Goal: Task Accomplishment & Management: Complete application form

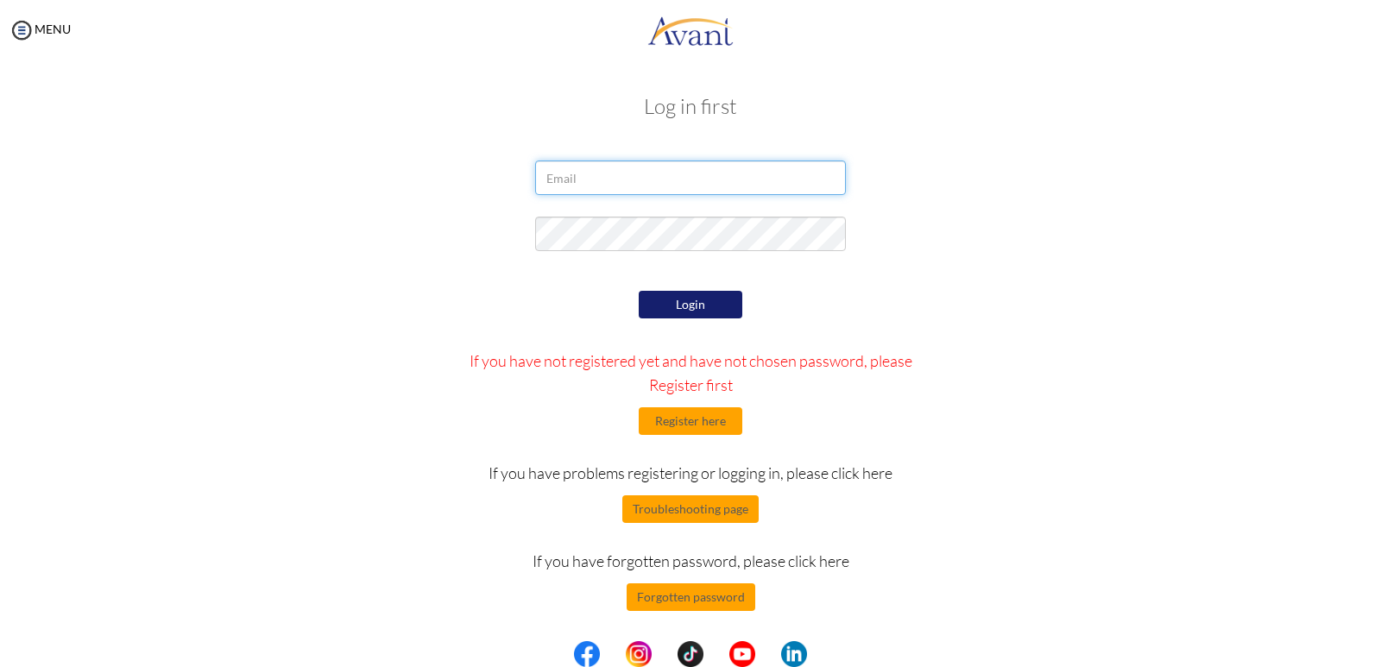
type input "[EMAIL_ADDRESS][DOMAIN_NAME]"
click at [661, 295] on button "Login" at bounding box center [691, 305] width 104 height 28
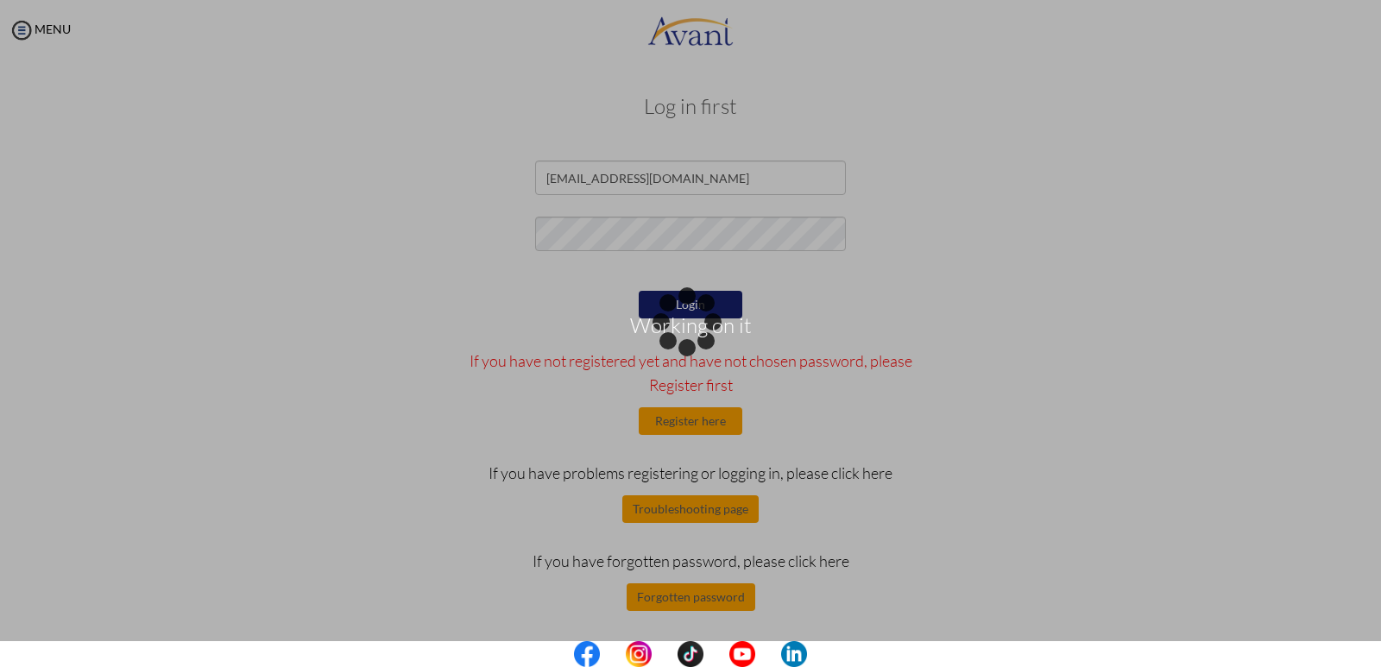
click at [679, 346] on div "Working on it" at bounding box center [691, 334] width 24 height 24
click at [682, 346] on div "Working on it" at bounding box center [691, 334] width 24 height 24
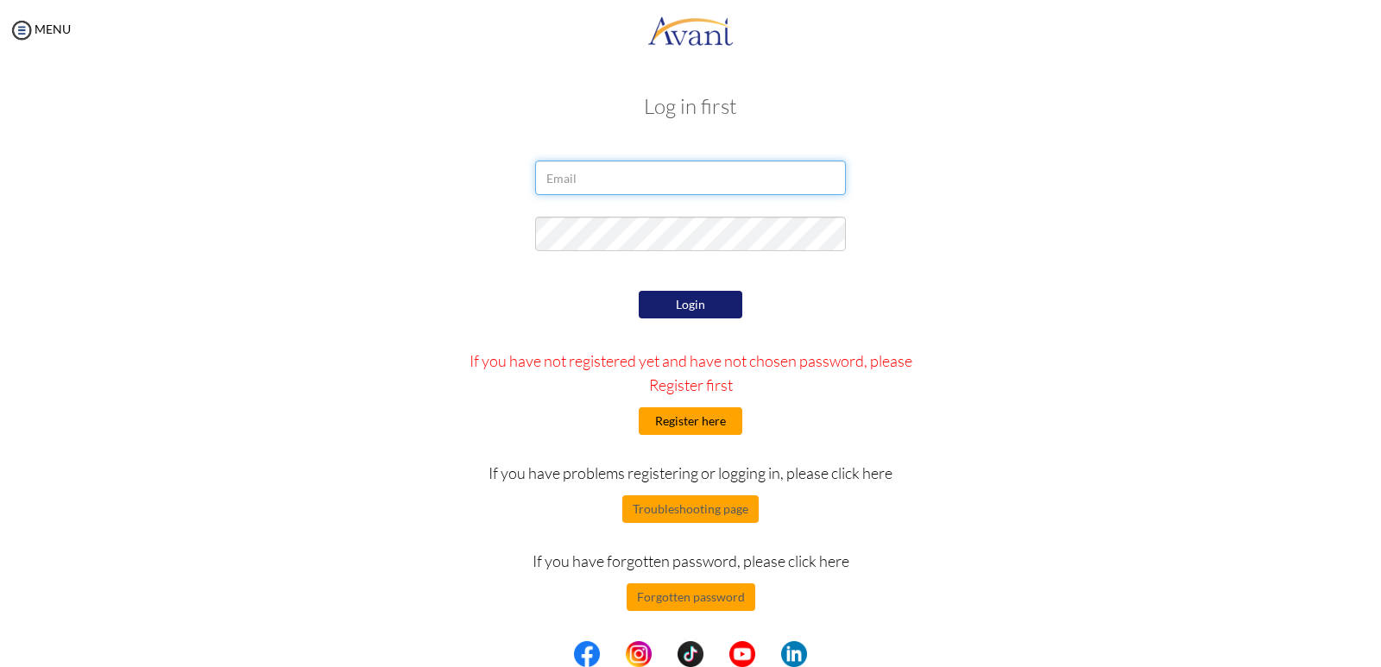
type input "[EMAIL_ADDRESS][DOMAIN_NAME]"
click at [681, 417] on button "Register here" at bounding box center [691, 421] width 104 height 28
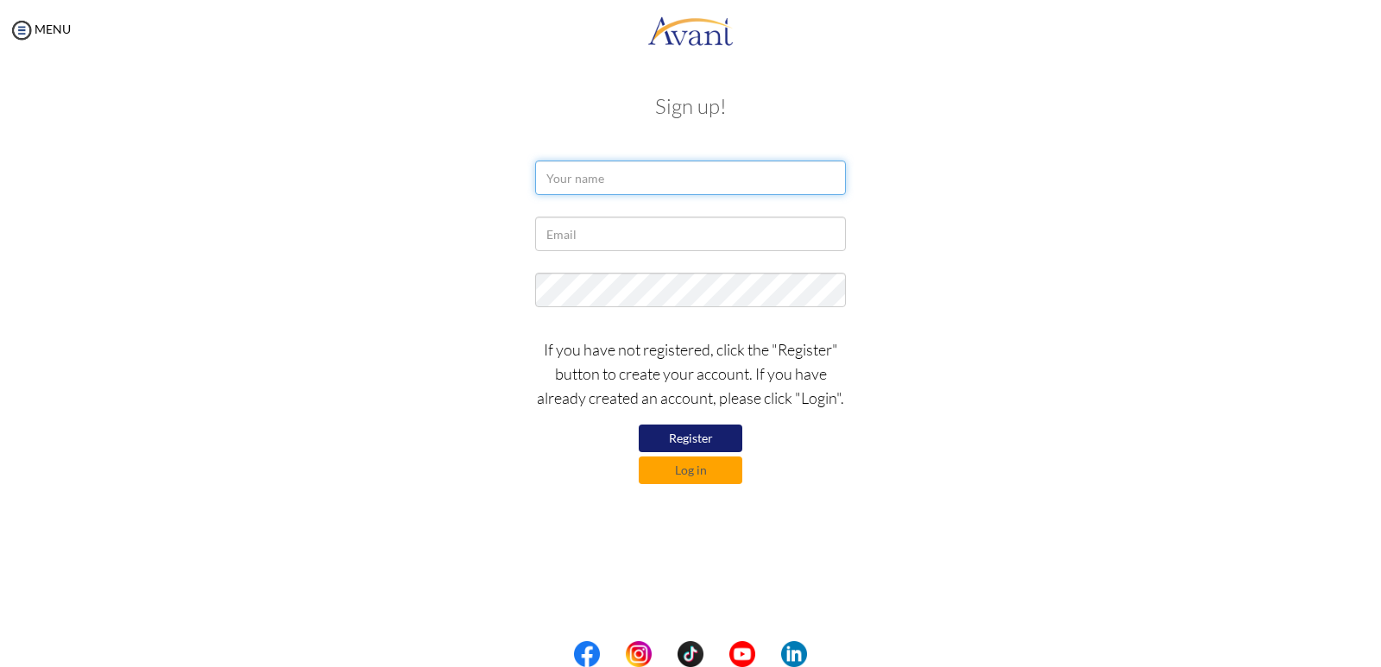
click at [564, 180] on input "text" at bounding box center [690, 178] width 311 height 35
type input "ivonne"
click at [560, 241] on input "text" at bounding box center [690, 234] width 311 height 35
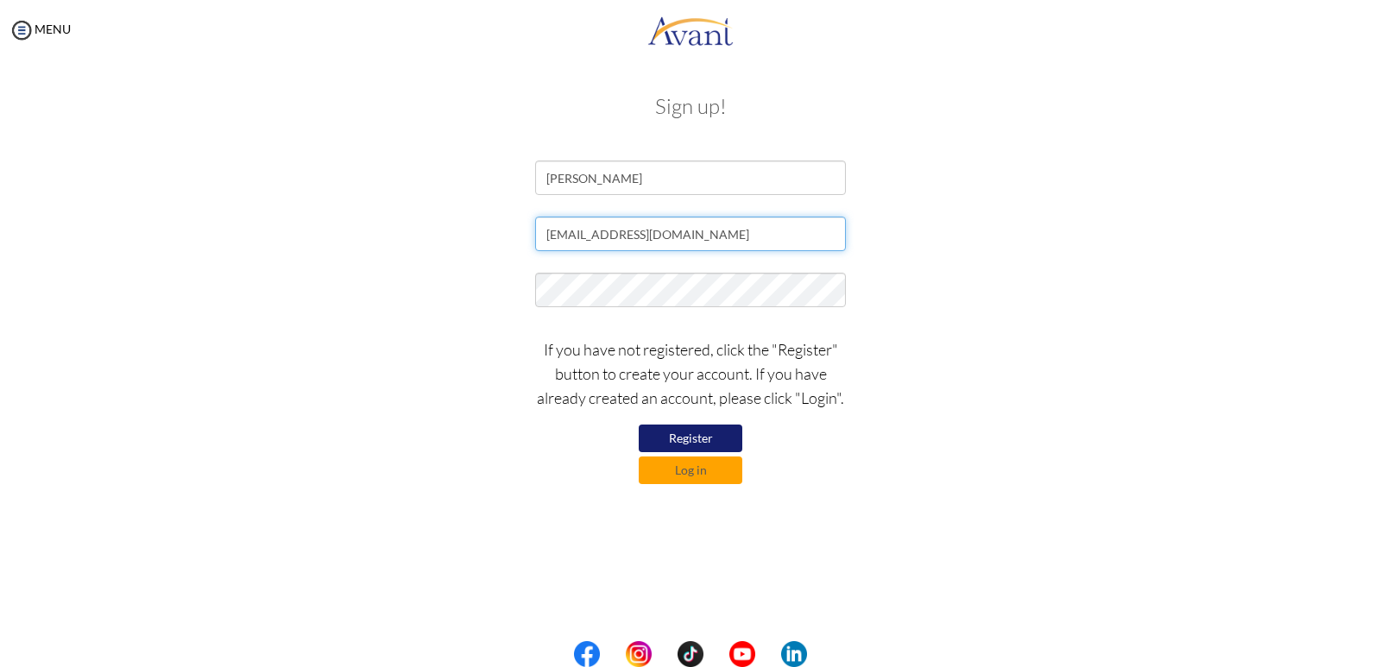
type input "[EMAIL_ADDRESS][DOMAIN_NAME]"
drag, startPoint x: 724, startPoint y: 235, endPoint x: 483, endPoint y: 262, distance: 242.4
click at [483, 262] on form "ivonne ivonnechepkemoi37@gmail.com If you have not registered, click the "Regis…" at bounding box center [691, 323] width 984 height 324
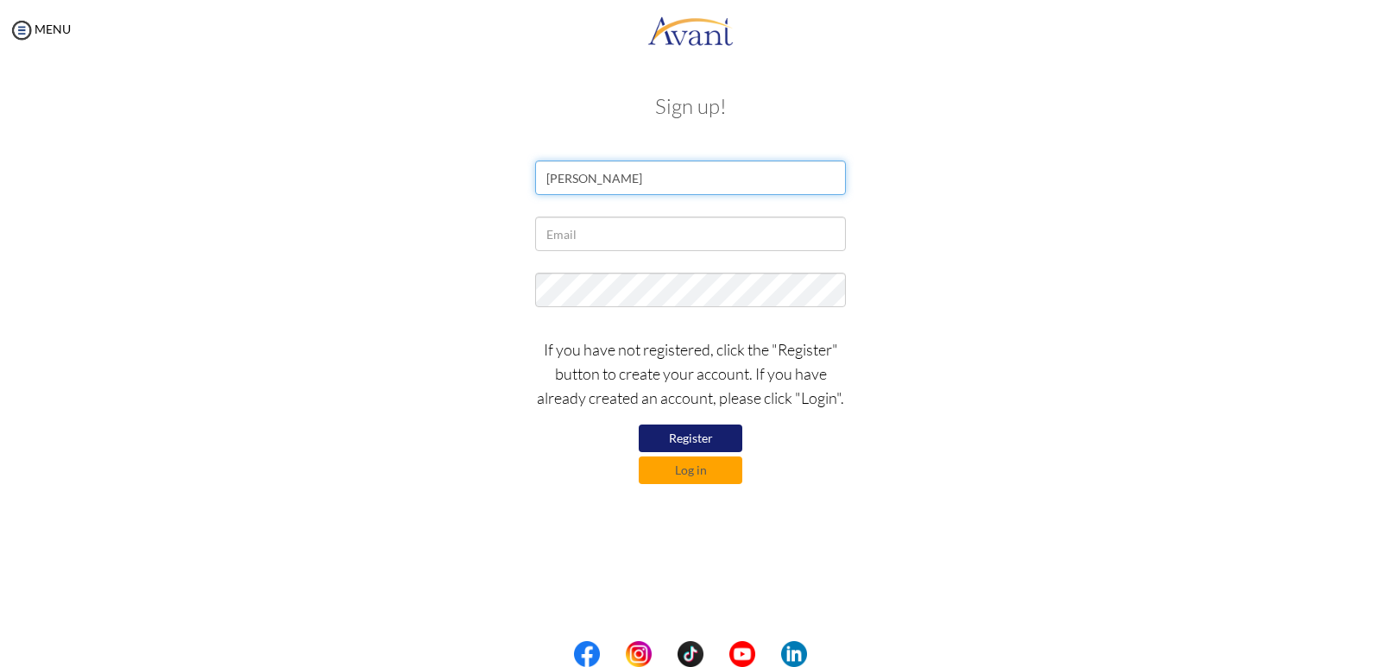
drag, startPoint x: 597, startPoint y: 167, endPoint x: 532, endPoint y: 190, distance: 68.5
click at [532, 190] on div "ivonne" at bounding box center [690, 182] width 337 height 43
click at [671, 432] on button "Register" at bounding box center [691, 439] width 104 height 28
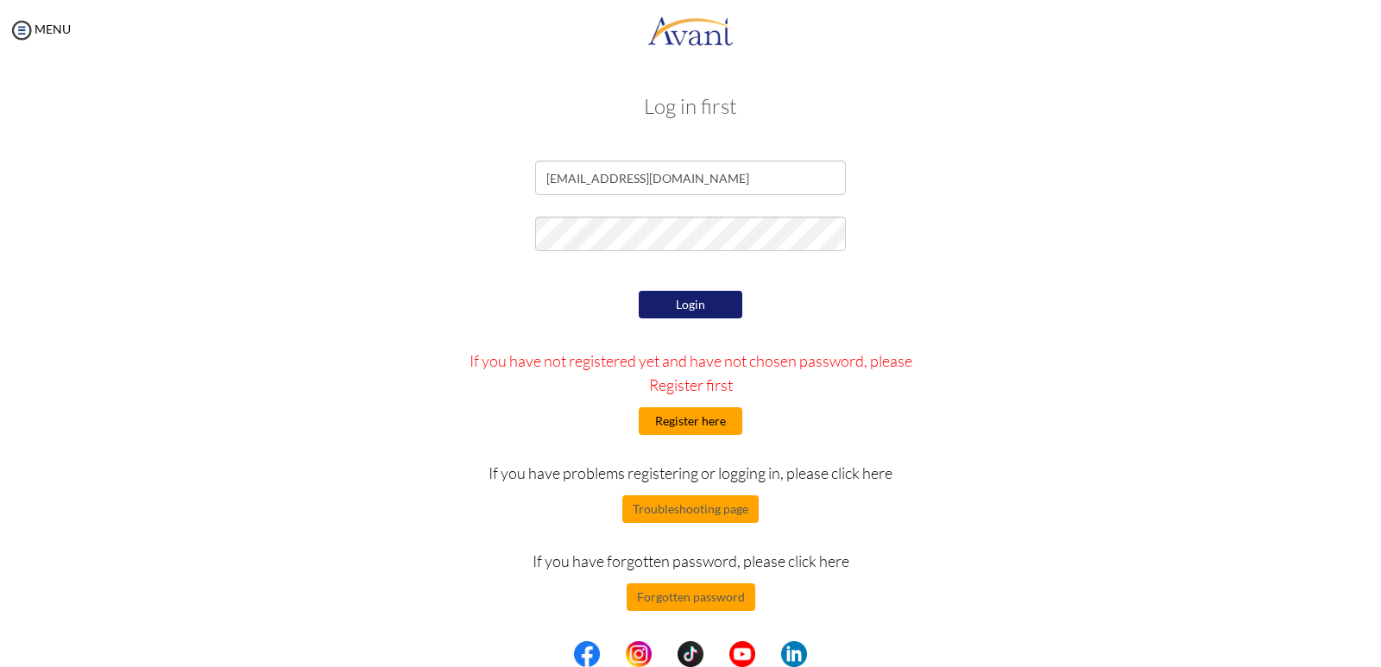
click at [686, 419] on button "Register here" at bounding box center [691, 421] width 104 height 28
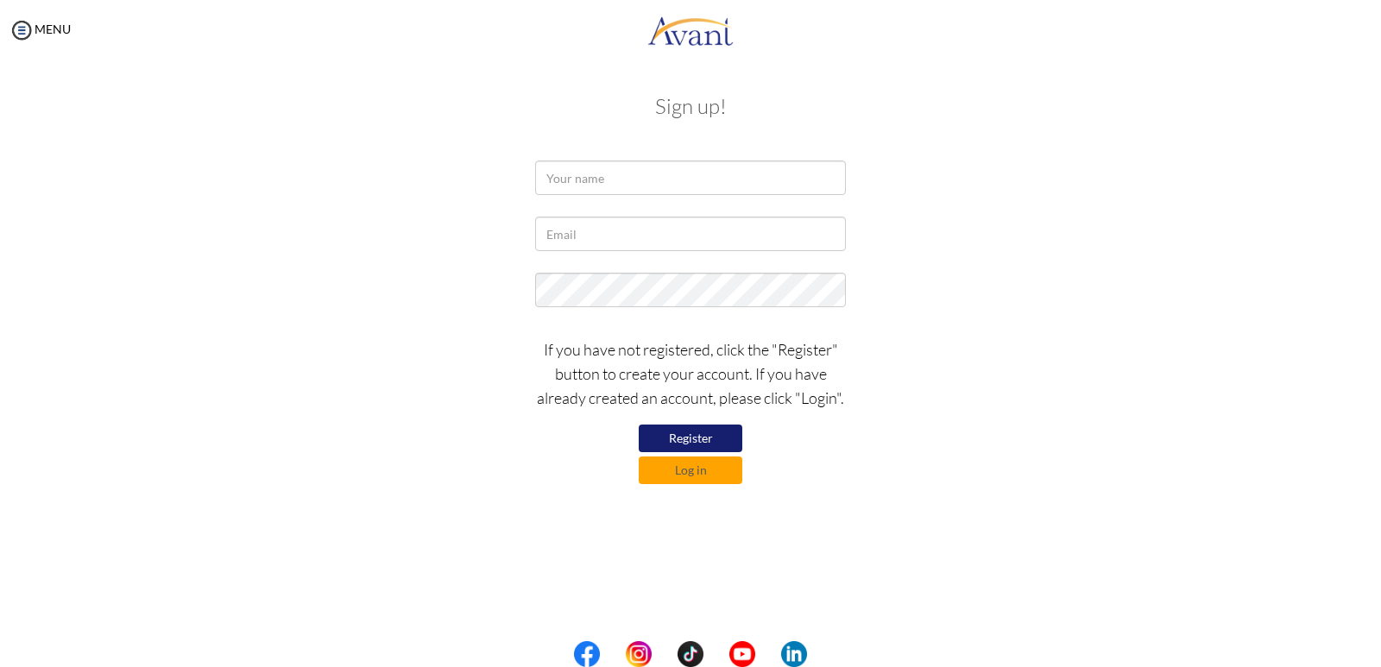
click at [679, 434] on button "Register" at bounding box center [691, 439] width 104 height 28
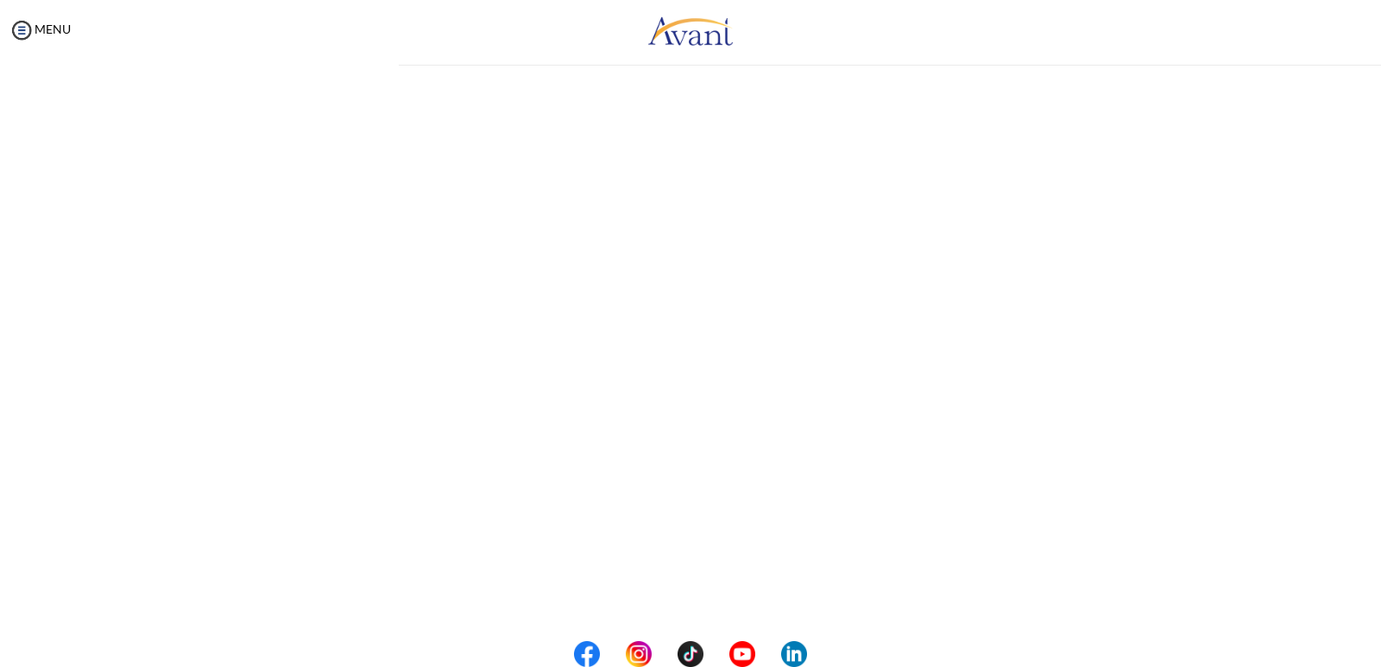
click at [697, 433] on div "My Status What is the next step? We would like you to watch the introductory vi…" at bounding box center [690, 393] width 1381 height 667
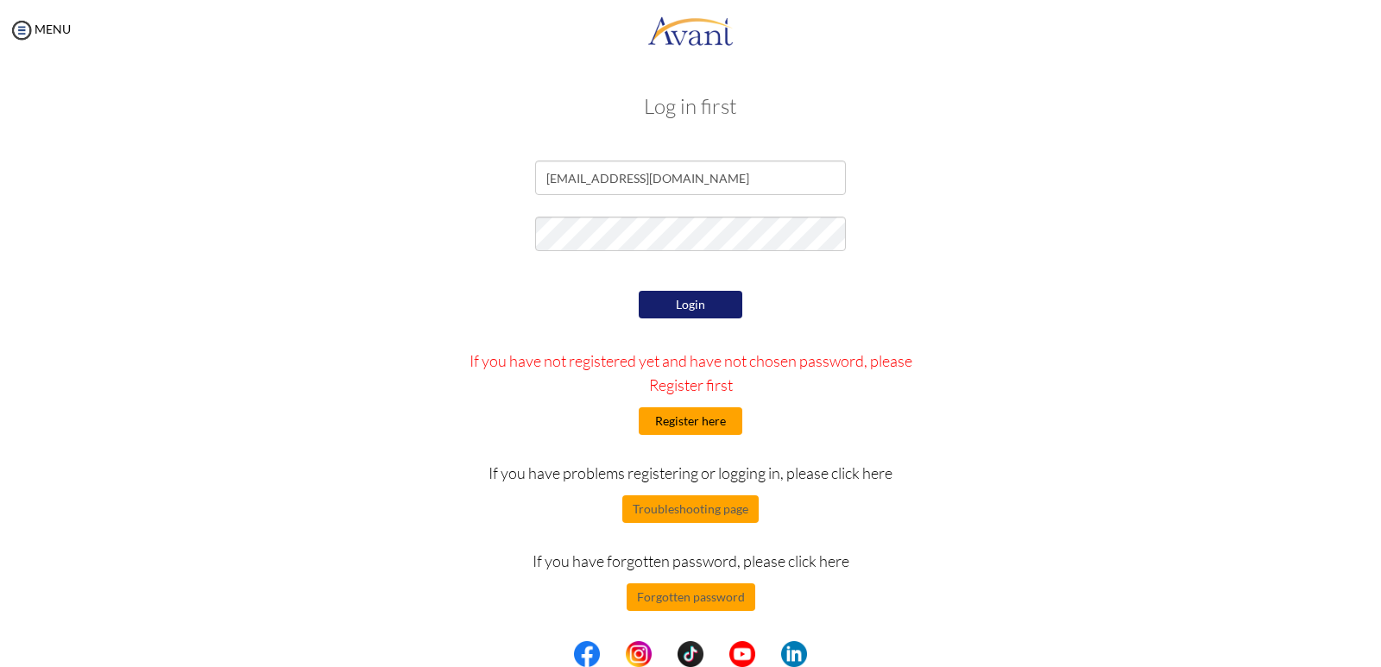
click at [680, 415] on button "Register here" at bounding box center [691, 421] width 104 height 28
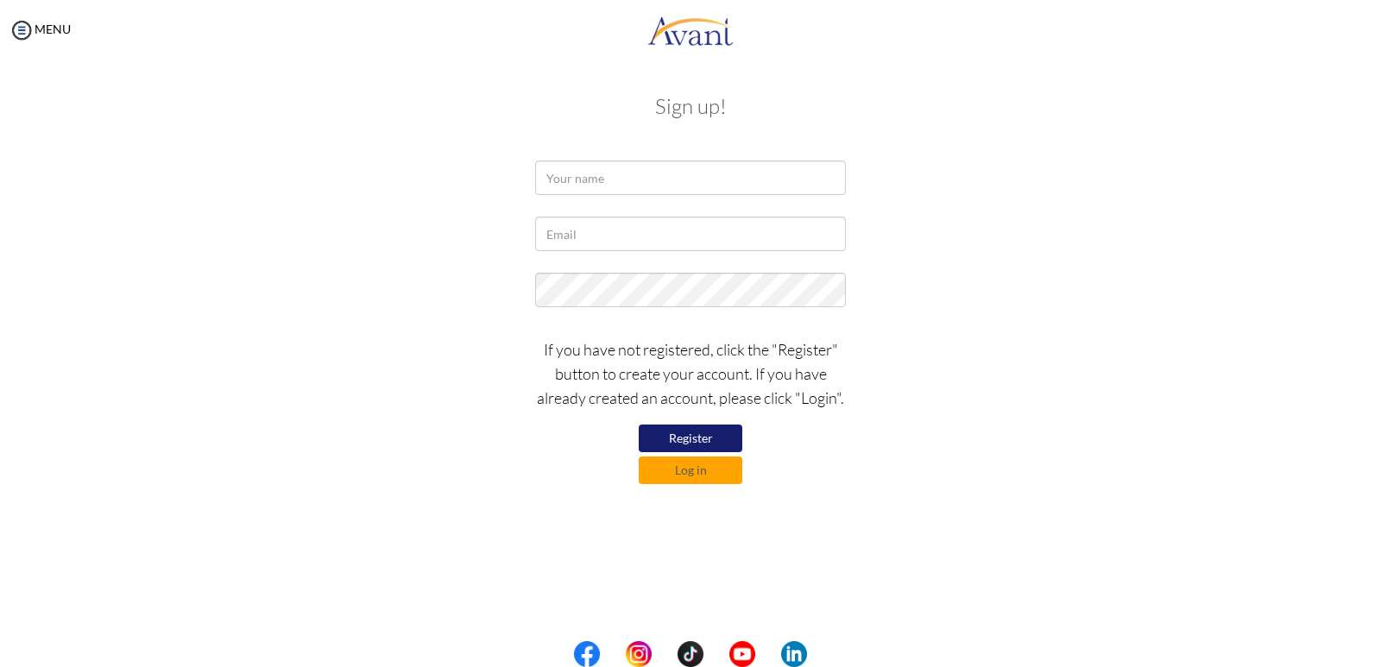
click at [693, 431] on button "Register" at bounding box center [691, 439] width 104 height 28
click at [673, 435] on button "Register" at bounding box center [691, 439] width 104 height 28
click at [584, 173] on input "text" at bounding box center [690, 178] width 311 height 35
type input "i"
type input "IVONNE CHEPKEMOI"
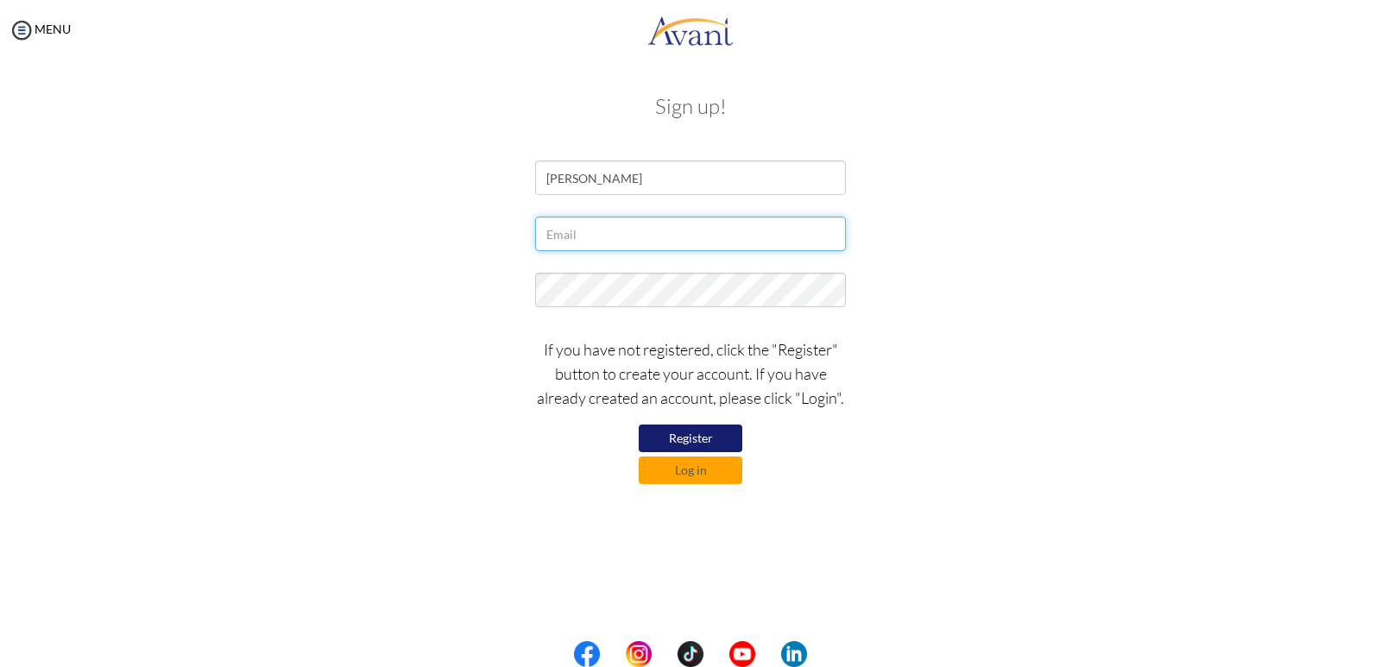
click at [594, 230] on input "text" at bounding box center [690, 234] width 311 height 35
type input "I"
type input "[EMAIL_ADDRESS][DOMAIN_NAME]"
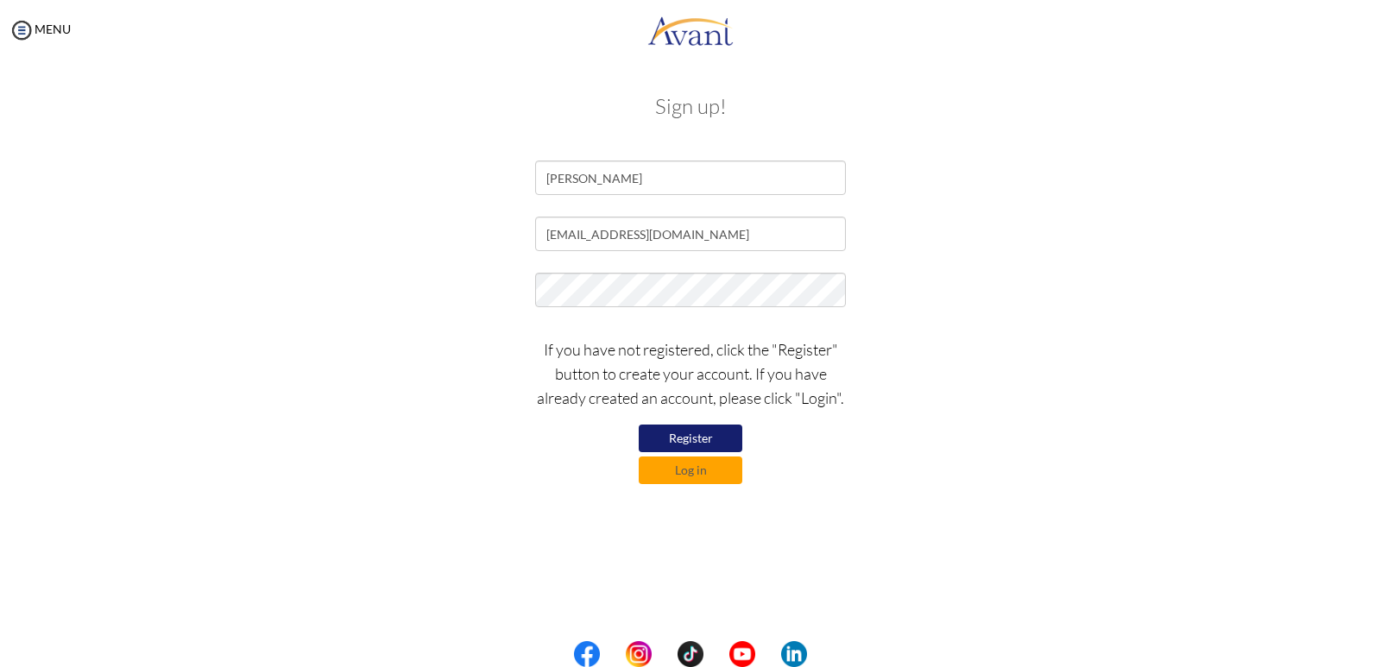
drag, startPoint x: 887, startPoint y: 465, endPoint x: 854, endPoint y: 492, distance: 42.3
click at [874, 481] on div "If you have not registered, click the "Register" button to create your account.…" at bounding box center [691, 406] width 1010 height 155
click at [695, 432] on button "Register" at bounding box center [691, 439] width 104 height 28
click at [686, 431] on button "Register" at bounding box center [691, 439] width 104 height 28
click at [684, 432] on button "Register" at bounding box center [691, 439] width 104 height 28
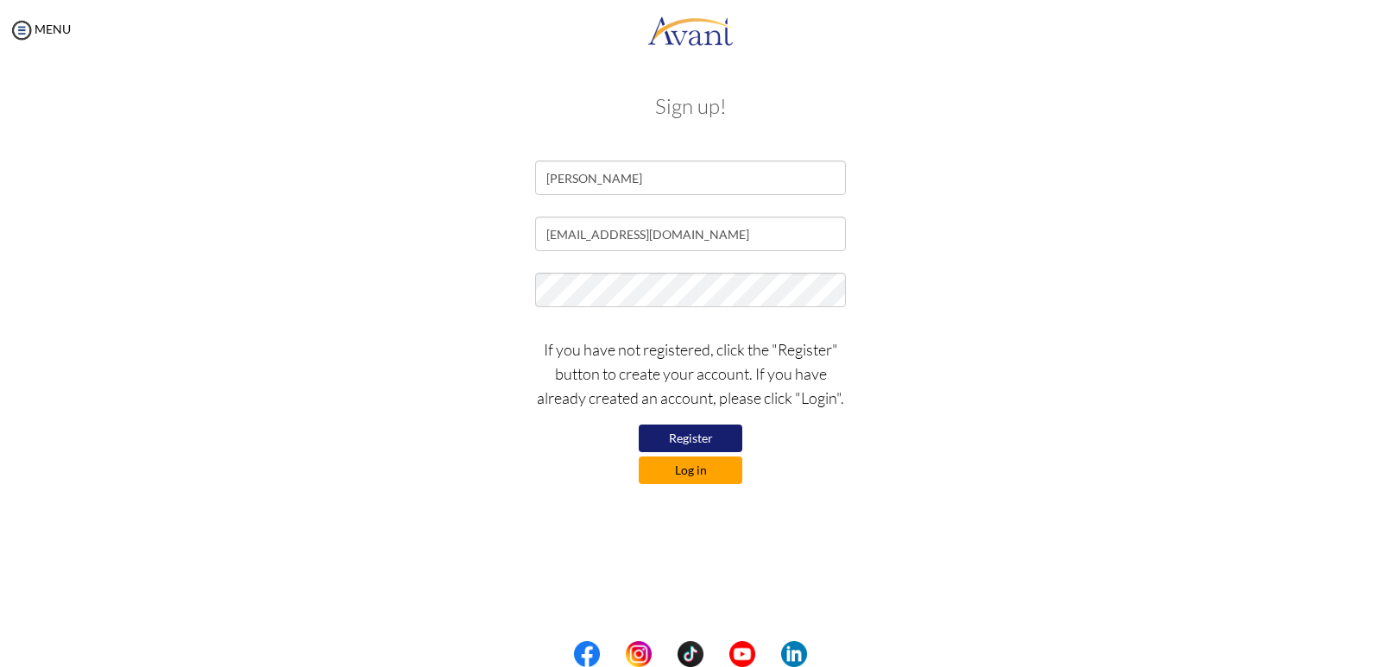
click at [687, 470] on button "Log in" at bounding box center [691, 471] width 104 height 28
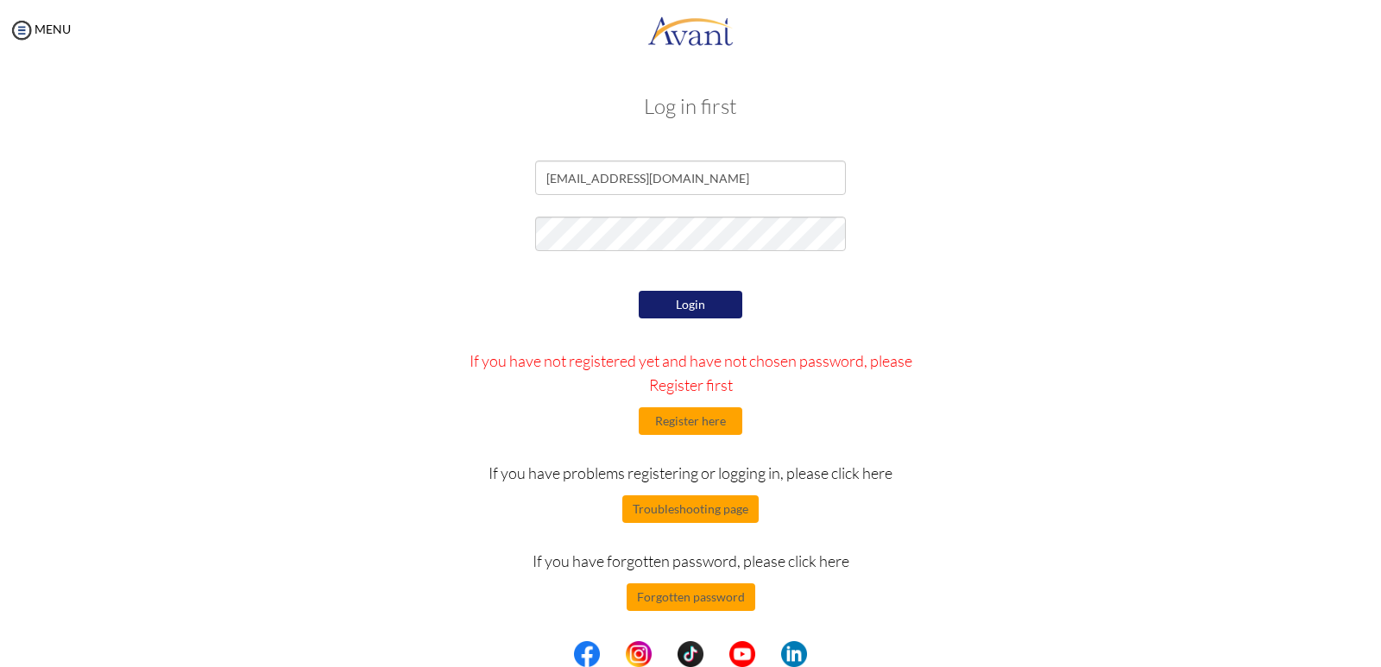
click at [671, 297] on button "Login" at bounding box center [691, 305] width 104 height 28
click at [681, 300] on button "Login" at bounding box center [691, 305] width 104 height 28
click at [682, 420] on button "Register here" at bounding box center [691, 421] width 104 height 28
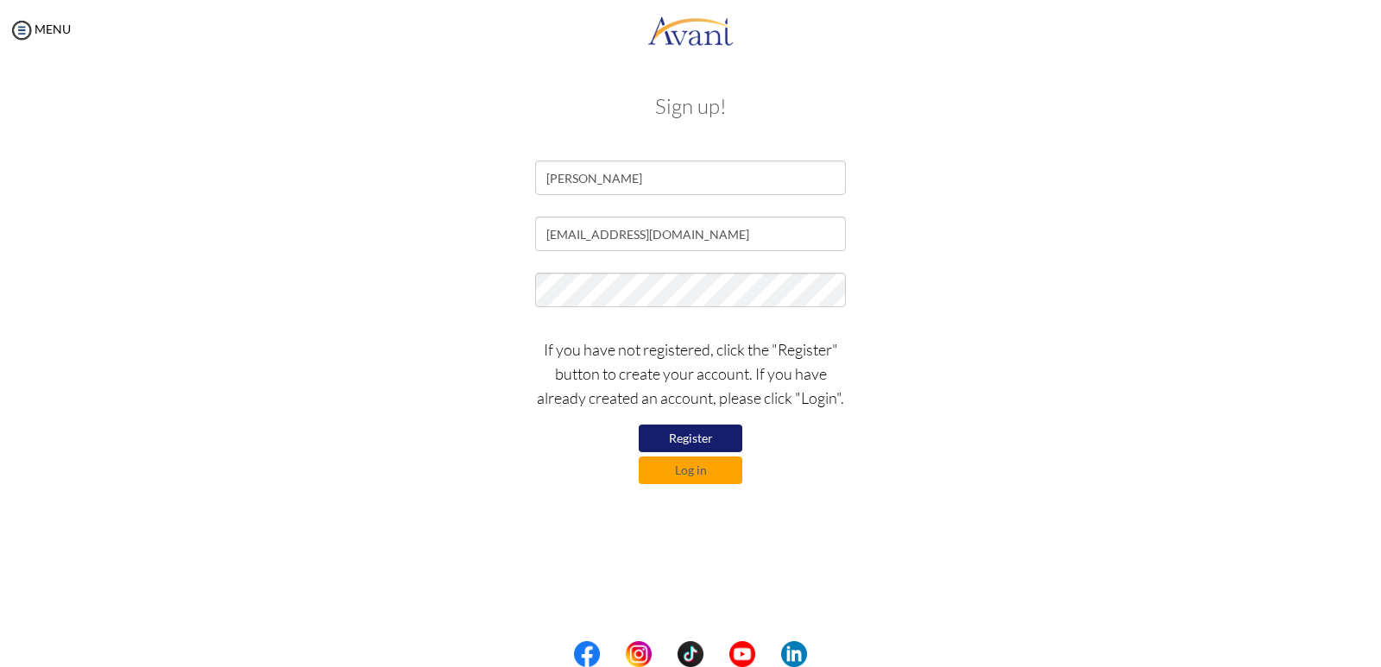
click at [684, 435] on button "Register" at bounding box center [691, 439] width 104 height 28
drag, startPoint x: 645, startPoint y: 240, endPoint x: 495, endPoint y: 247, distance: 150.4
click at [495, 247] on div "[EMAIL_ADDRESS][DOMAIN_NAME]" at bounding box center [691, 238] width 1010 height 43
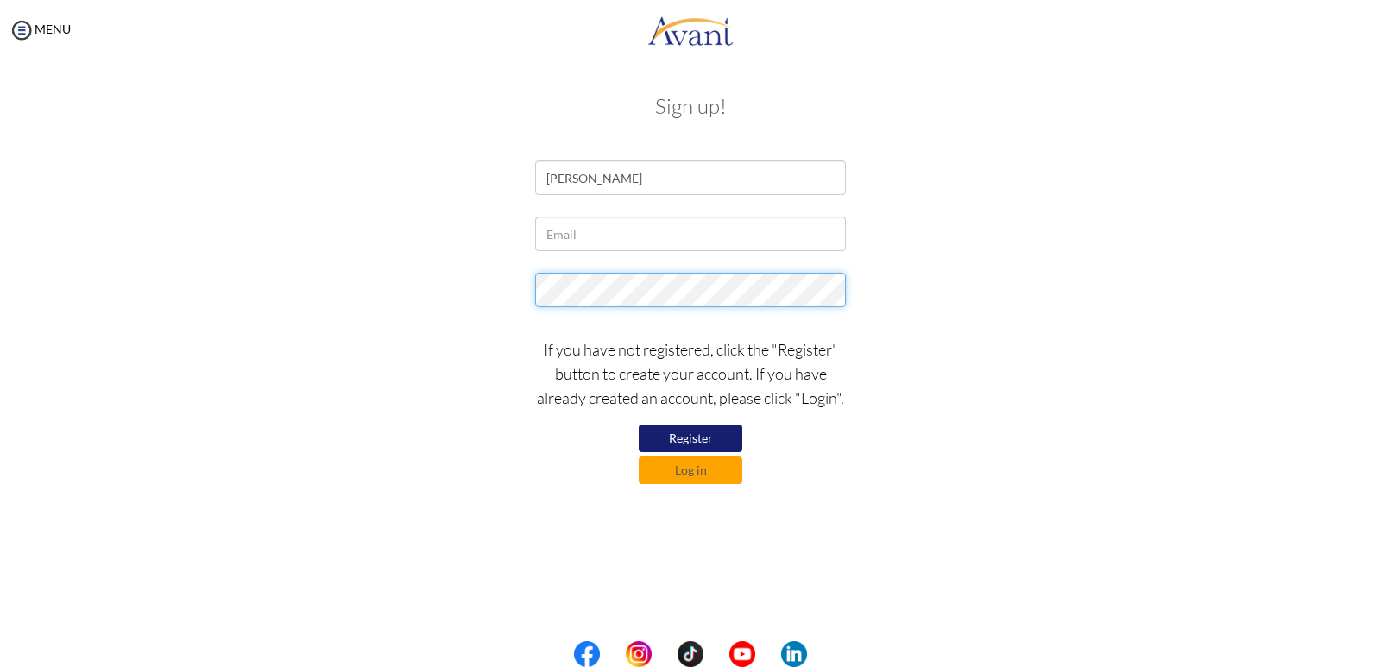
click at [475, 304] on div at bounding box center [691, 294] width 1010 height 43
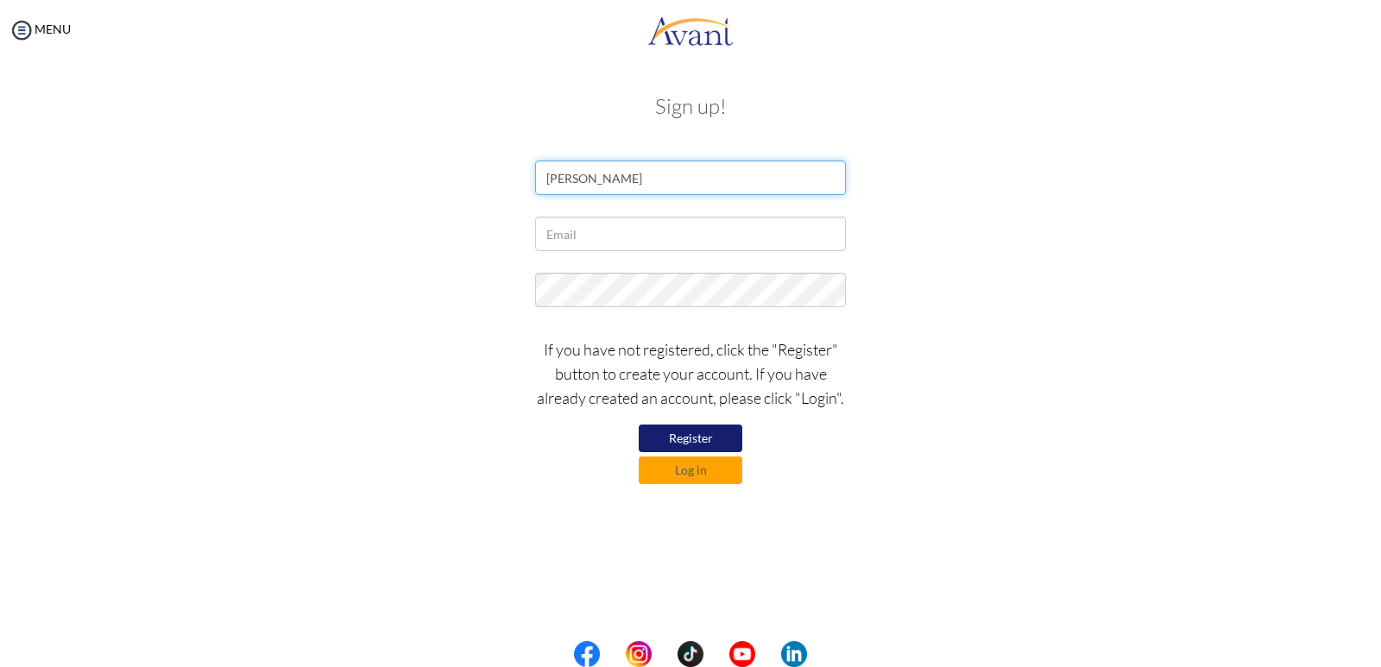
drag, startPoint x: 680, startPoint y: 180, endPoint x: 497, endPoint y: 180, distance: 183.0
click at [497, 180] on div "IVONNE CHEPKEMOI" at bounding box center [691, 182] width 1010 height 43
click at [691, 437] on button "Register" at bounding box center [691, 439] width 104 height 28
click at [661, 471] on button "Log in" at bounding box center [691, 471] width 104 height 28
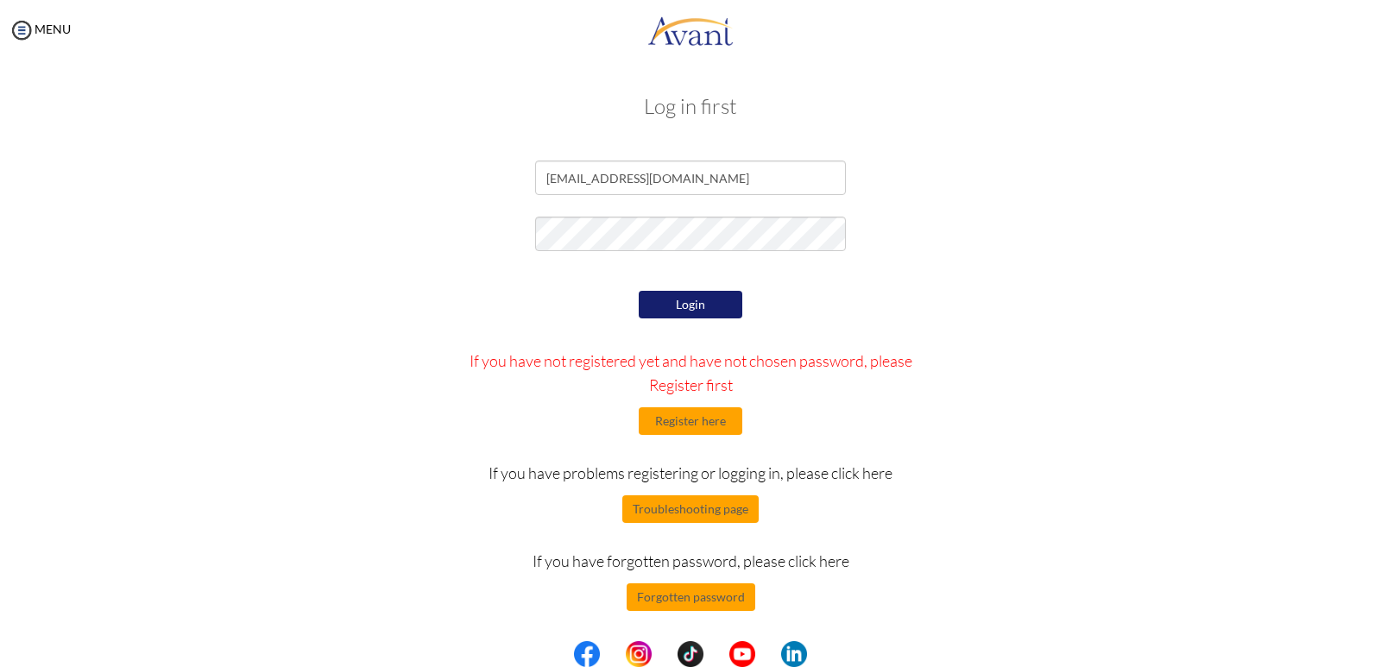
click at [689, 300] on button "Login" at bounding box center [691, 305] width 104 height 28
click at [677, 298] on button "Login" at bounding box center [691, 305] width 104 height 28
click at [780, 293] on div "Login If you have not registered yet and have not chosen password, please Regis…" at bounding box center [691, 449] width 505 height 325
click at [475, 238] on div at bounding box center [691, 238] width 1010 height 43
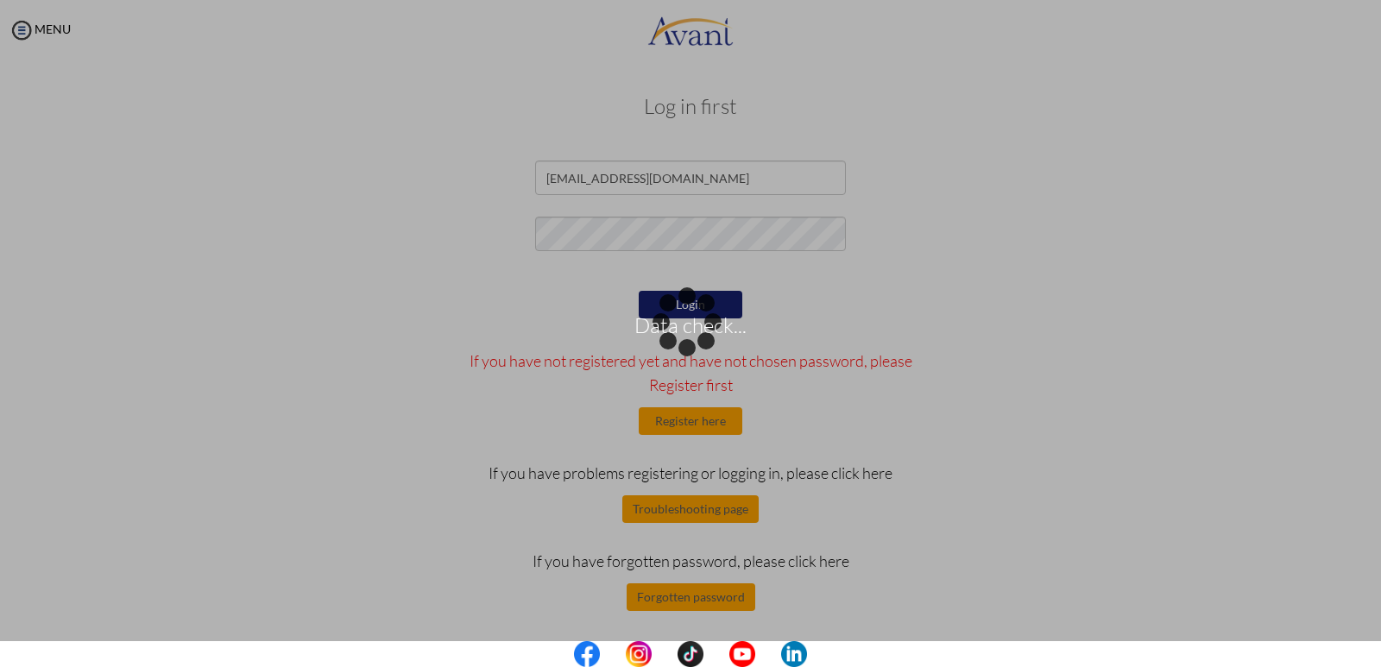
drag, startPoint x: 795, startPoint y: 287, endPoint x: 748, endPoint y: 295, distance: 47.3
click at [703, 322] on div "Data check..." at bounding box center [691, 334] width 24 height 24
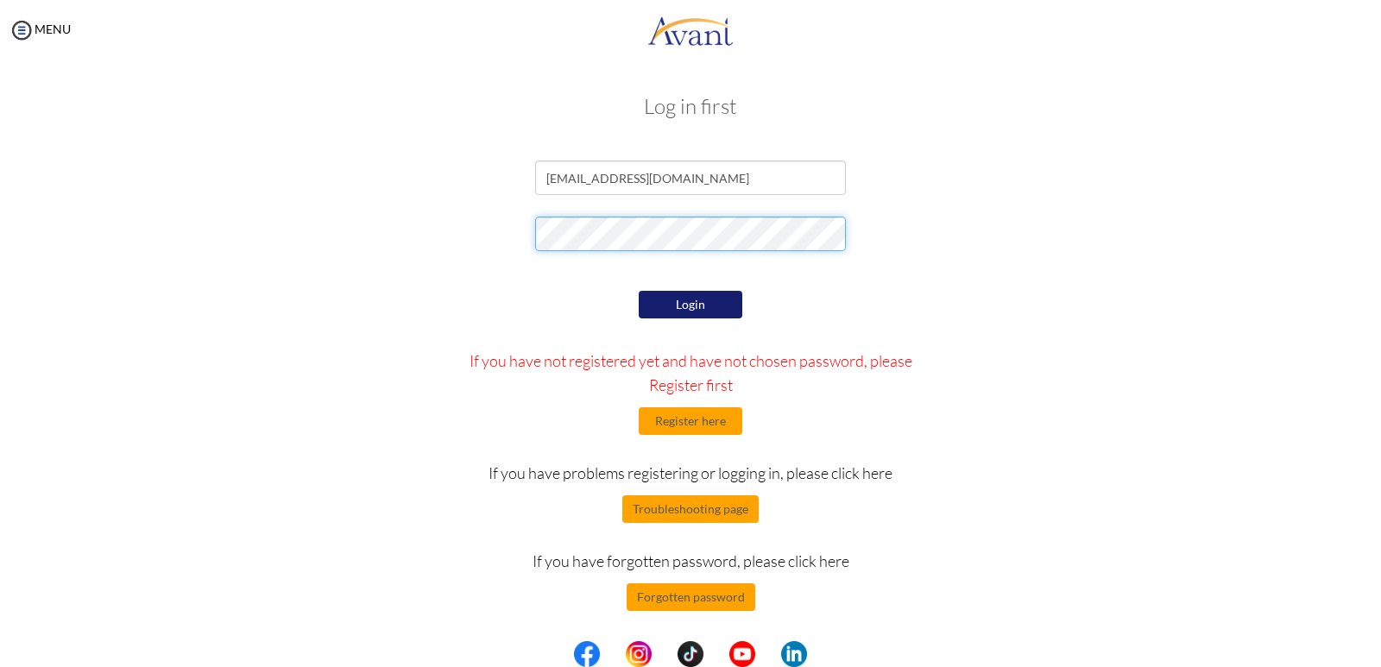
click at [519, 231] on div at bounding box center [691, 238] width 1010 height 43
click at [989, 278] on form "ivonnechepkemoi37@gmail.com Login If you have not registered yet and have not c…" at bounding box center [691, 386] width 984 height 451
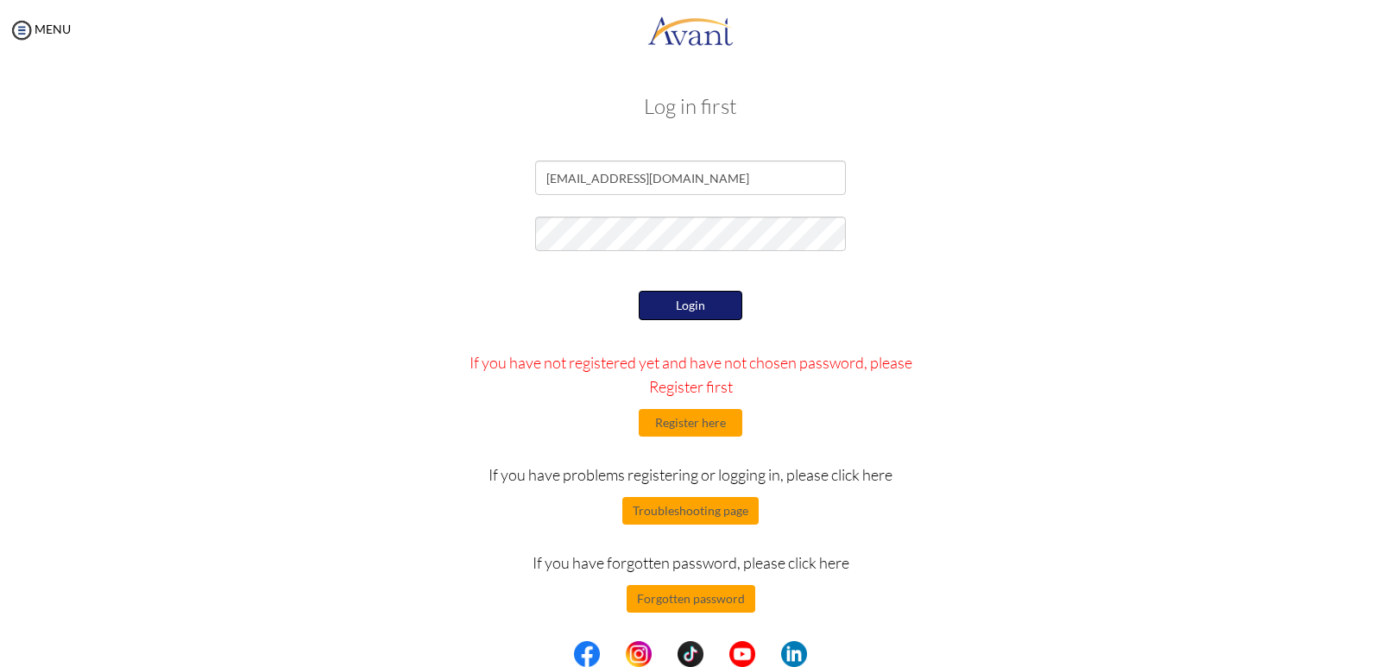
click at [685, 299] on button "Login" at bounding box center [691, 305] width 104 height 29
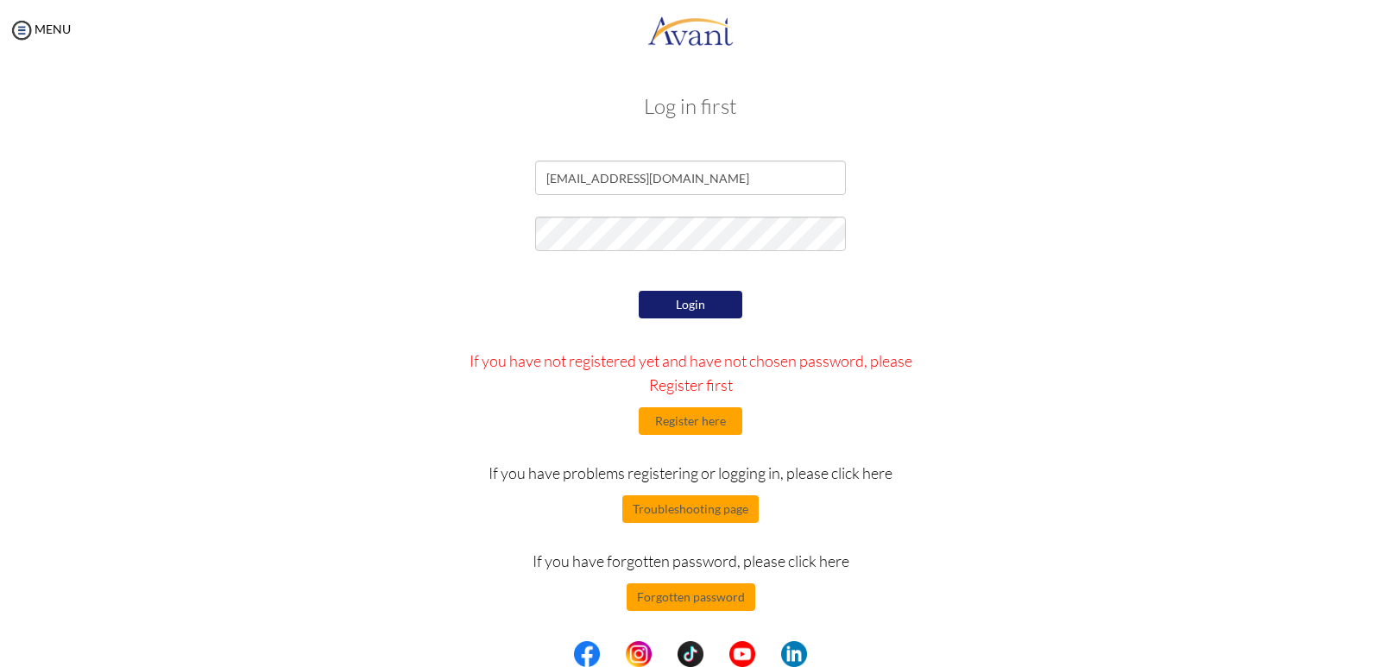
click at [678, 303] on button "Login" at bounding box center [691, 305] width 104 height 28
click at [672, 595] on button "Forgotten password" at bounding box center [691, 598] width 129 height 28
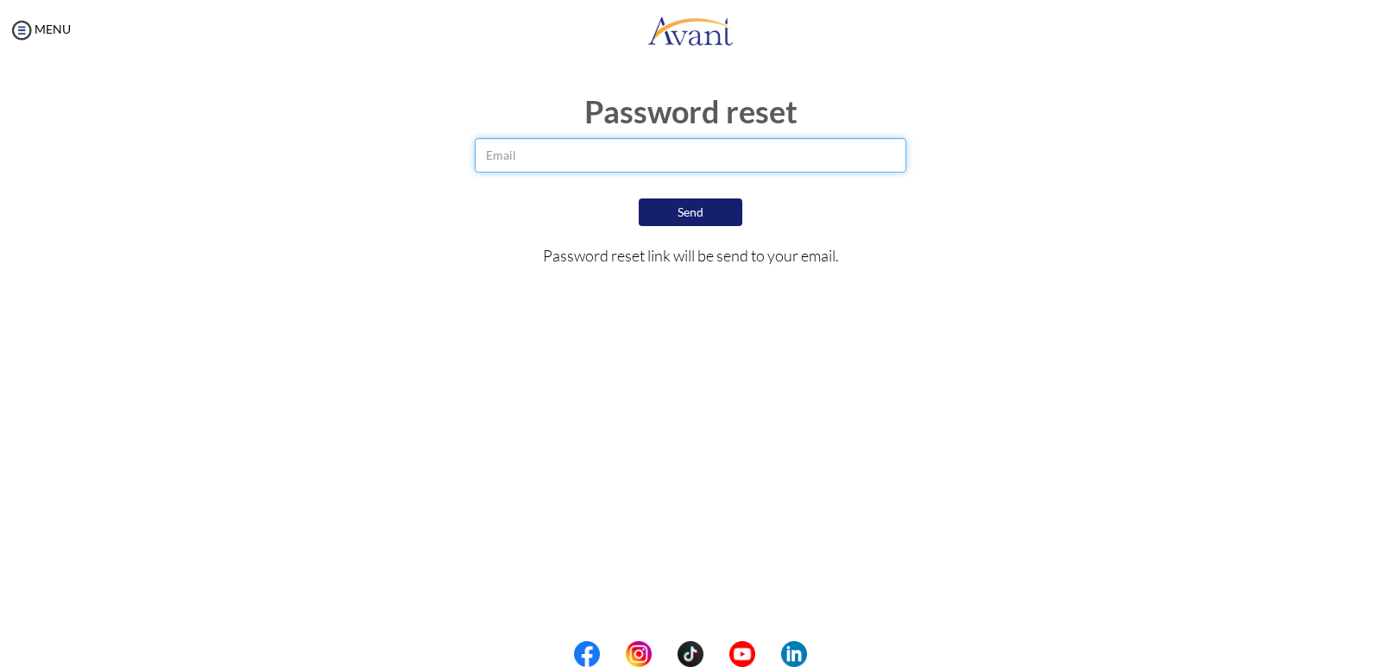
click at [537, 146] on input "email" at bounding box center [691, 155] width 432 height 35
type input "[EMAIL_ADDRESS][DOMAIN_NAME]"
click at [673, 205] on button "Send" at bounding box center [691, 213] width 104 height 28
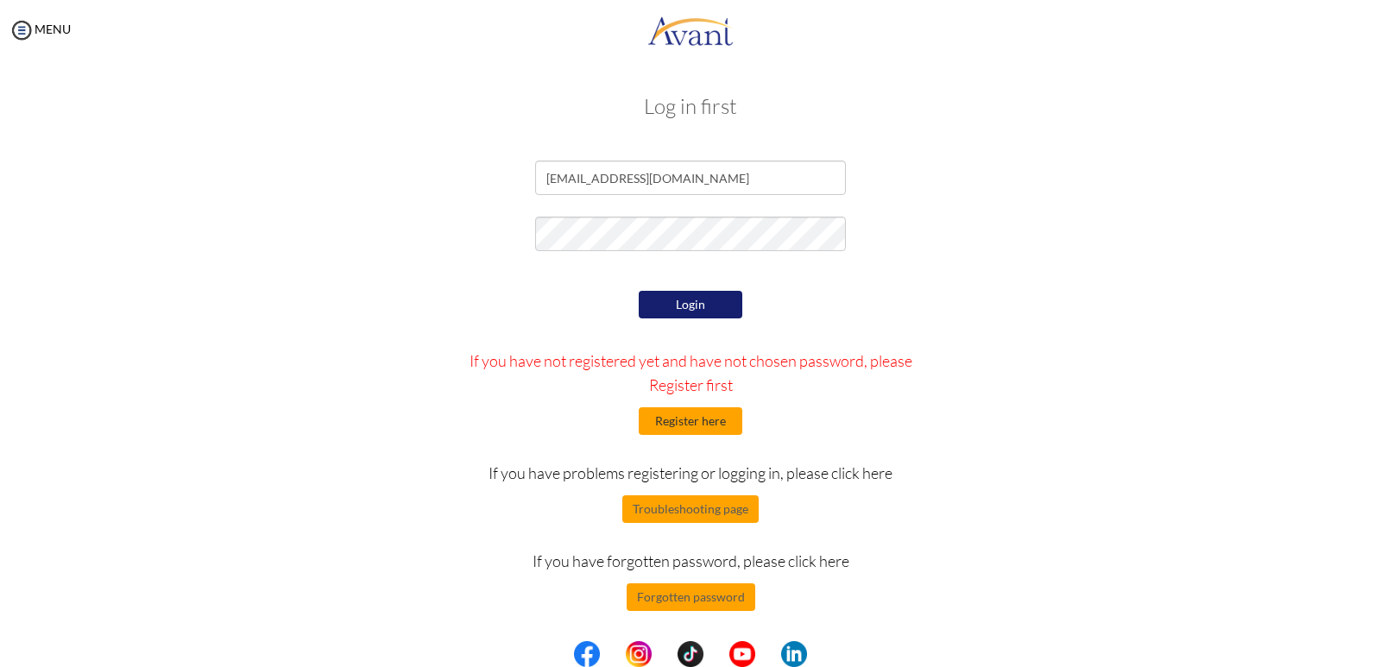
click at [669, 416] on button "Register here" at bounding box center [691, 421] width 104 height 28
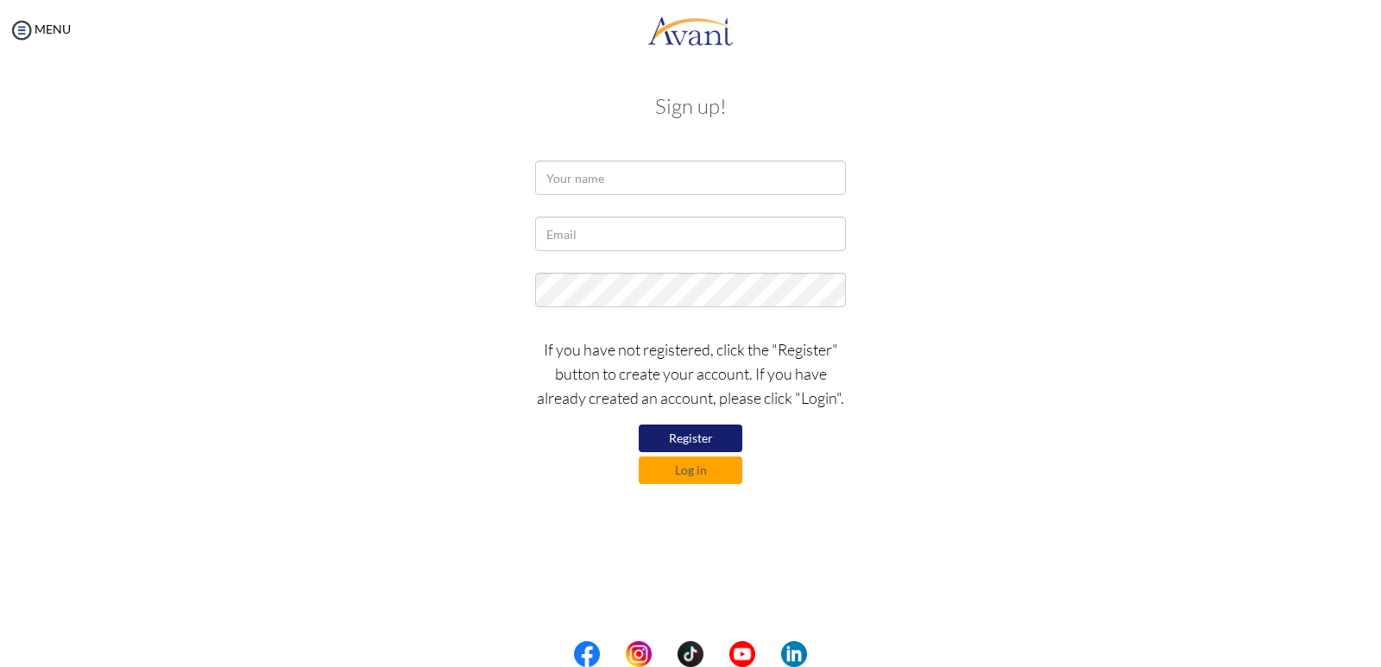
click at [691, 437] on button "Register" at bounding box center [691, 439] width 104 height 28
click at [700, 469] on button "Log in" at bounding box center [691, 471] width 104 height 28
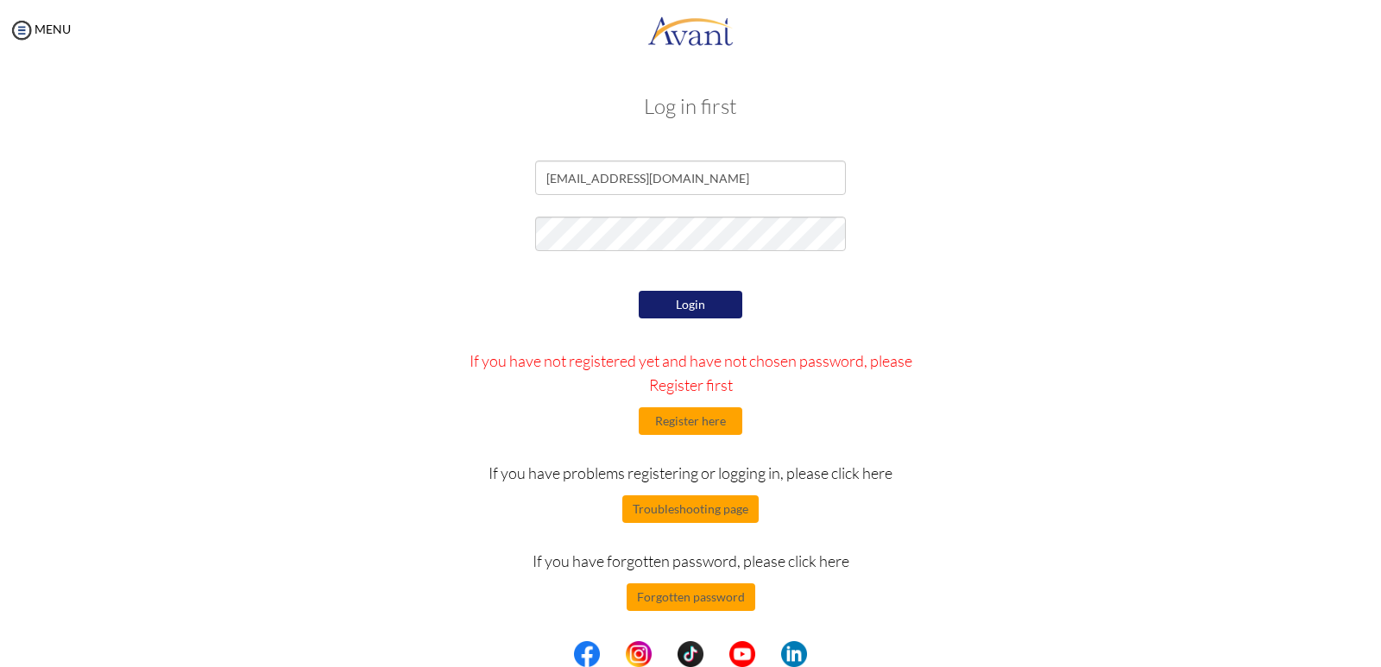
click at [673, 302] on button "Login" at bounding box center [691, 305] width 104 height 28
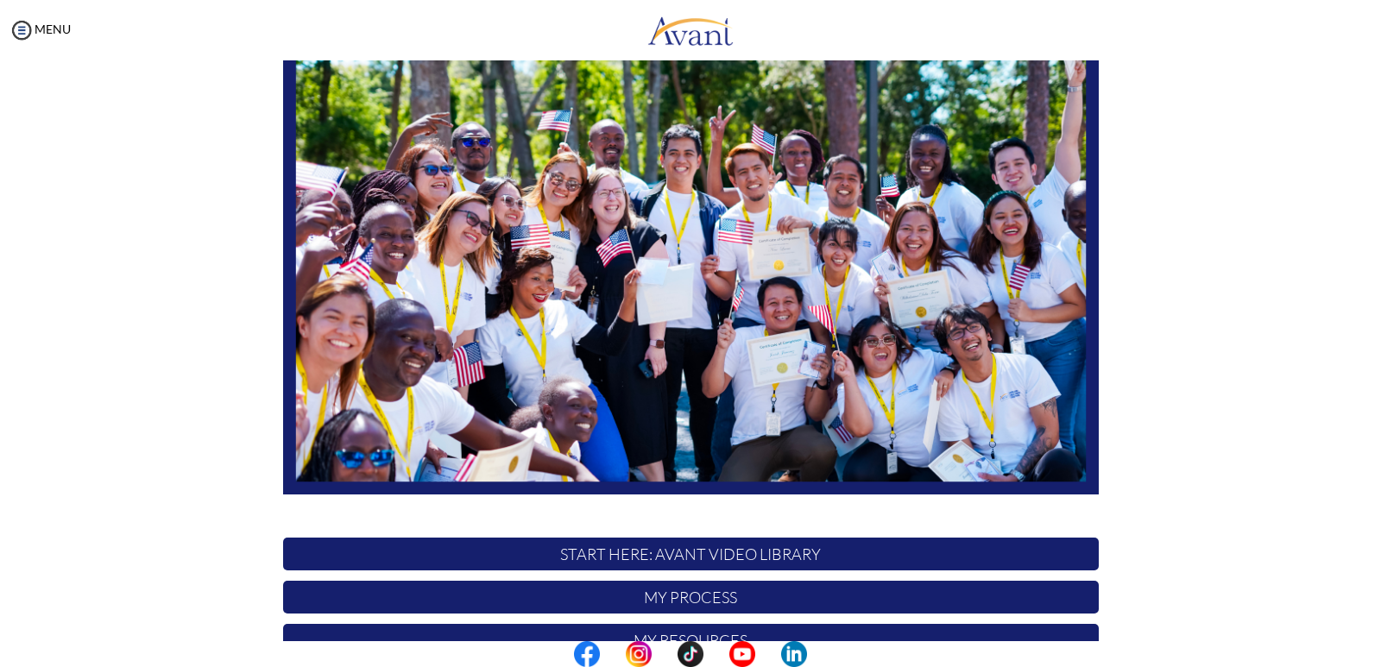
scroll to position [292, 0]
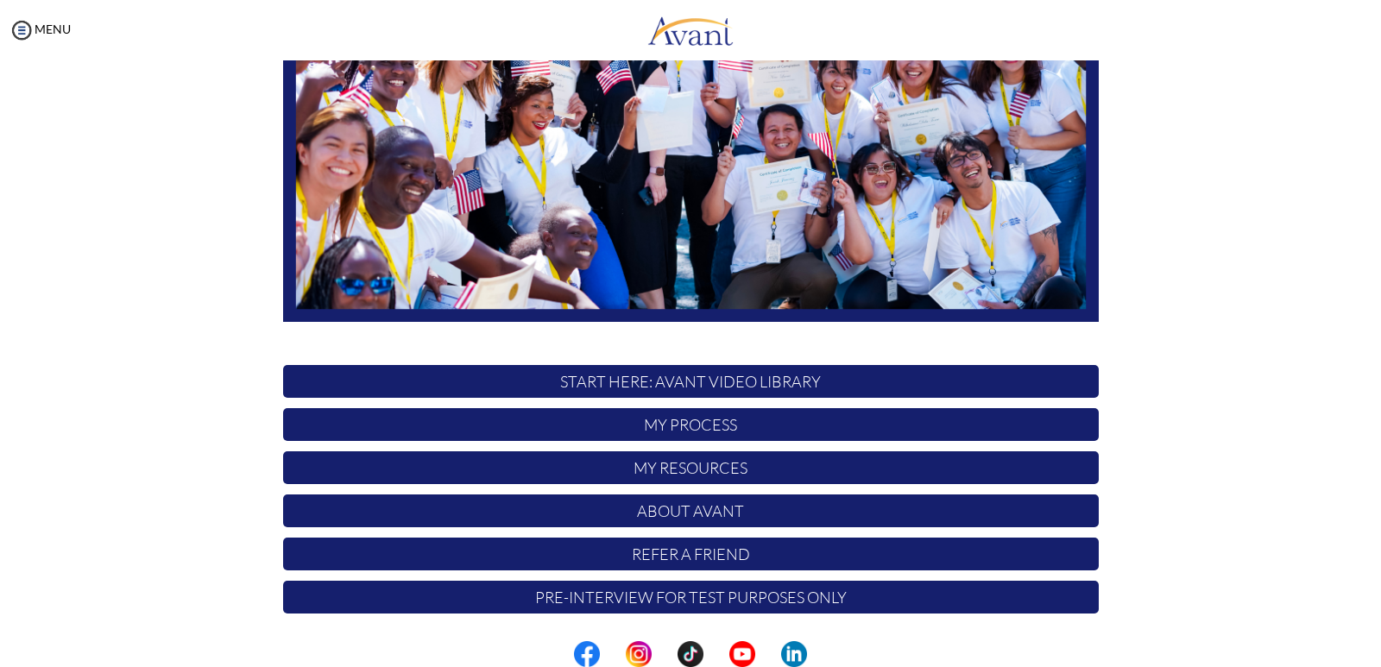
click at [683, 427] on p "My Process" at bounding box center [691, 424] width 816 height 33
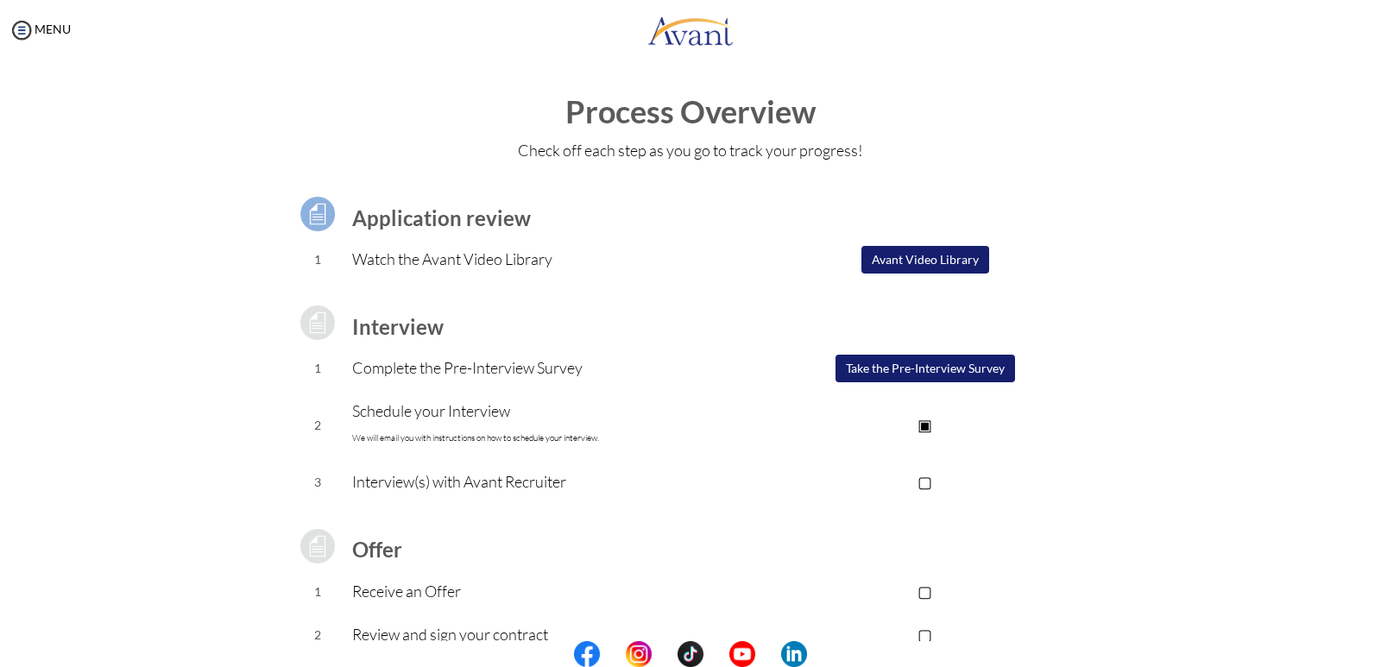
click at [899, 367] on button "Take the Pre-Interview Survey" at bounding box center [926, 369] width 180 height 28
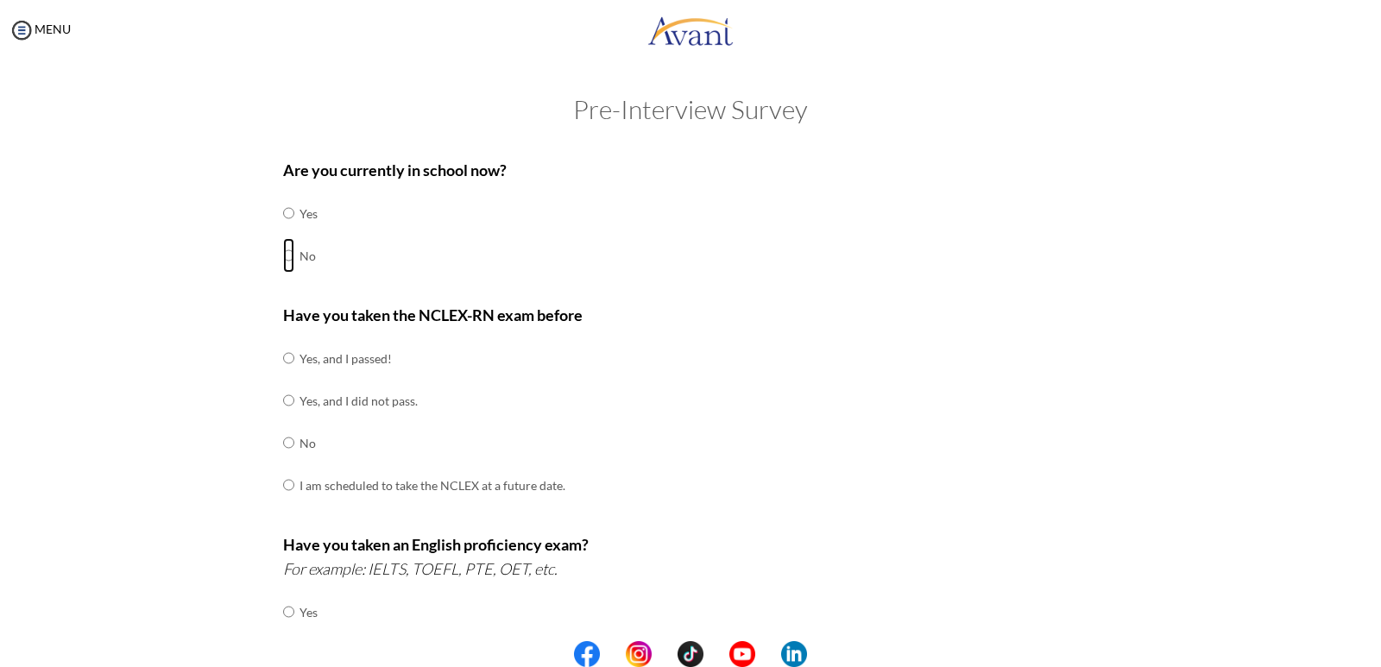
click at [287, 256] on input "radio" at bounding box center [288, 255] width 11 height 35
radio input "true"
click at [283, 446] on input "radio" at bounding box center [288, 443] width 11 height 35
radio input "true"
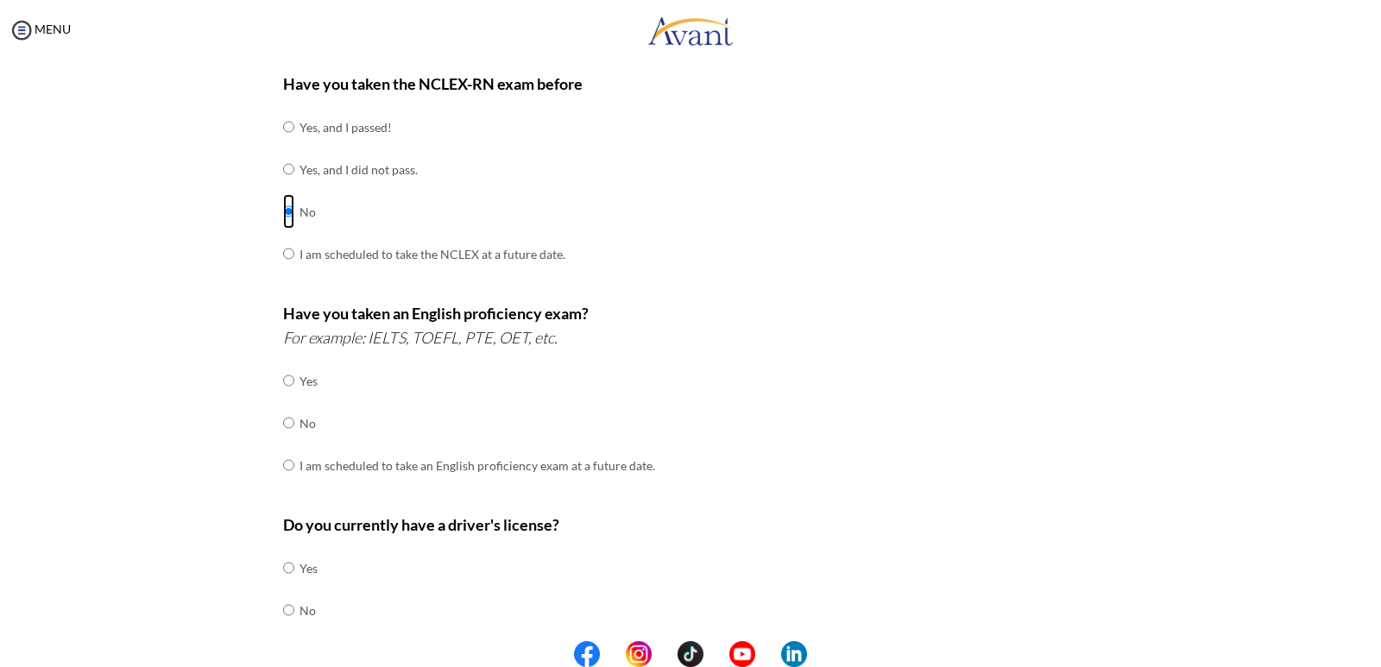
scroll to position [259, 0]
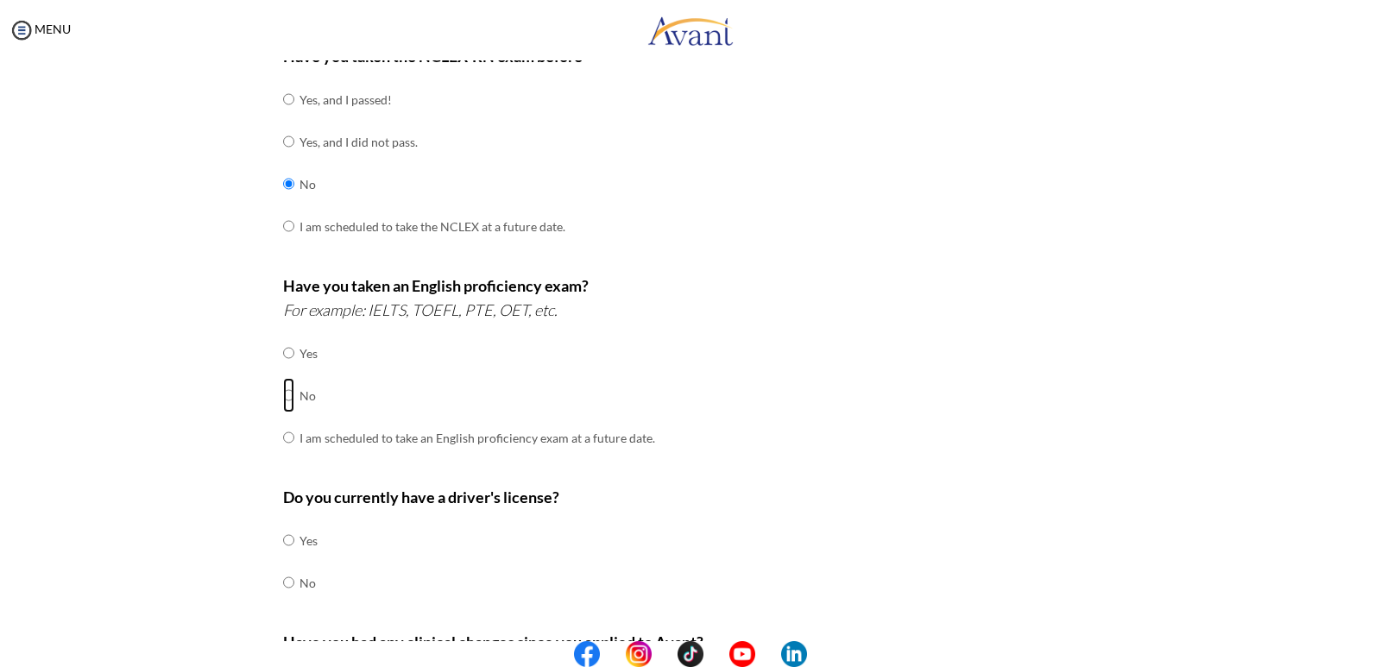
click at [284, 398] on input "radio" at bounding box center [288, 395] width 11 height 35
radio input "true"
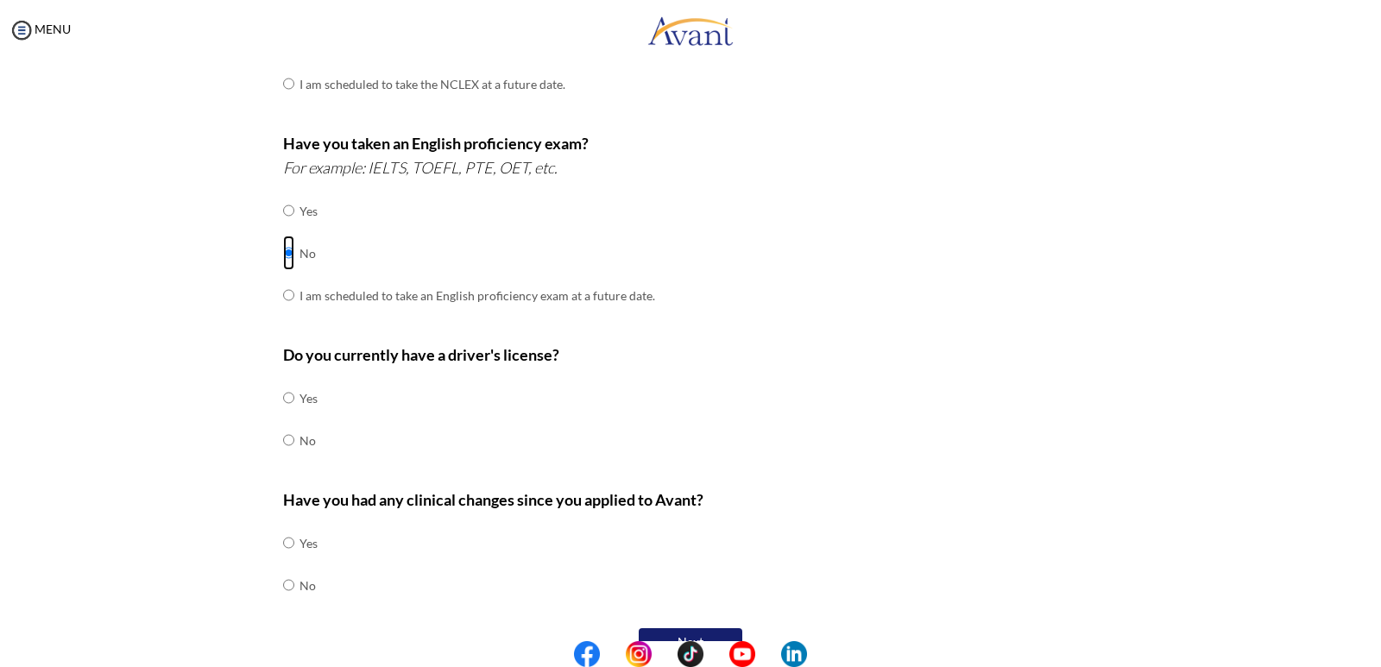
scroll to position [432, 0]
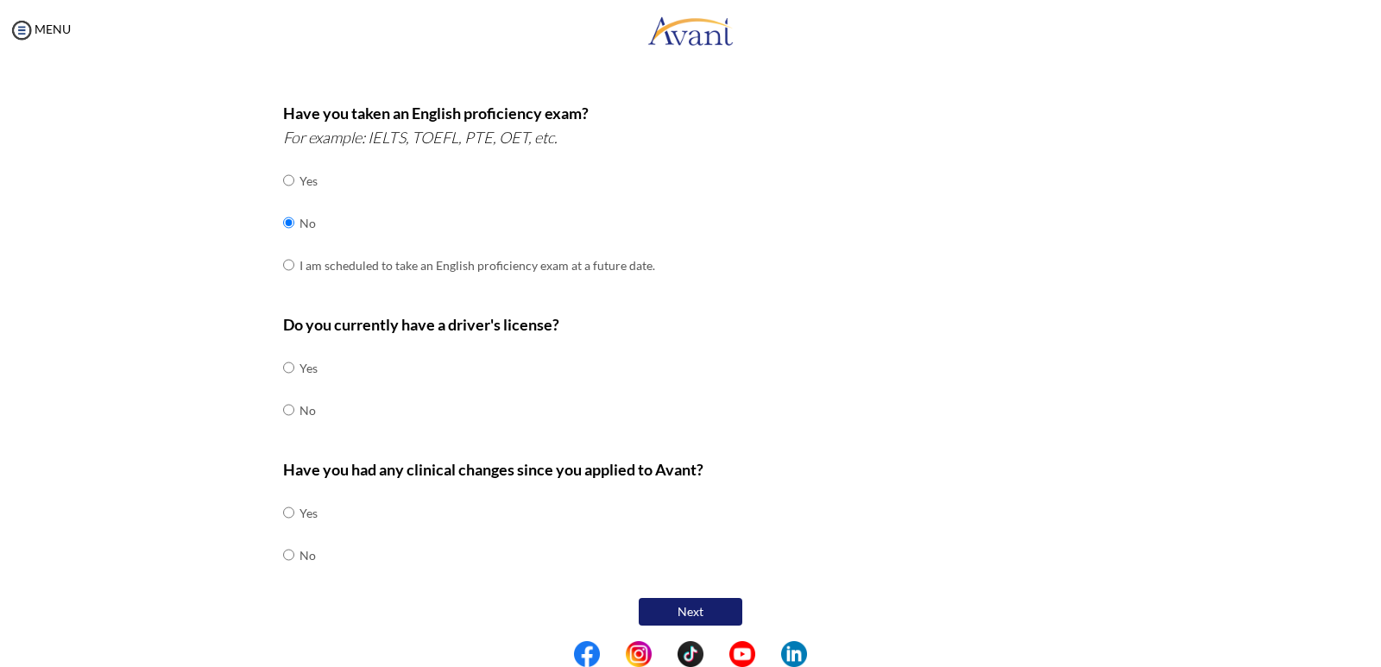
click at [294, 412] on td at bounding box center [296, 410] width 5 height 42
click at [285, 410] on input "radio" at bounding box center [288, 410] width 11 height 35
radio input "true"
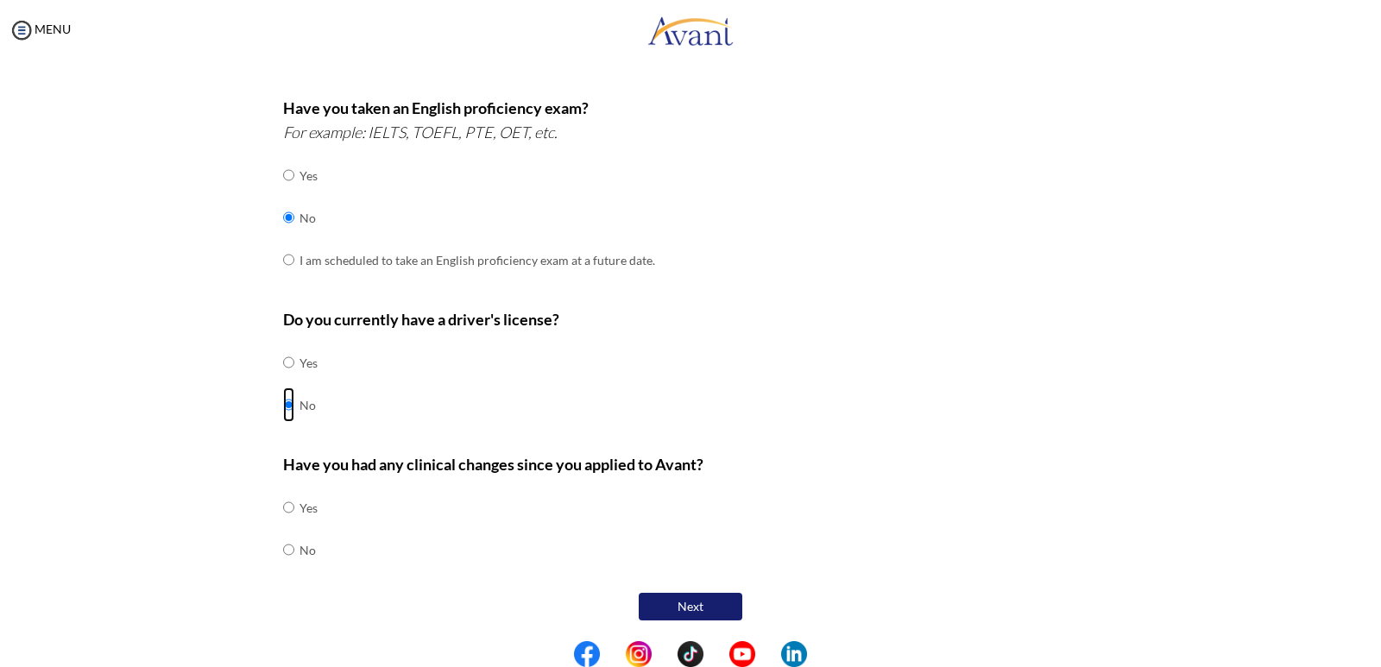
scroll to position [438, 0]
click at [283, 549] on input "radio" at bounding box center [288, 549] width 11 height 35
radio input "true"
click at [651, 602] on button "Next" at bounding box center [691, 606] width 104 height 28
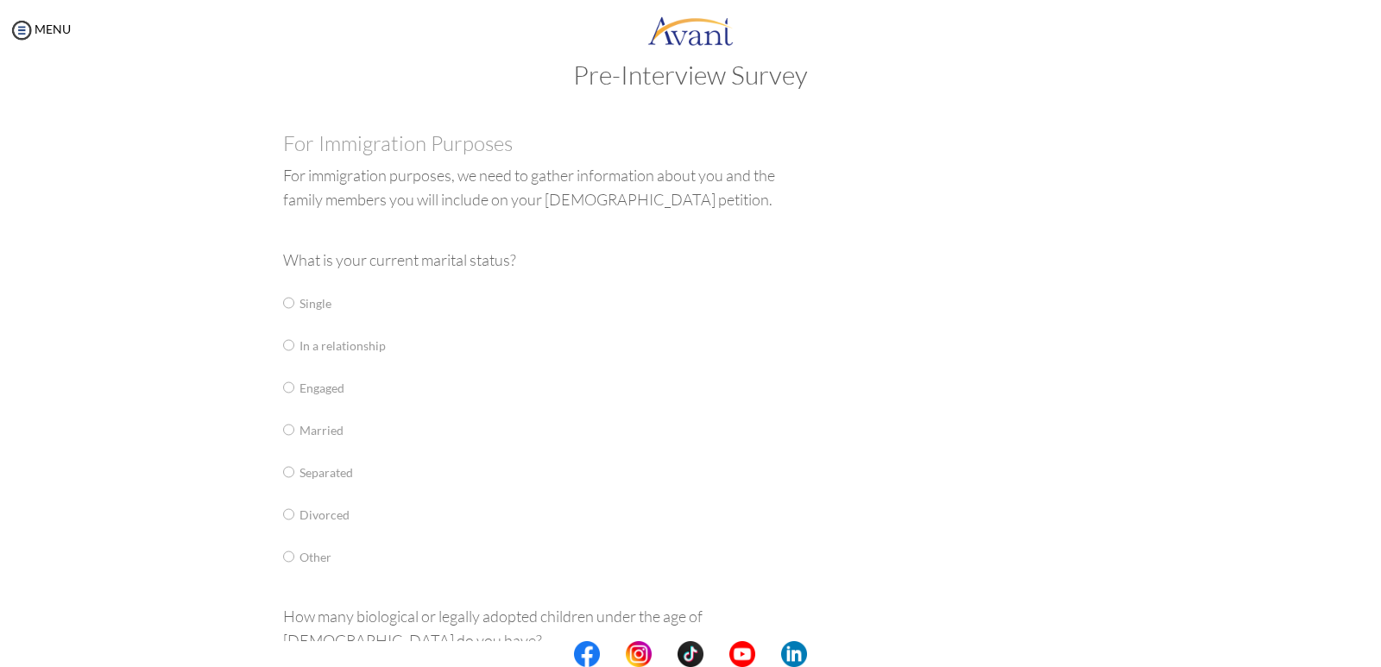
scroll to position [35, 0]
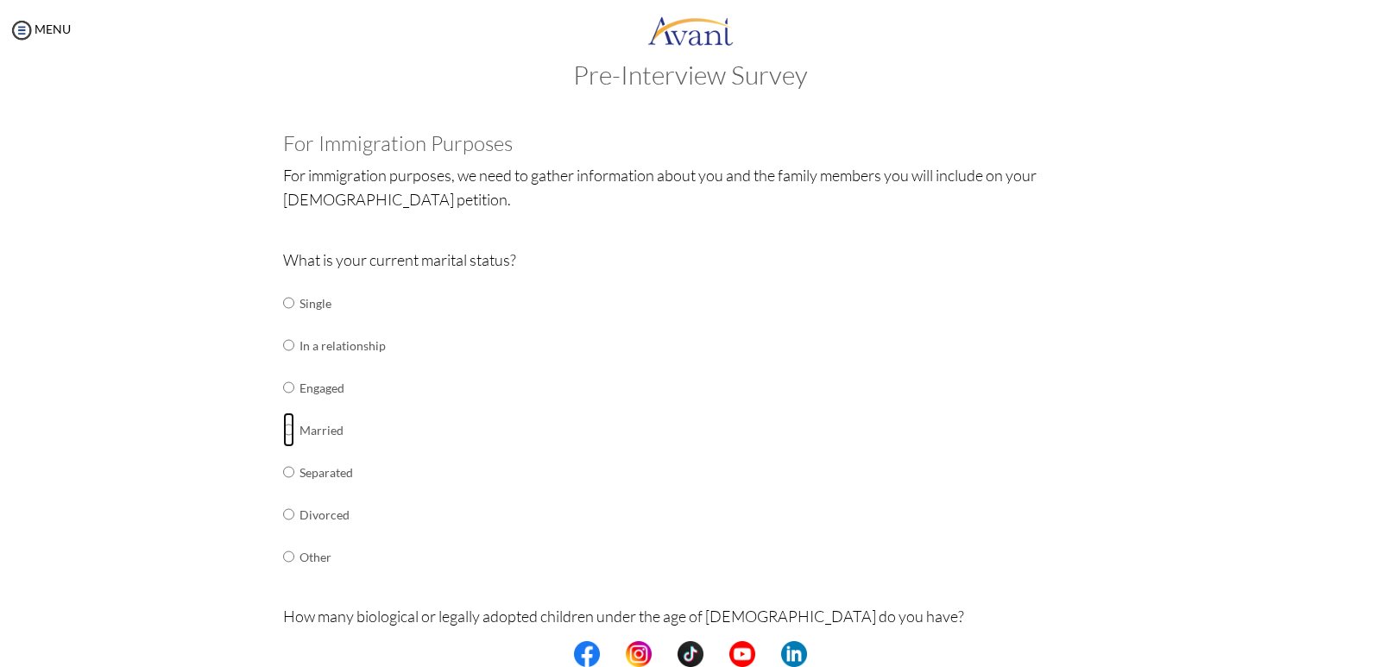
click at [289, 430] on tr "Married" at bounding box center [334, 430] width 103 height 42
click at [294, 430] on td at bounding box center [296, 430] width 5 height 42
click at [283, 431] on input "radio" at bounding box center [288, 430] width 11 height 35
radio input "true"
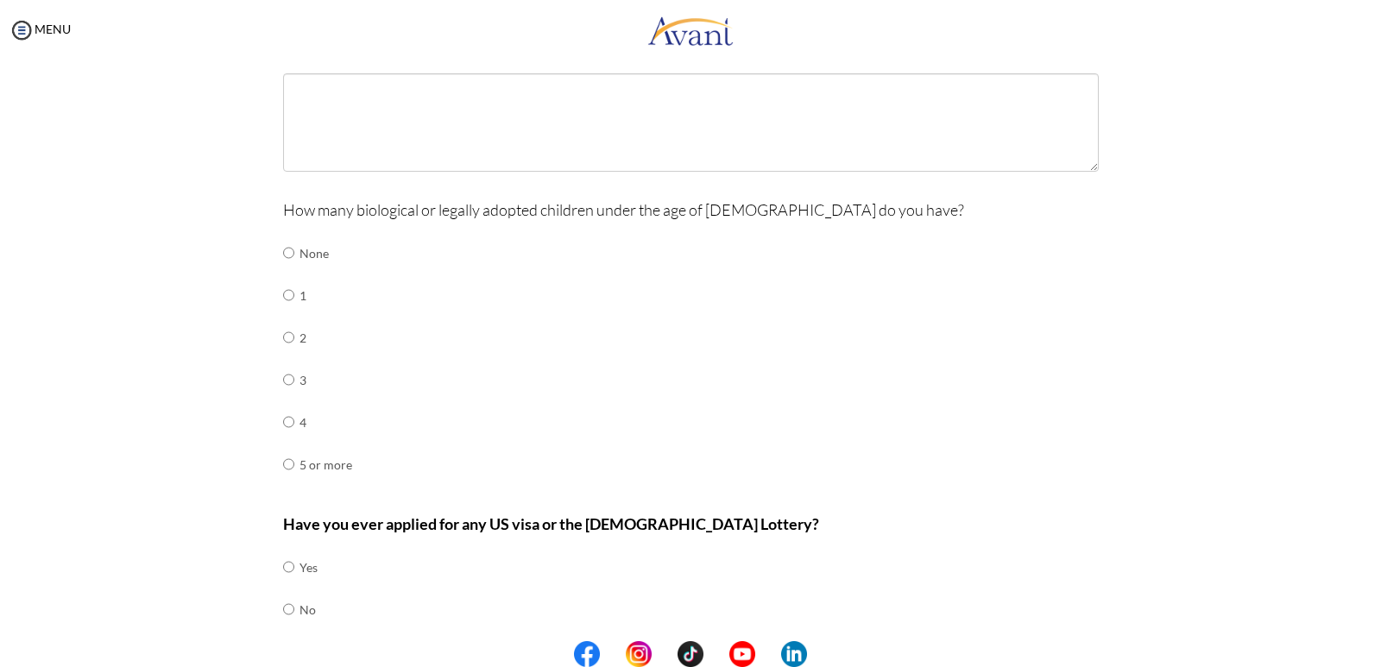
scroll to position [685, 0]
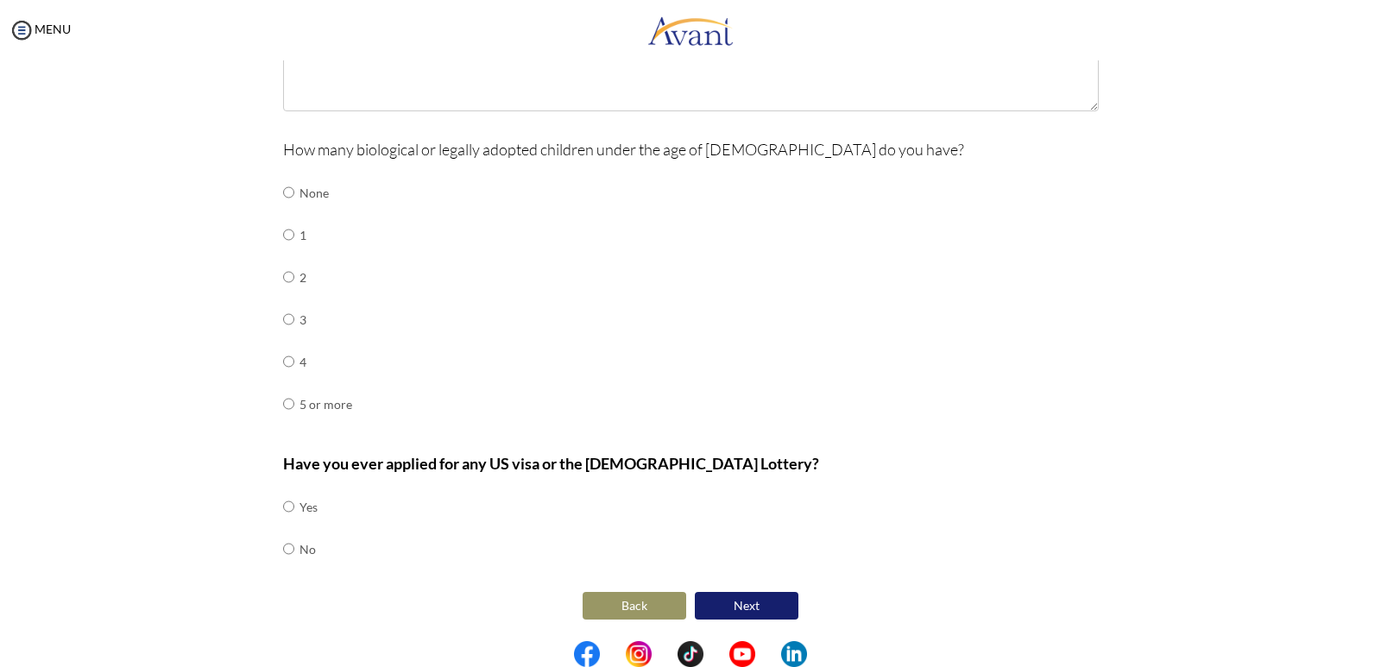
click at [622, 607] on button "Back" at bounding box center [635, 606] width 104 height 28
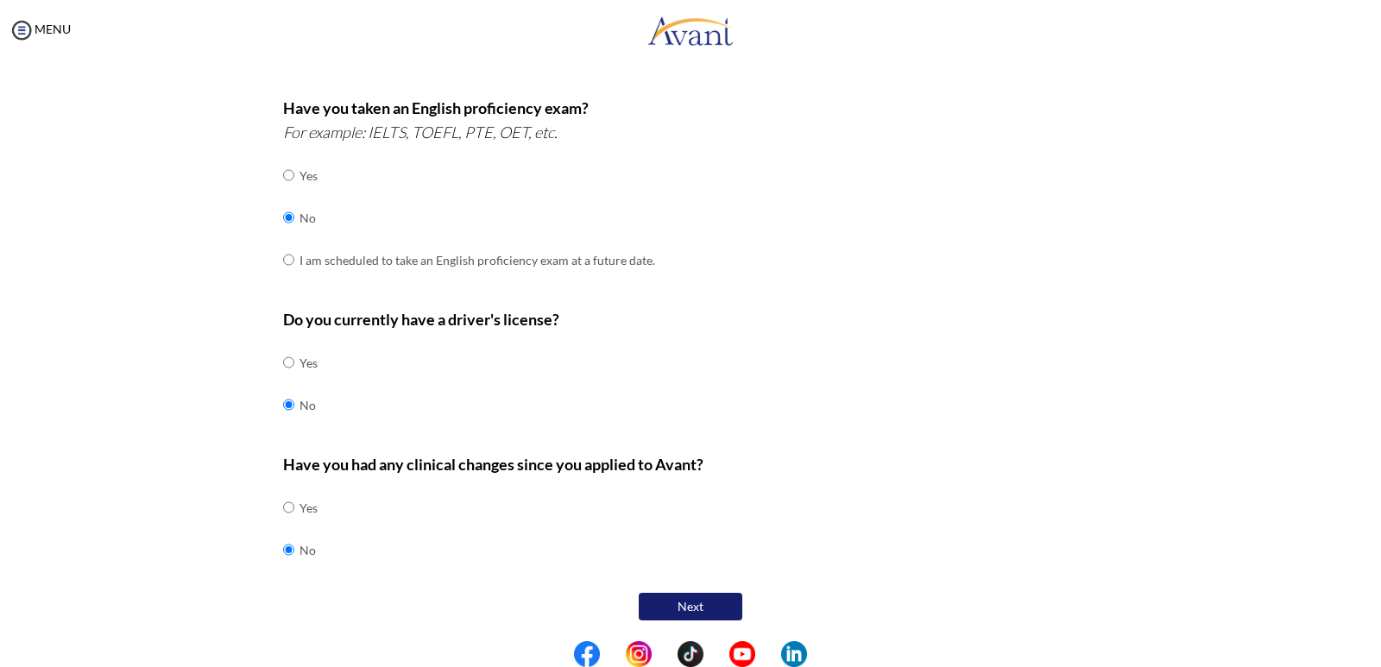
scroll to position [438, 0]
click at [666, 606] on button "Next" at bounding box center [691, 606] width 104 height 28
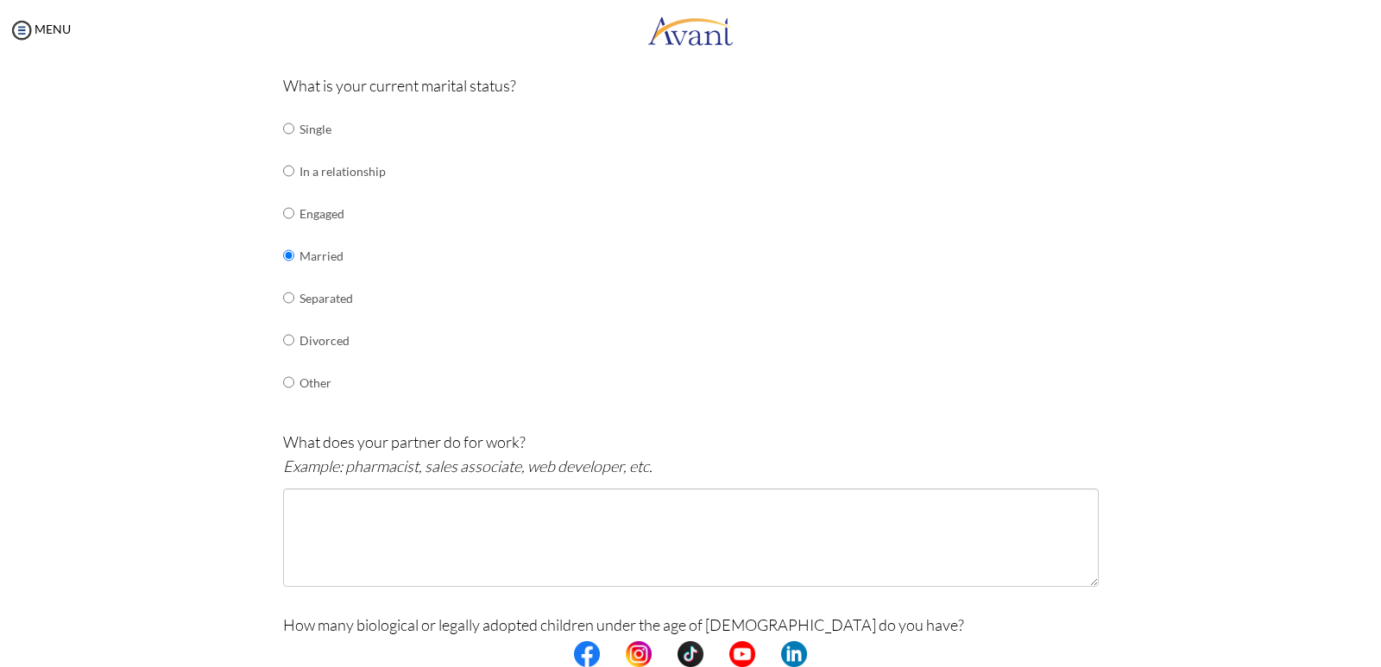
scroll to position [207, 0]
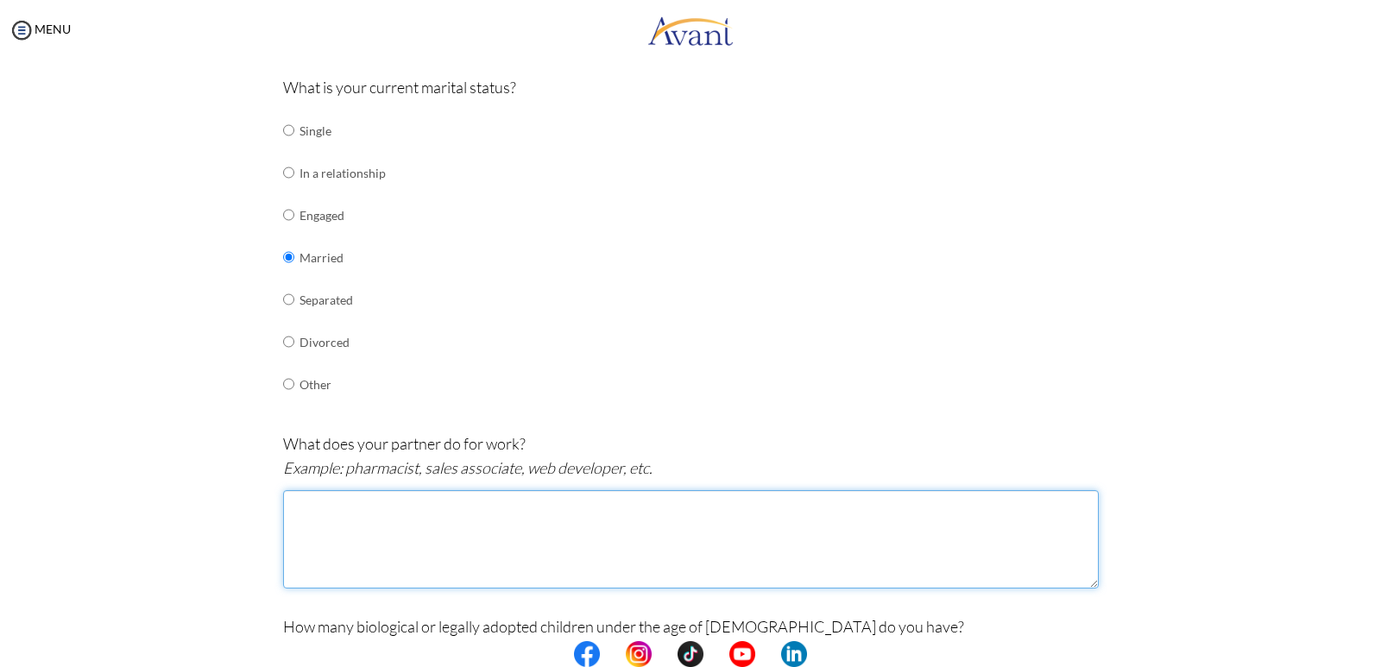
click at [440, 525] on textarea at bounding box center [691, 539] width 816 height 98
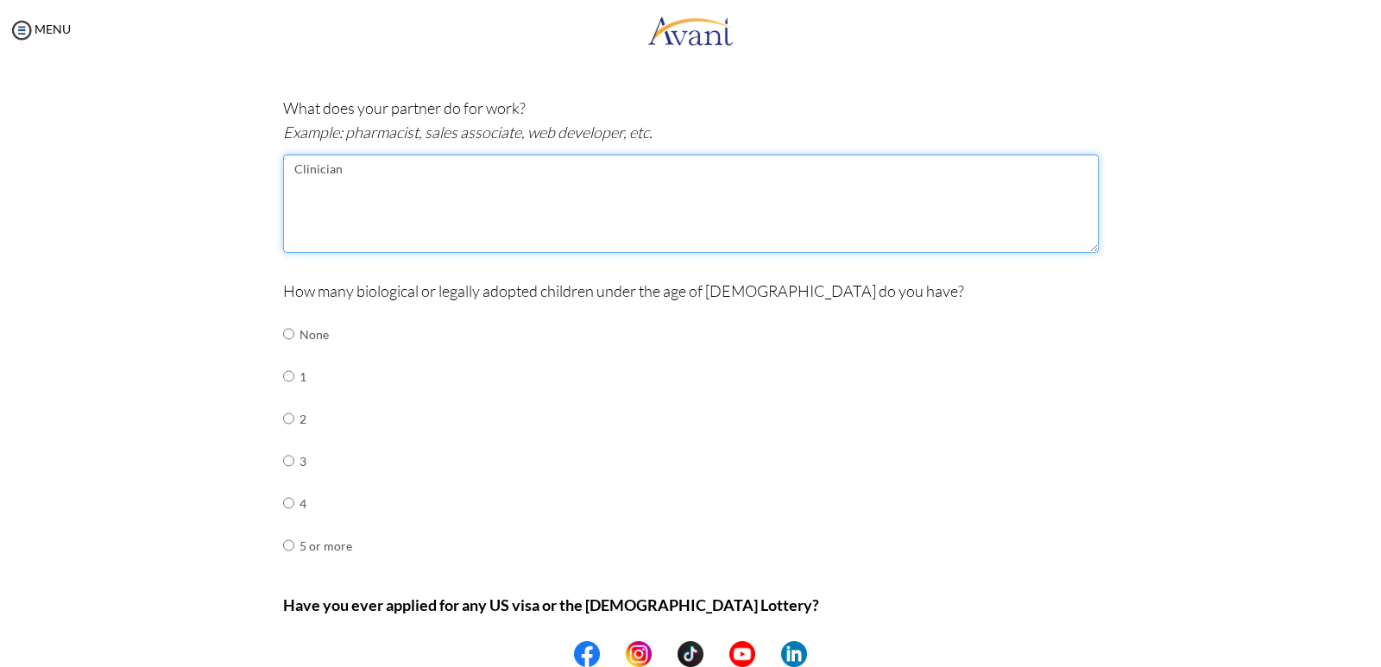
scroll to position [552, 0]
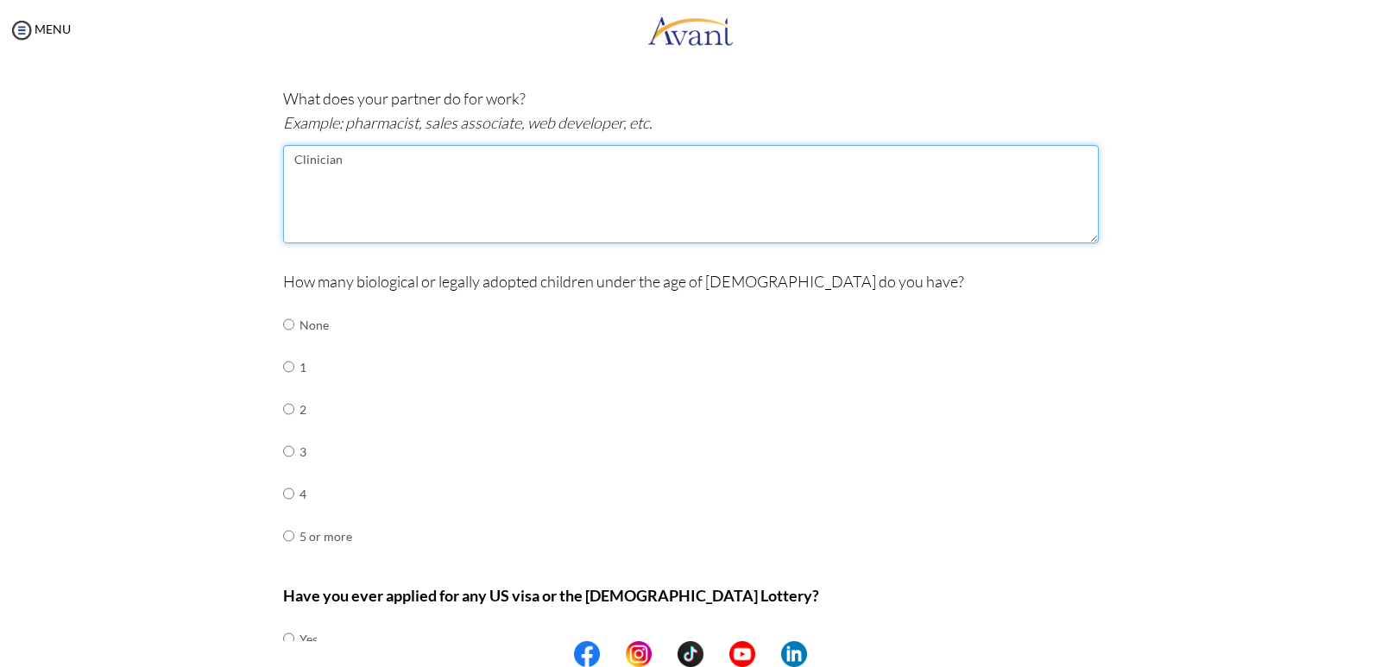
type textarea "Clinician"
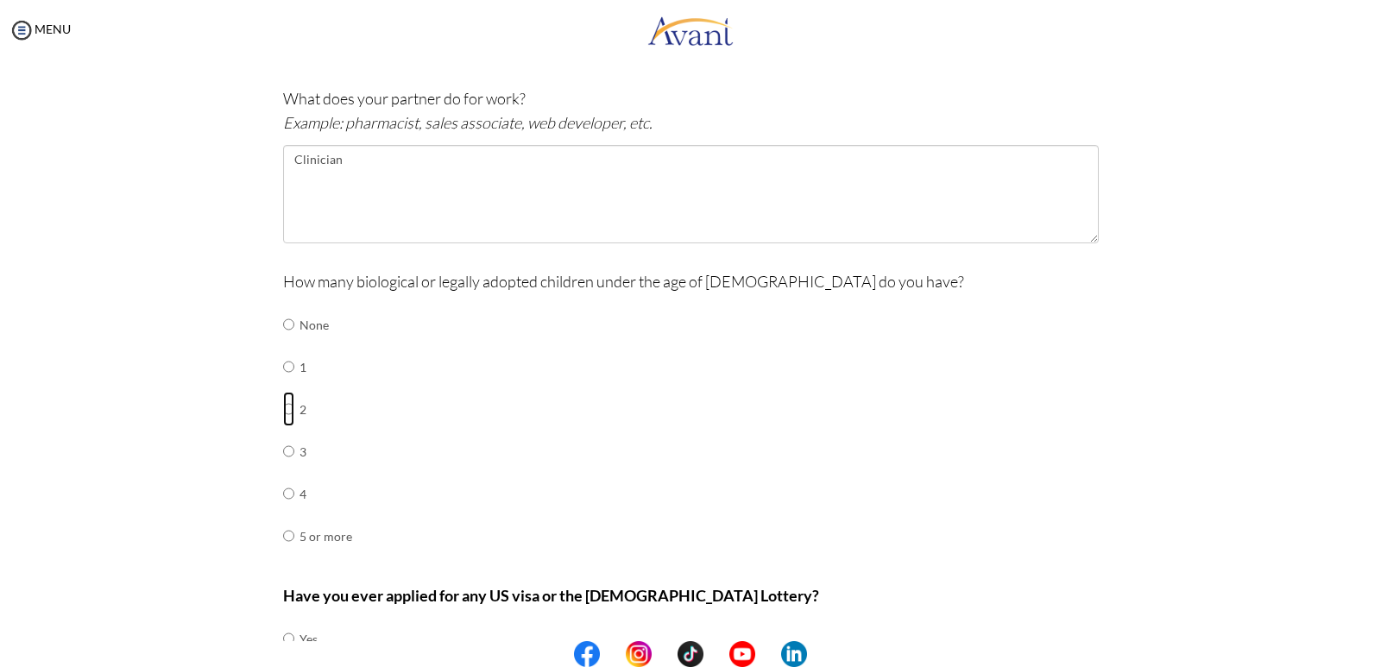
click at [285, 414] on input "radio" at bounding box center [288, 409] width 11 height 35
radio input "true"
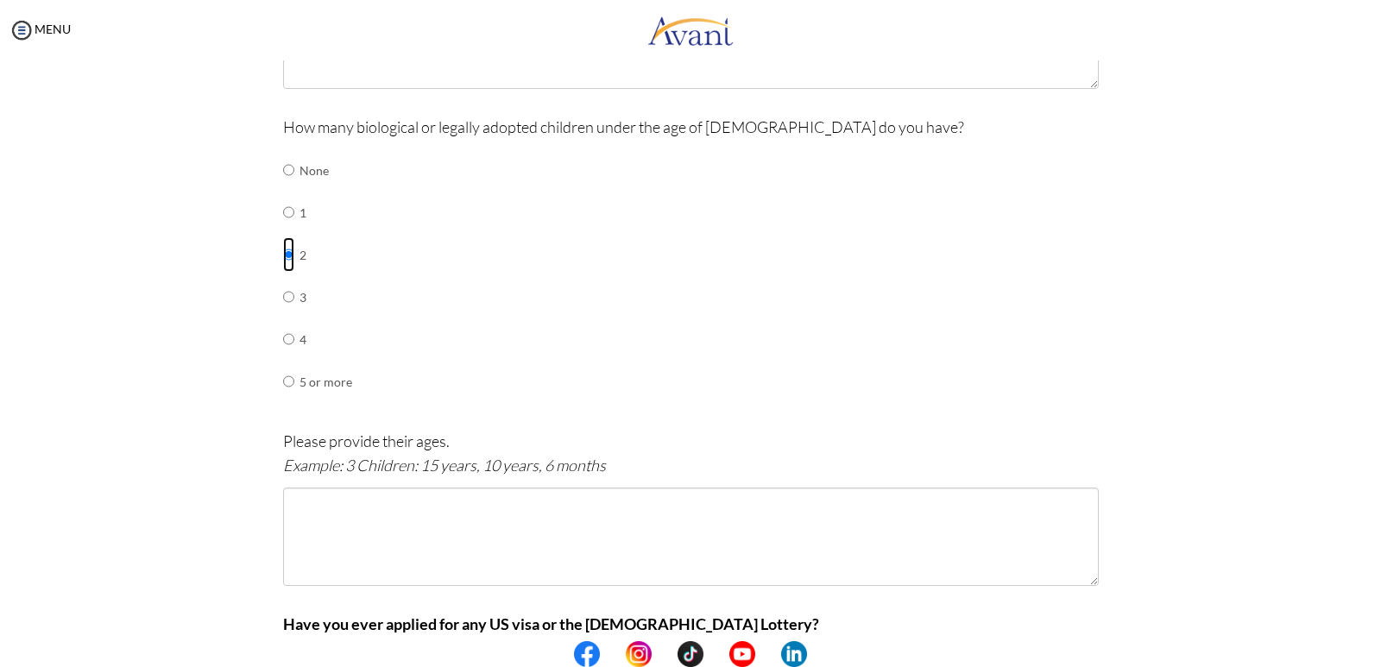
scroll to position [725, 0]
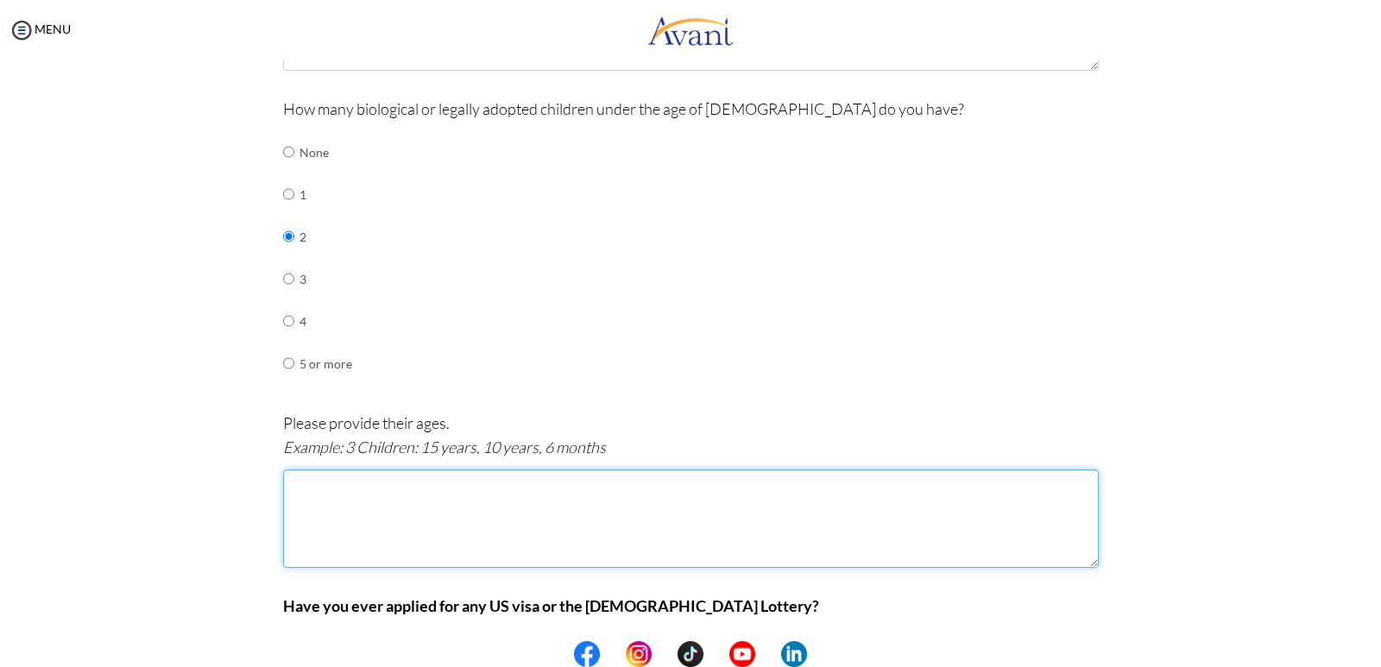
click at [325, 487] on textarea at bounding box center [691, 519] width 816 height 98
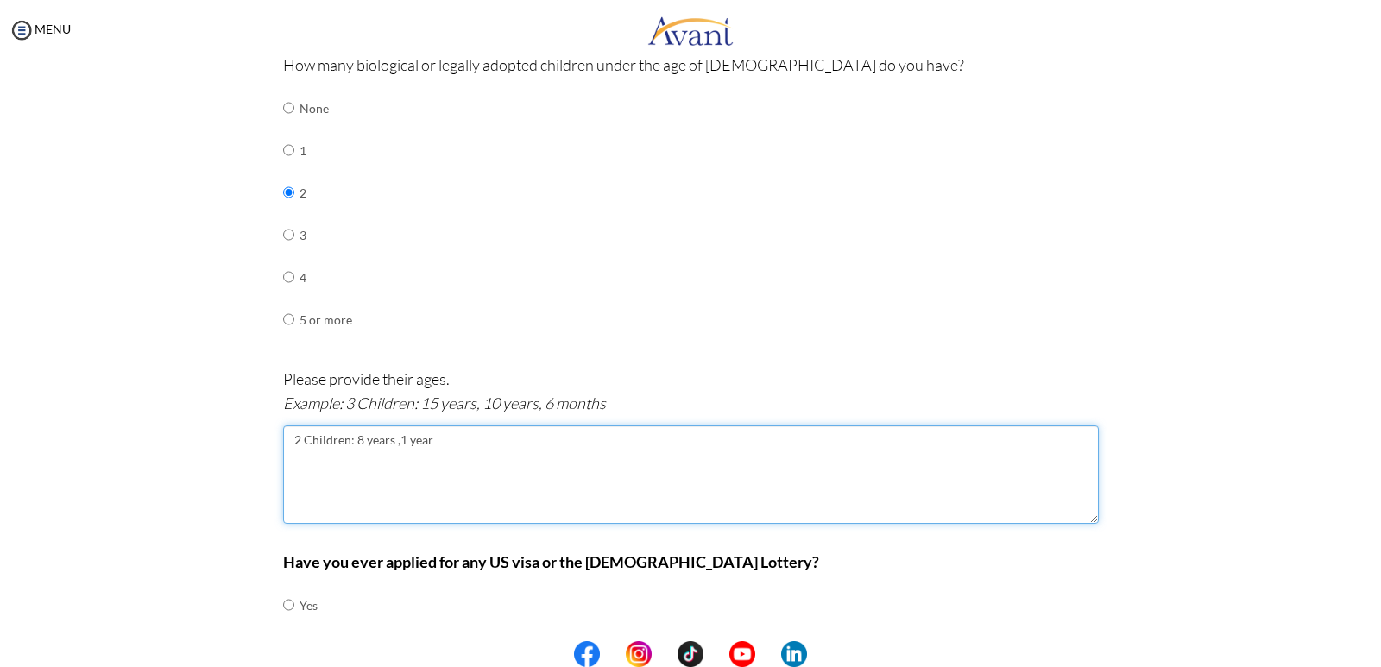
scroll to position [868, 0]
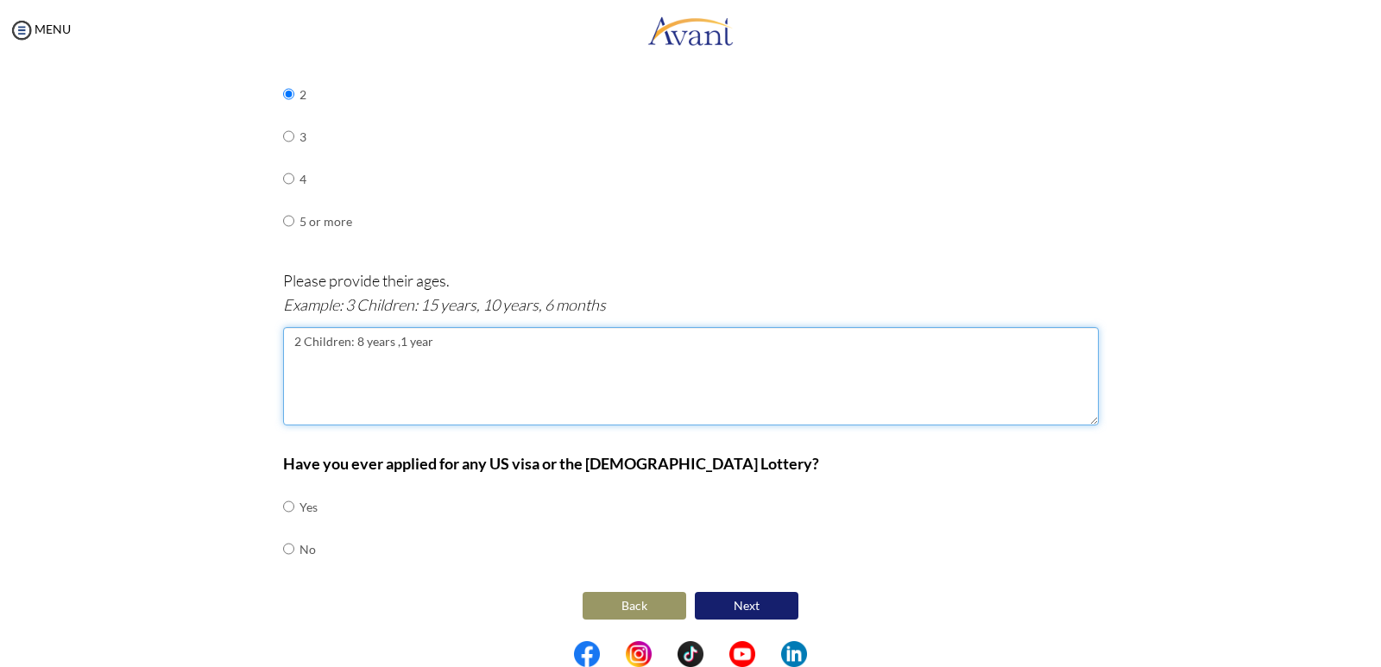
type textarea "2 Children: 8 years ,1 year"
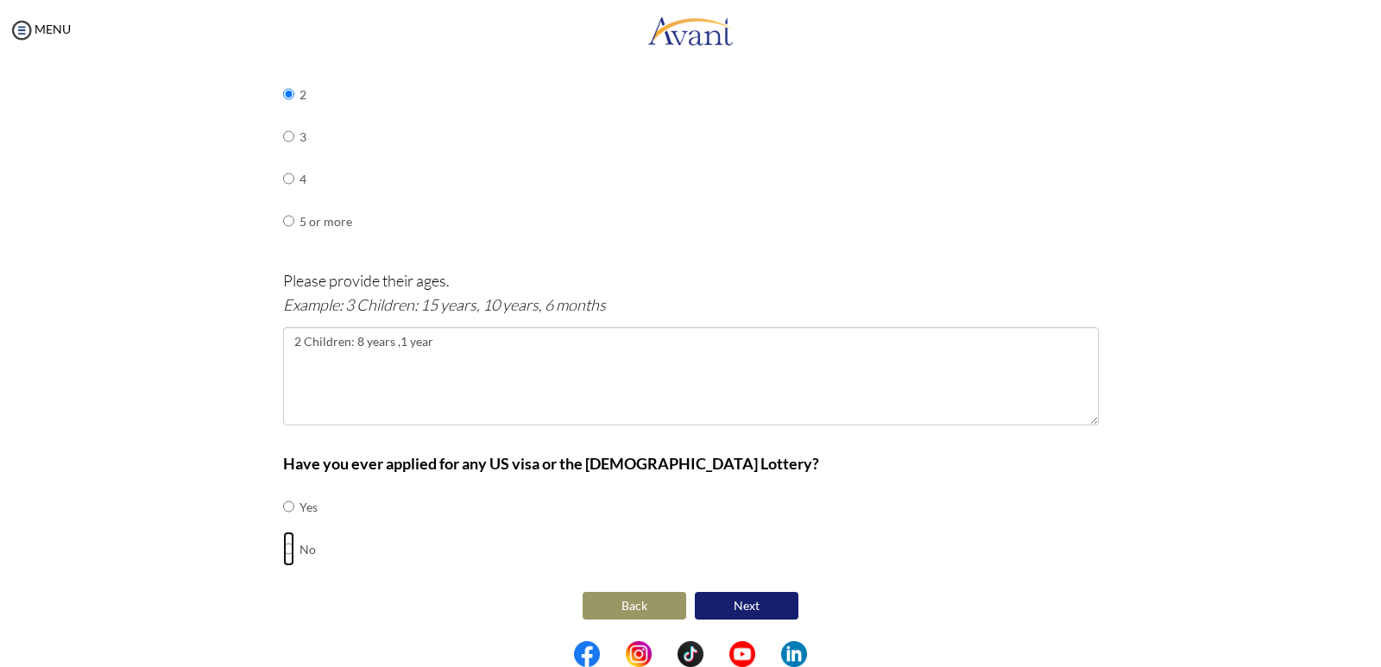
click at [285, 547] on input "radio" at bounding box center [288, 549] width 11 height 35
radio input "true"
click at [728, 607] on button "Next" at bounding box center [747, 606] width 104 height 28
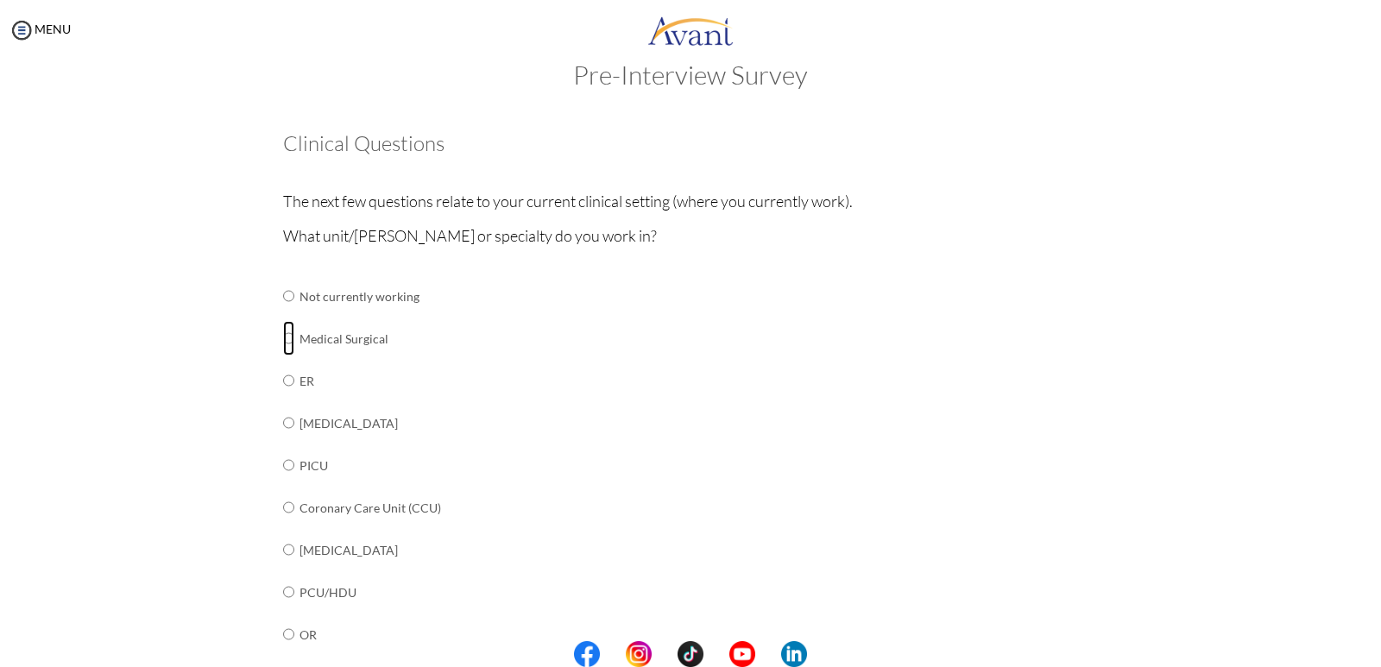
click at [283, 342] on input "radio" at bounding box center [288, 338] width 11 height 35
radio input "true"
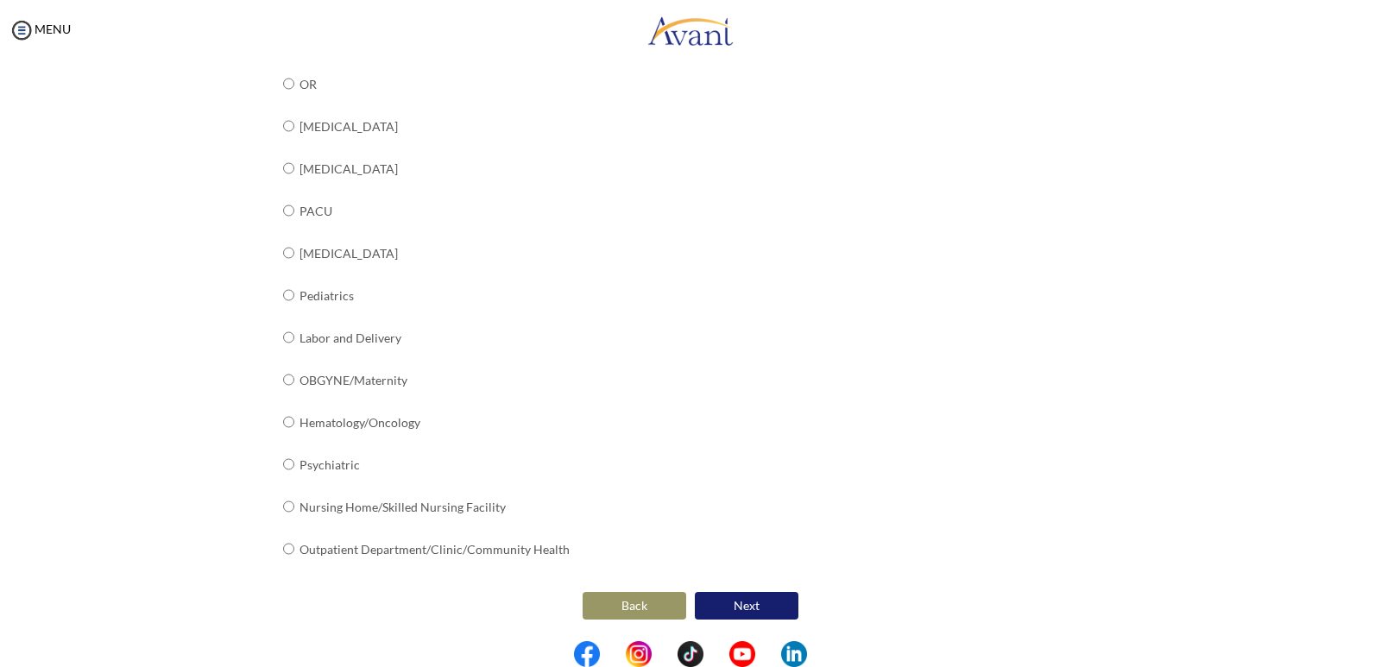
click at [737, 602] on button "Next" at bounding box center [747, 606] width 104 height 28
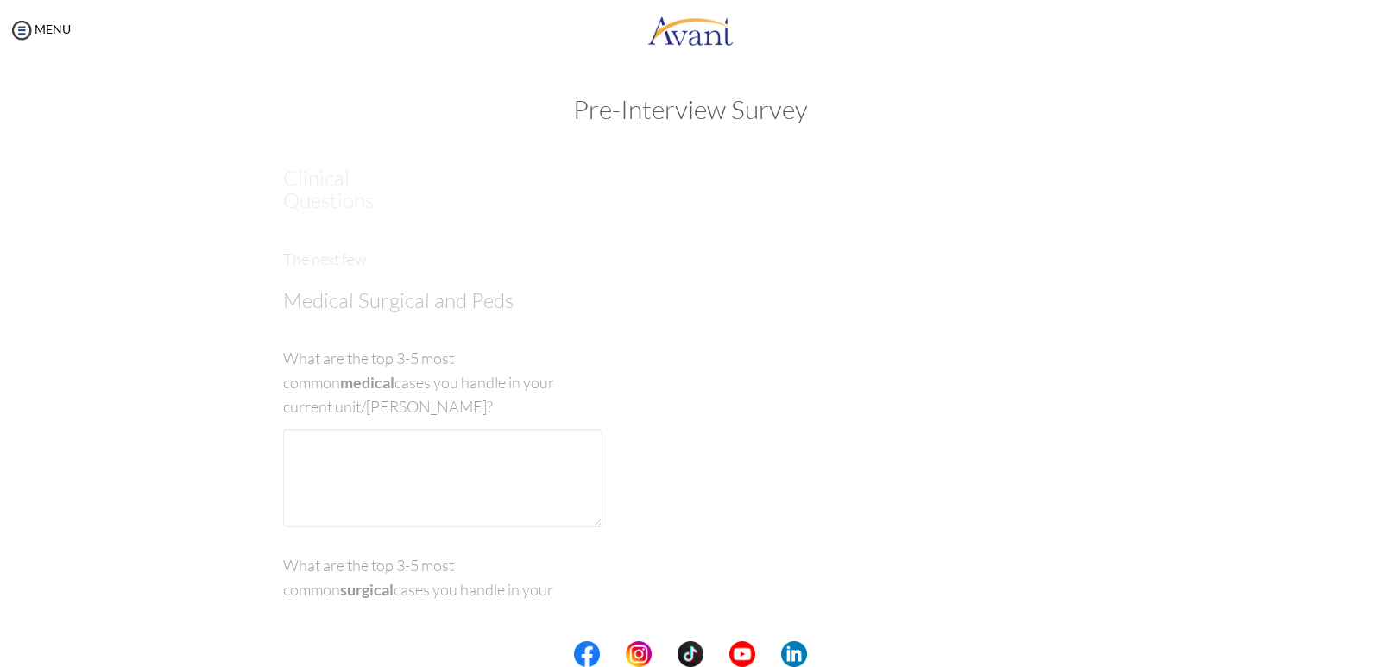
scroll to position [0, 0]
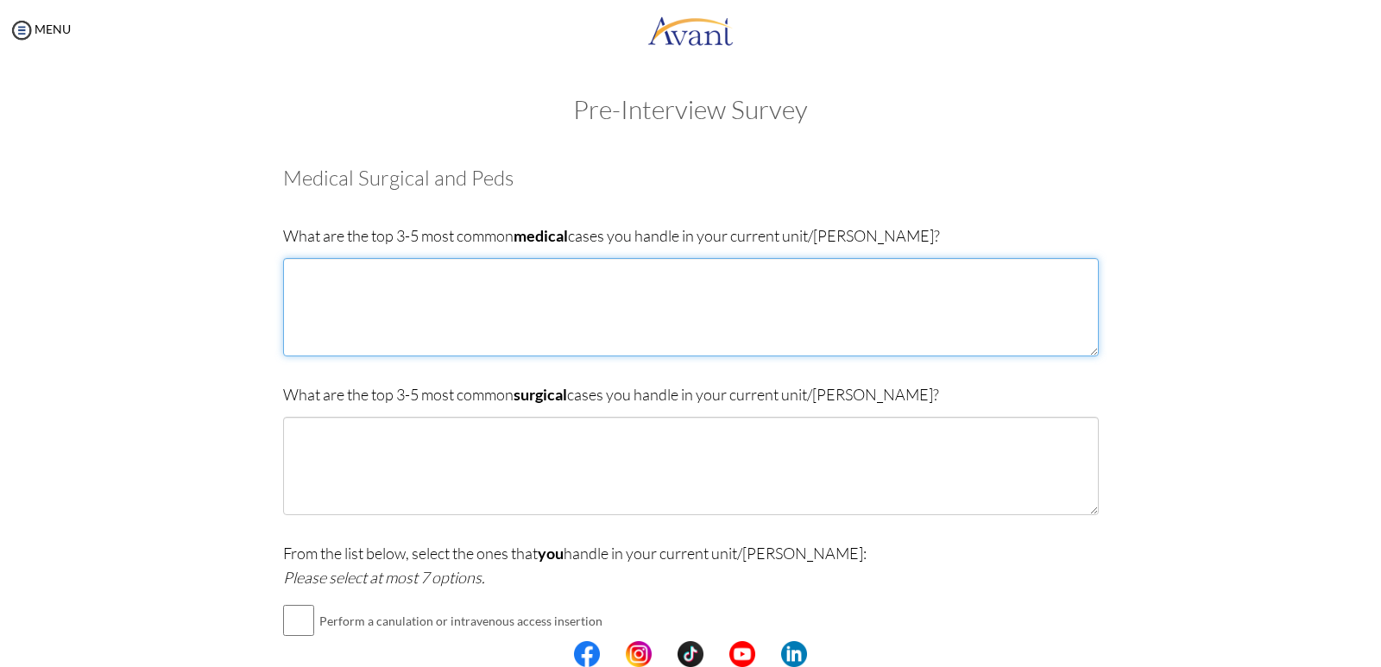
click at [428, 270] on textarea at bounding box center [691, 307] width 816 height 98
drag, startPoint x: 476, startPoint y: 275, endPoint x: 429, endPoint y: 307, distance: 57.0
click at [429, 307] on textarea "Pneumonia,Malaria,Common cold,Meningitis" at bounding box center [691, 307] width 816 height 98
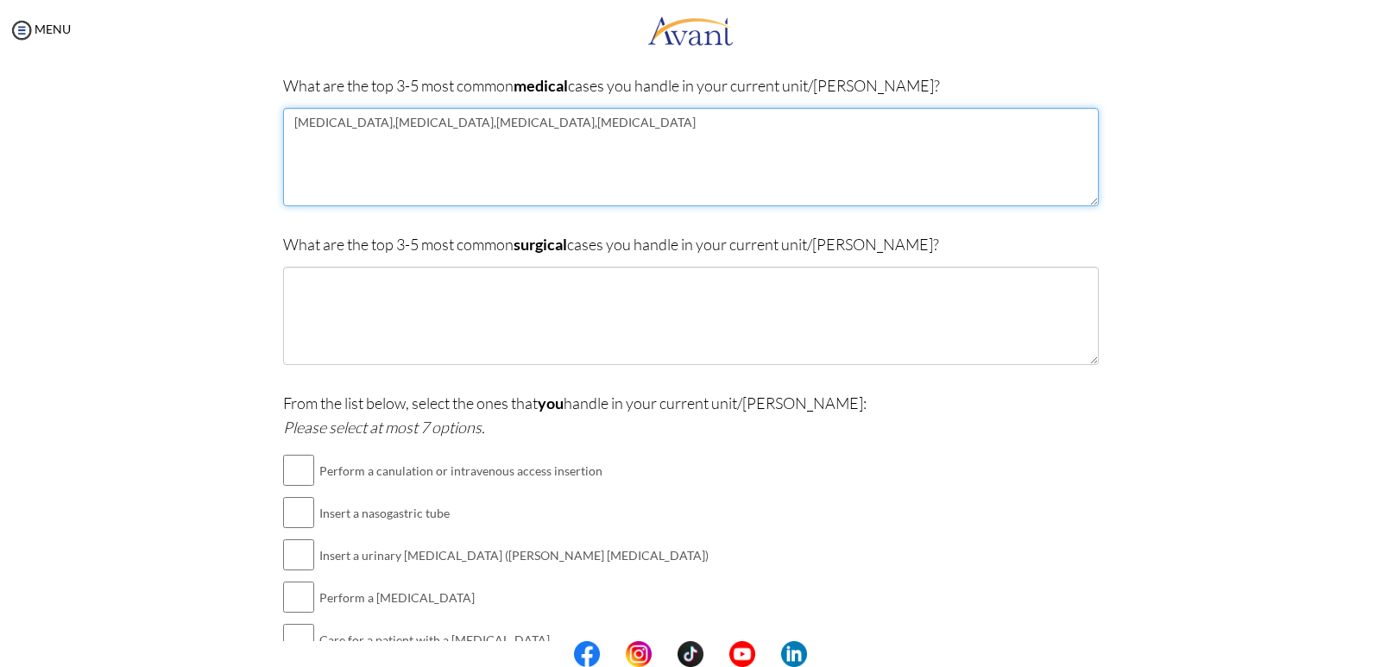
scroll to position [173, 0]
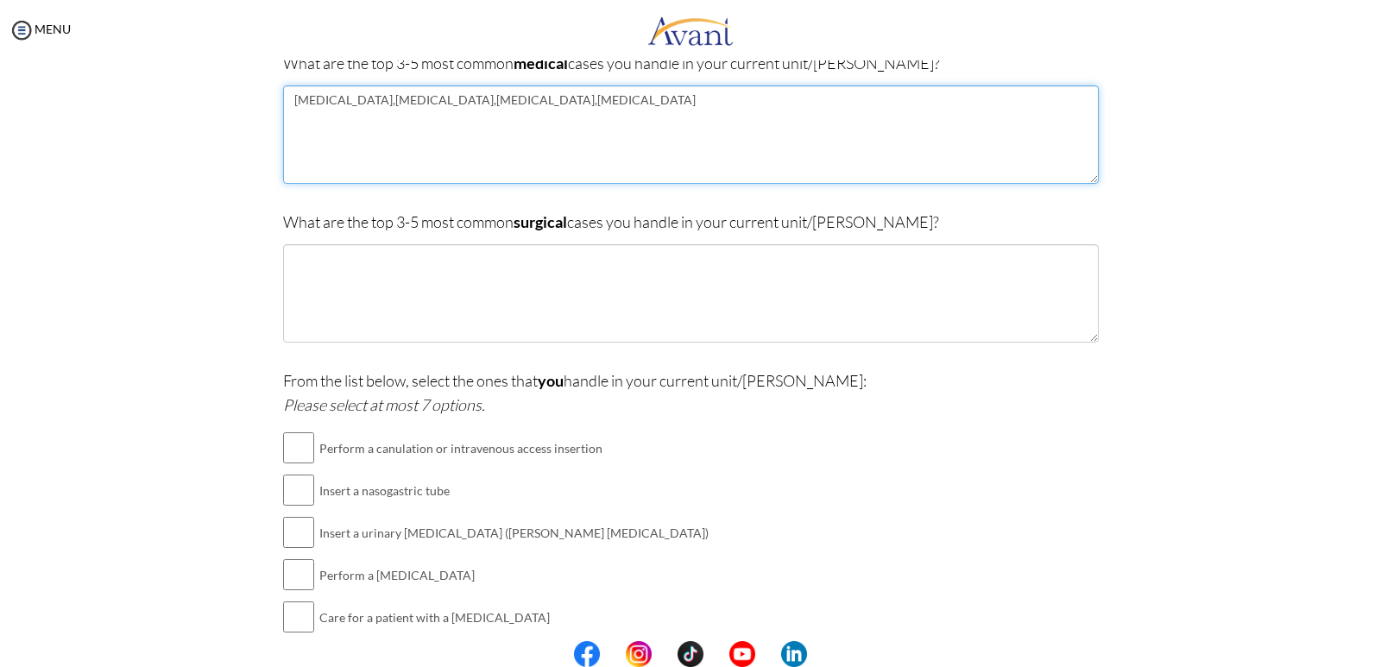
type textarea "Pneumonia,Malaria,Common cold,Meningitis"
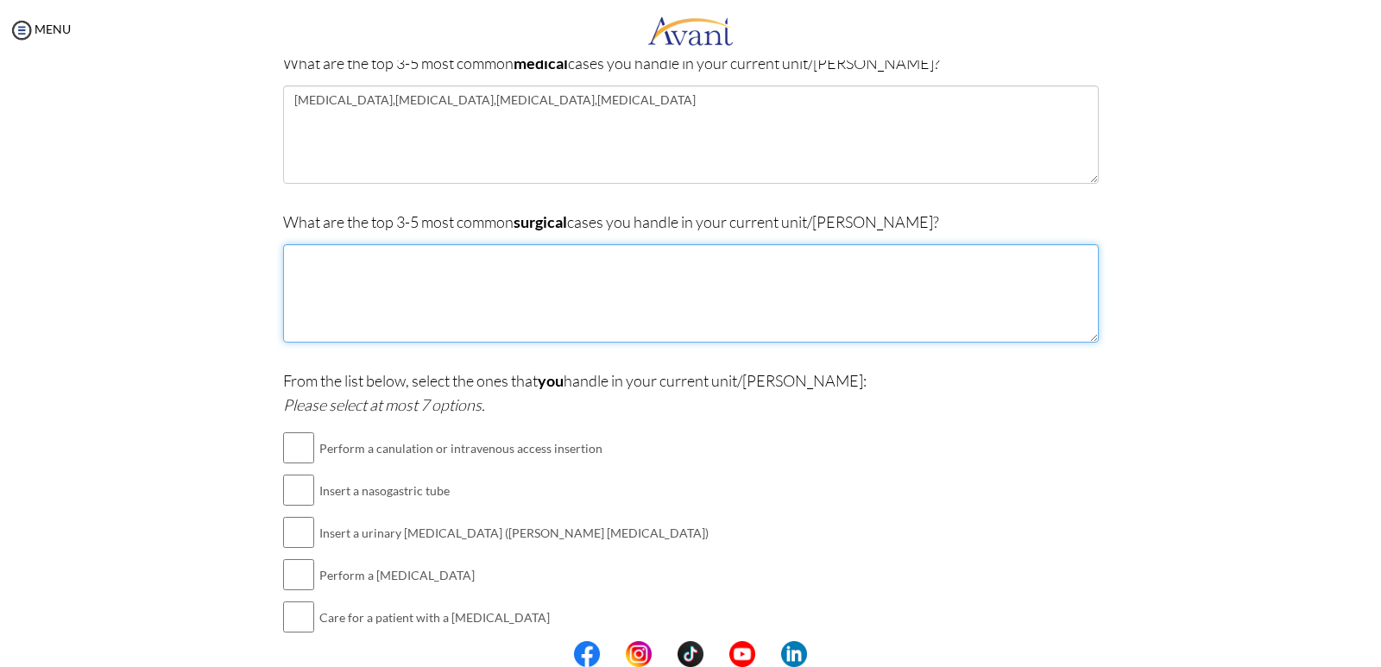
click at [357, 283] on textarea at bounding box center [691, 293] width 816 height 98
type textarea "a"
drag, startPoint x: 375, startPoint y: 265, endPoint x: 349, endPoint y: 301, distance: 44.6
click at [349, 301] on textarea "Appendicitis,Factures" at bounding box center [691, 293] width 816 height 98
click at [363, 258] on textarea "Appendicitis,Factures" at bounding box center [691, 293] width 816 height 98
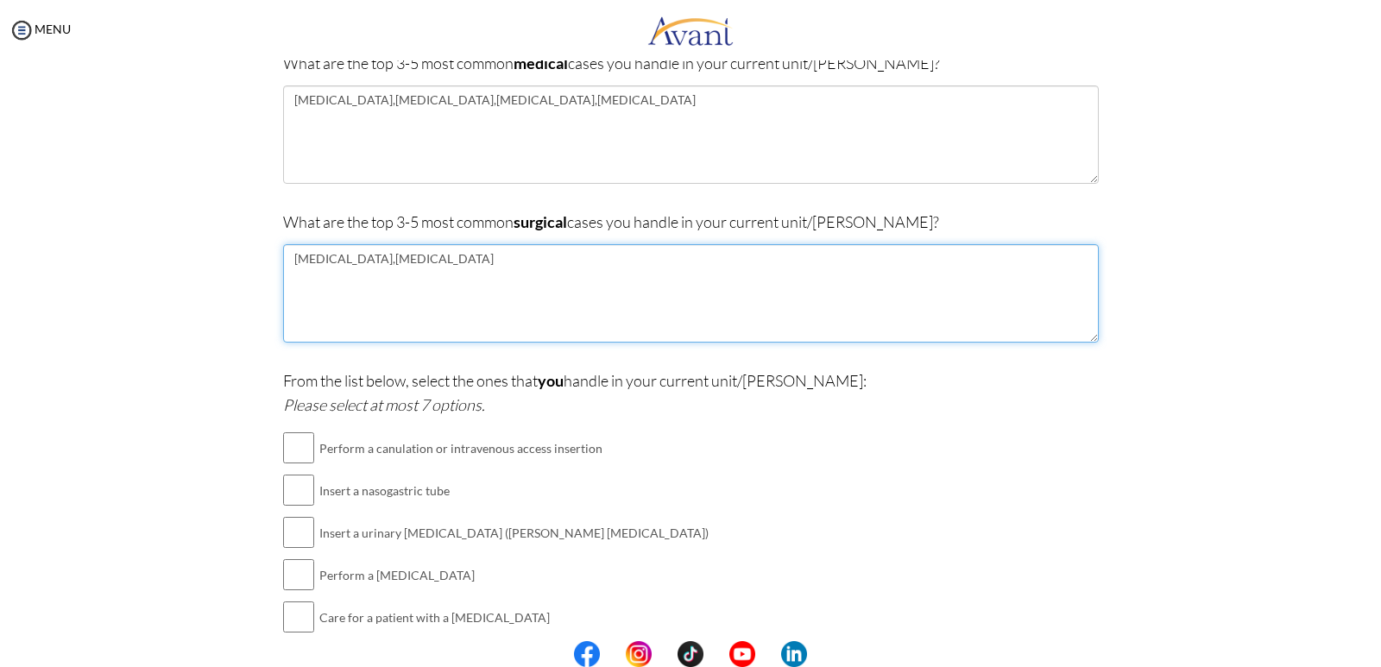
drag, startPoint x: 417, startPoint y: 260, endPoint x: 516, endPoint y: 284, distance: 102.2
click at [420, 261] on textarea "Appendicitis,Fractures" at bounding box center [691, 293] width 816 height 98
drag, startPoint x: 358, startPoint y: 268, endPoint x: 483, endPoint y: 256, distance: 125.8
click at [483, 256] on textarea "Appendicitis,Fractures ,Cellulitis," at bounding box center [691, 293] width 816 height 98
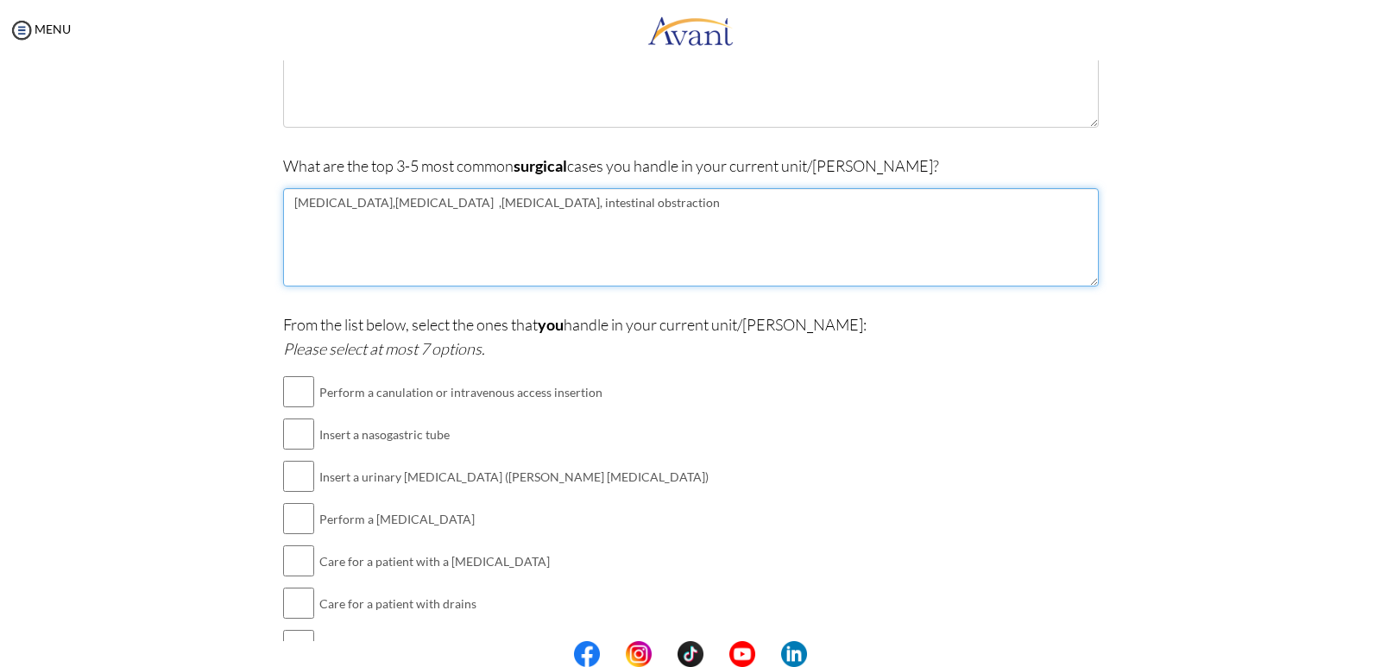
scroll to position [259, 0]
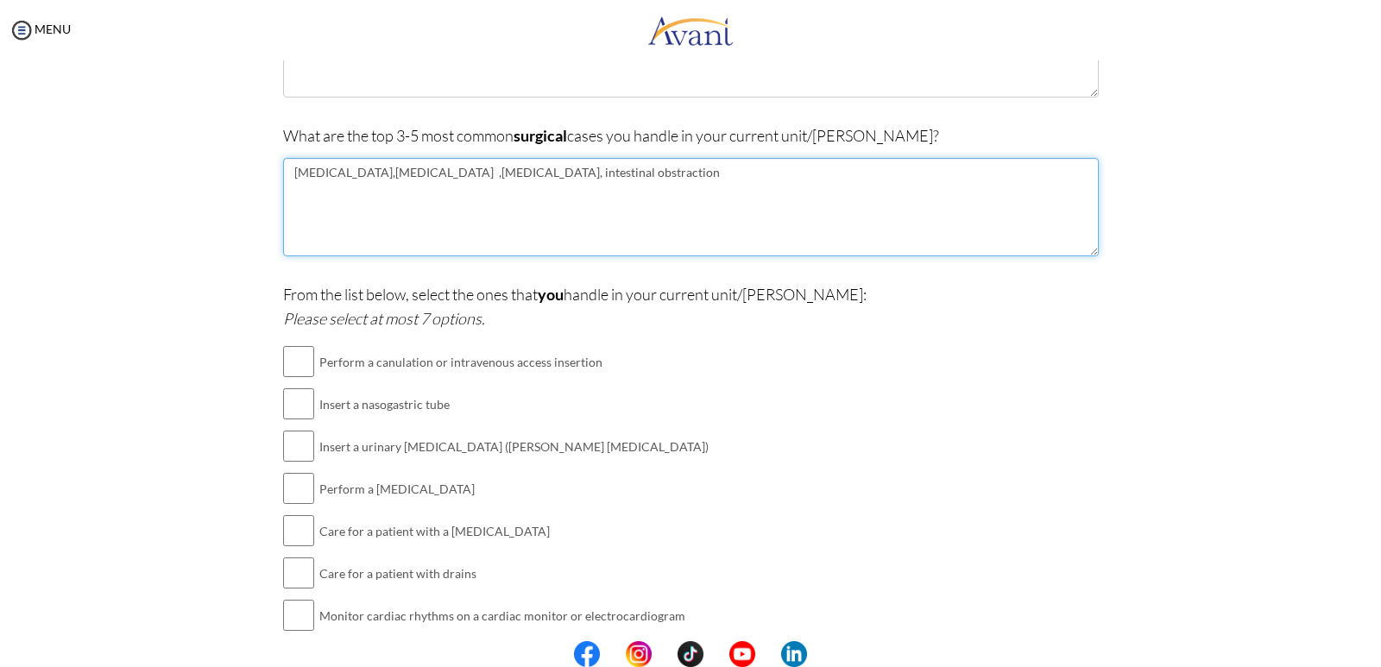
type textarea "Appendicitis,Fractures ,Cellulitis, intestinal obstraction"
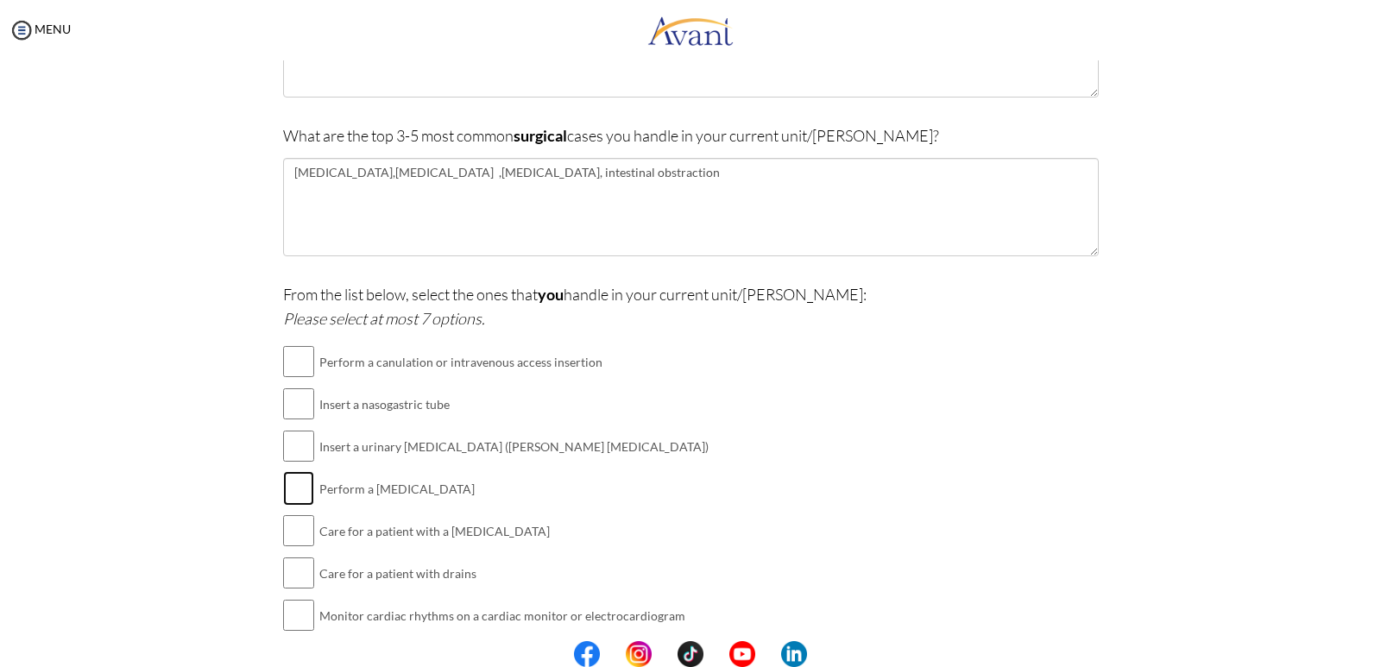
click at [288, 489] on input "checkbox" at bounding box center [298, 488] width 31 height 35
click at [294, 483] on input "checkbox" at bounding box center [298, 488] width 31 height 35
checkbox input "false"
click at [298, 366] on input "checkbox" at bounding box center [298, 361] width 31 height 35
checkbox input "true"
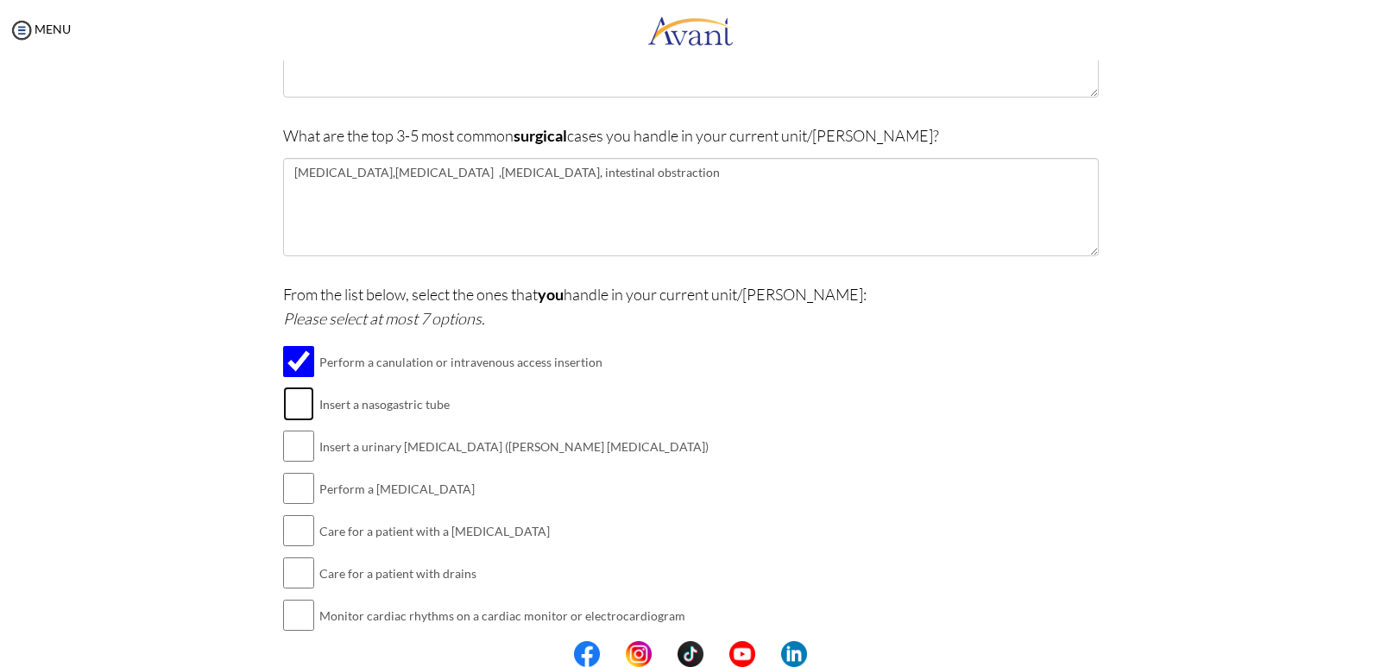
click at [294, 409] on input "checkbox" at bounding box center [298, 404] width 31 height 35
checkbox input "true"
click at [288, 445] on input "checkbox" at bounding box center [298, 446] width 31 height 35
checkbox input "true"
click at [294, 493] on input "checkbox" at bounding box center [298, 488] width 31 height 35
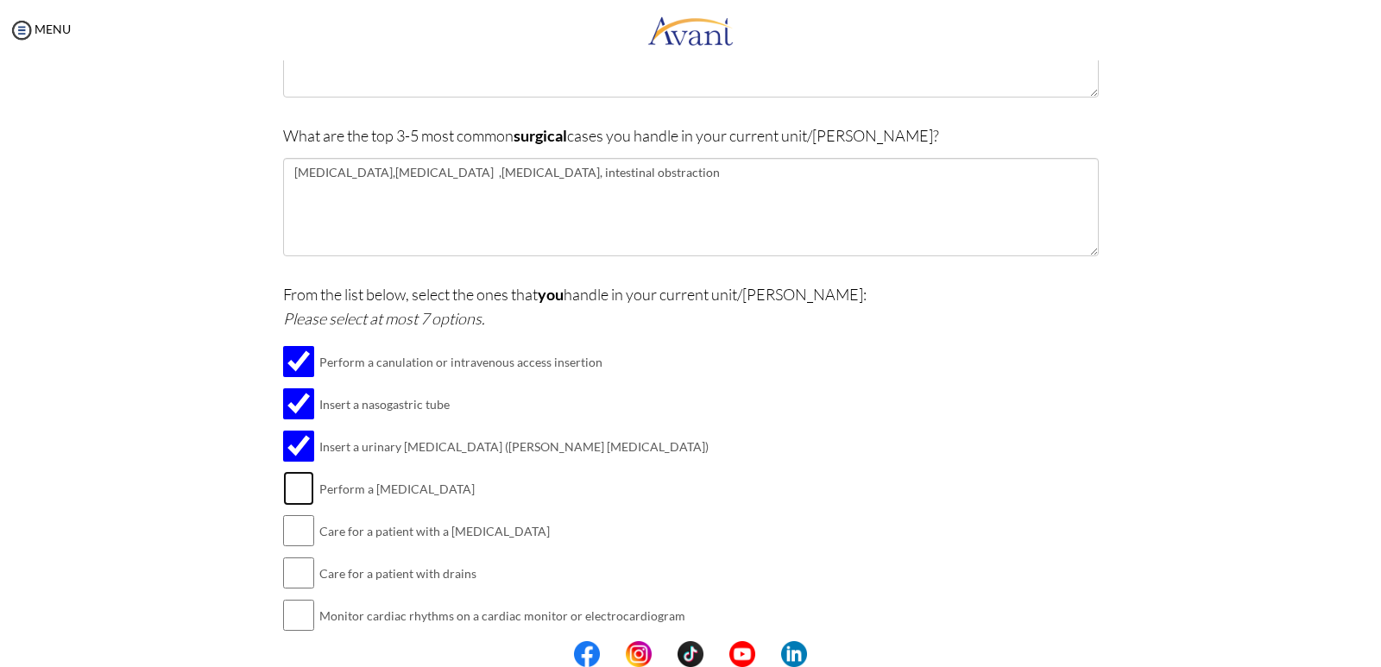
checkbox input "true"
click at [289, 533] on input "checkbox" at bounding box center [298, 531] width 31 height 35
checkbox input "true"
click at [292, 566] on input "checkbox" at bounding box center [298, 573] width 31 height 35
checkbox input "true"
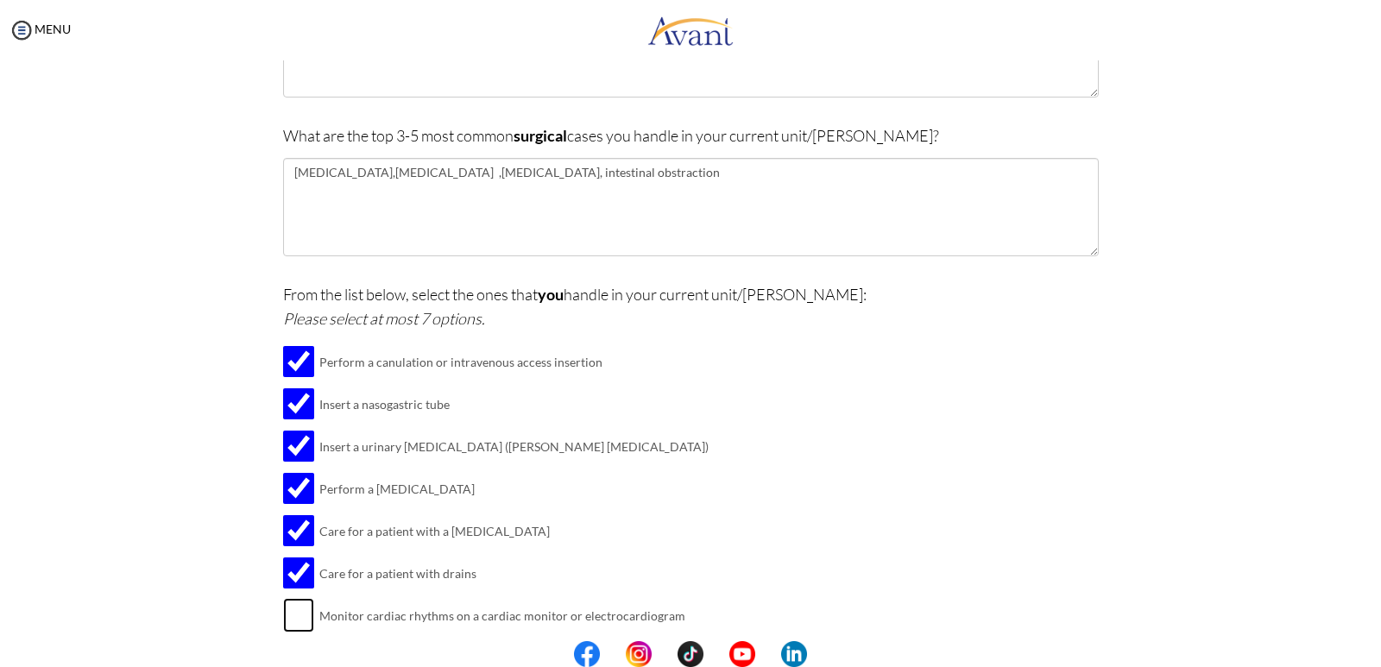
click at [298, 614] on input "checkbox" at bounding box center [298, 615] width 31 height 35
checkbox input "true"
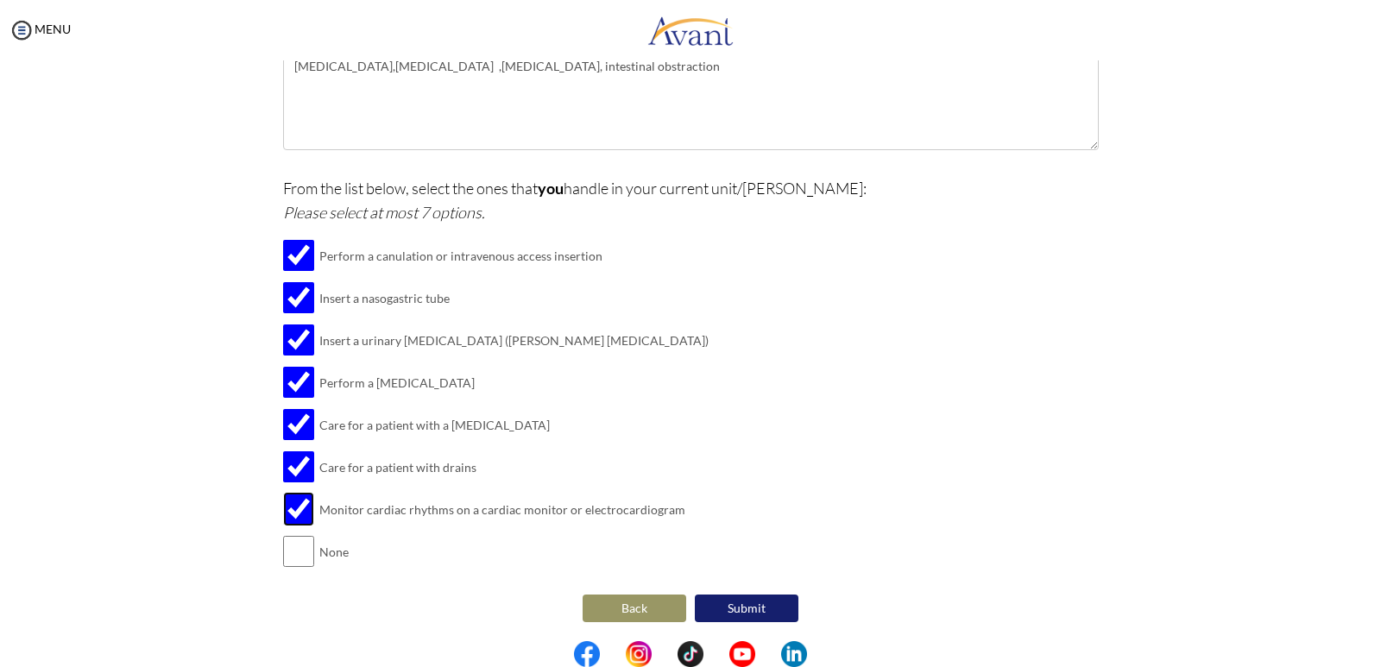
scroll to position [368, 0]
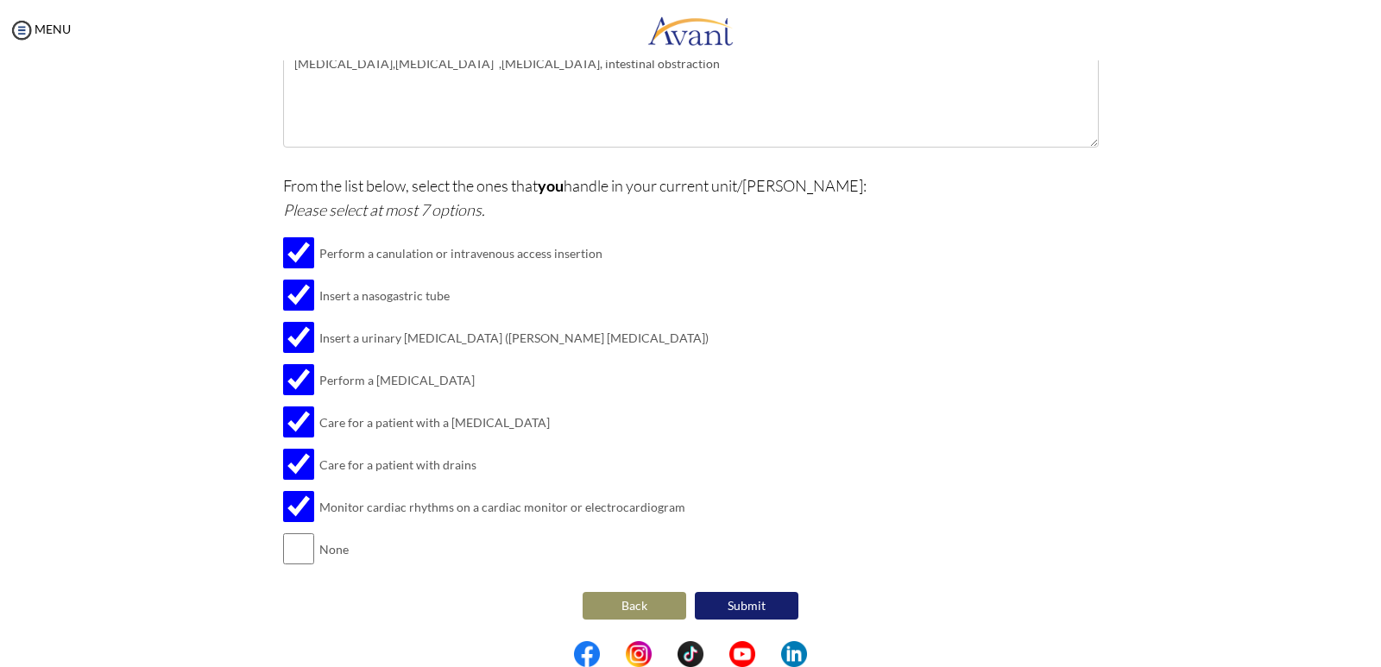
click at [750, 605] on button "Submit" at bounding box center [747, 606] width 104 height 28
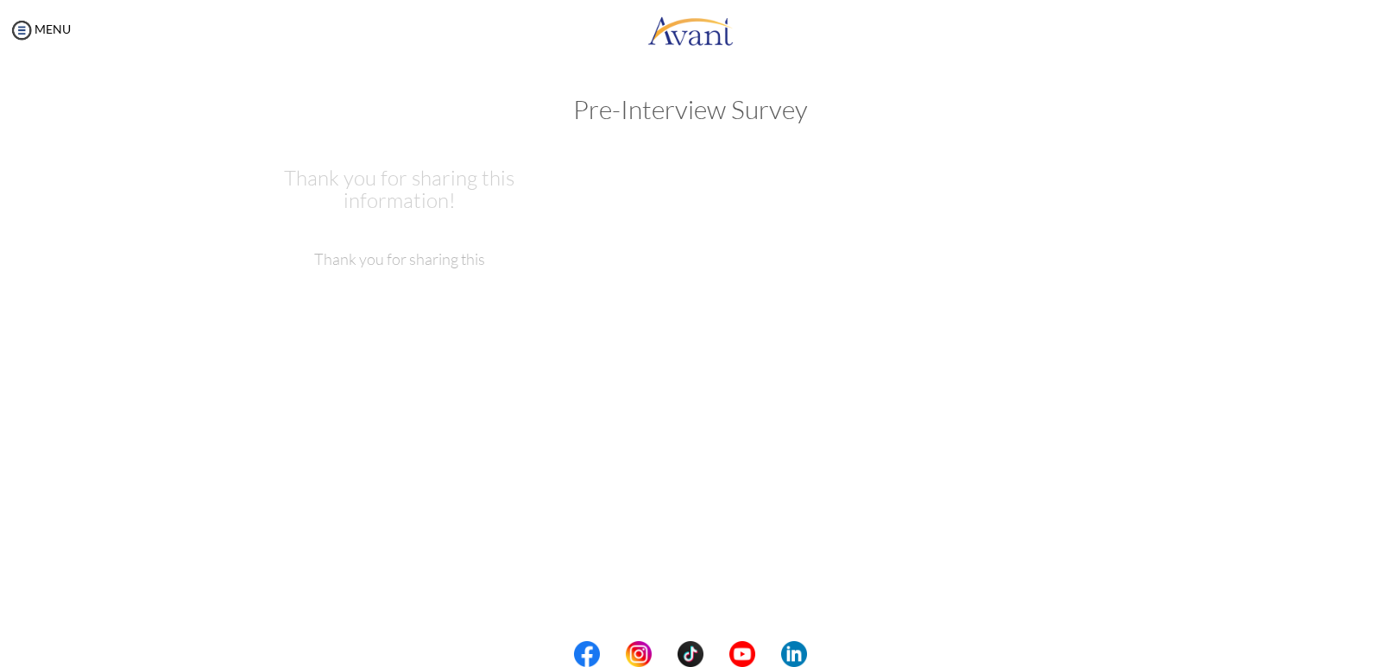
scroll to position [0, 0]
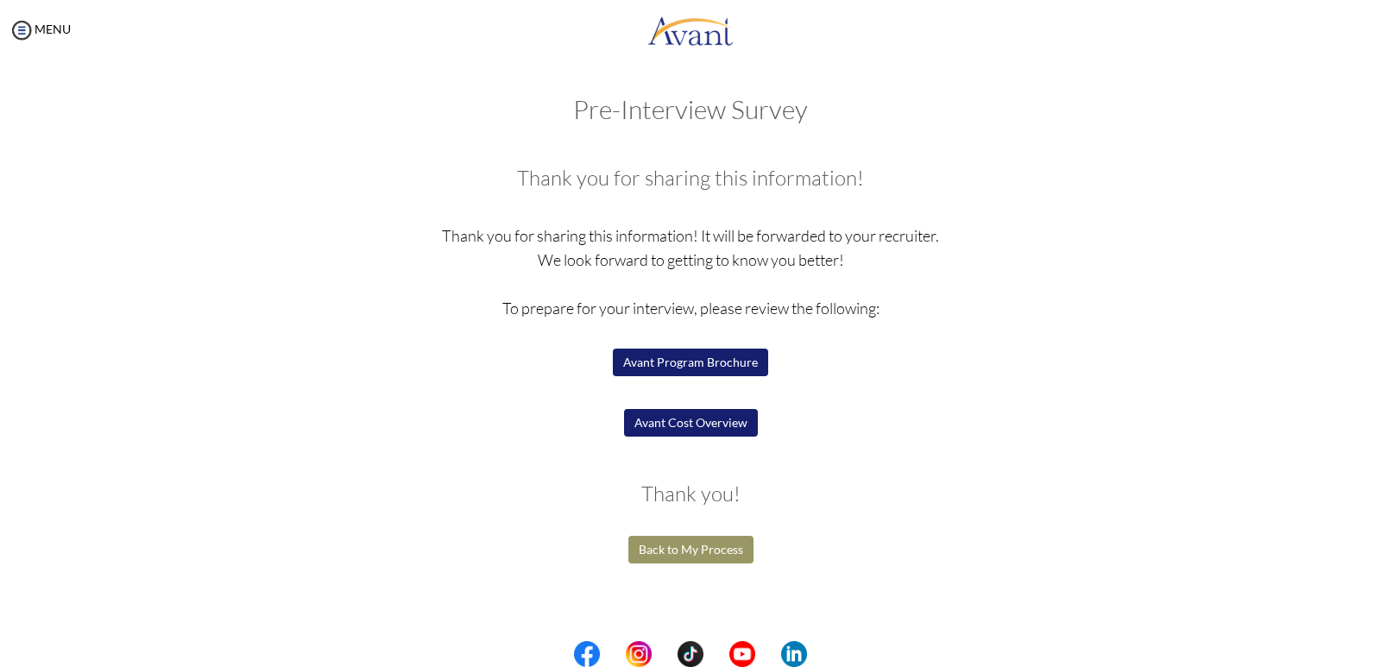
click at [671, 549] on button "Back to My Process" at bounding box center [690, 550] width 125 height 28
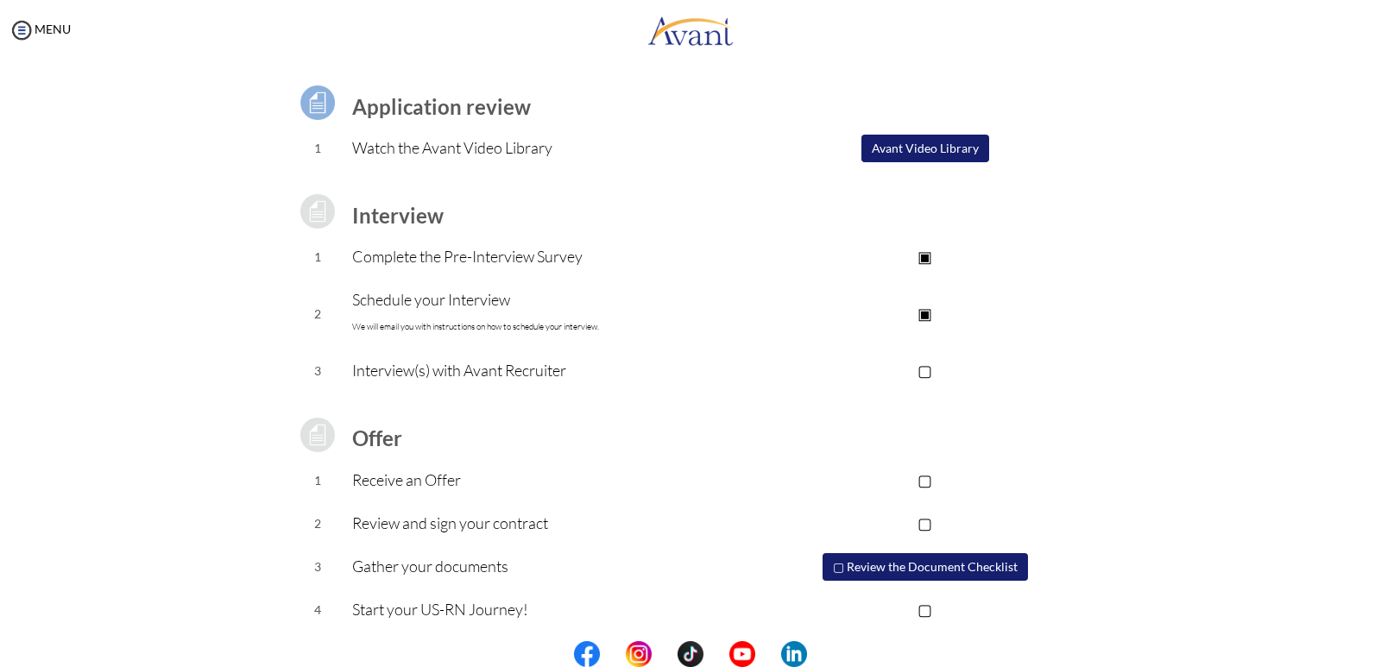
scroll to position [118, 0]
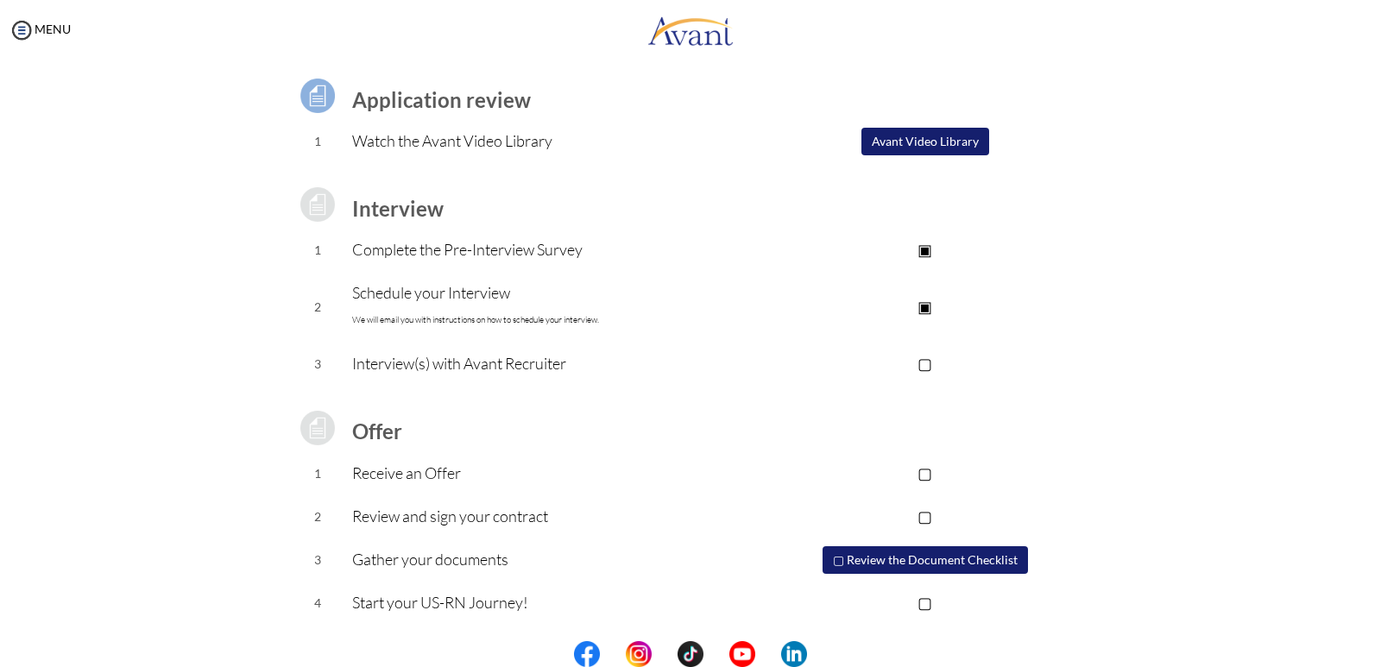
click at [907, 569] on button "▢ Review the Document Checklist" at bounding box center [925, 560] width 205 height 28
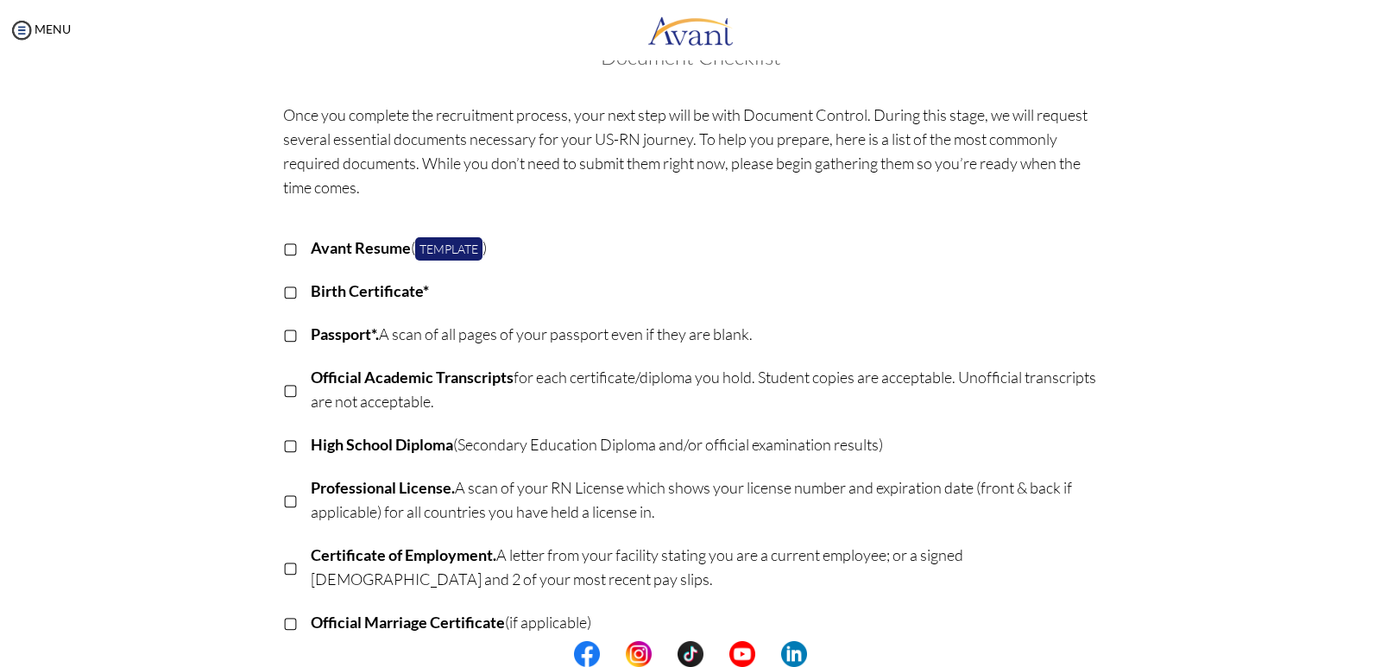
scroll to position [0, 0]
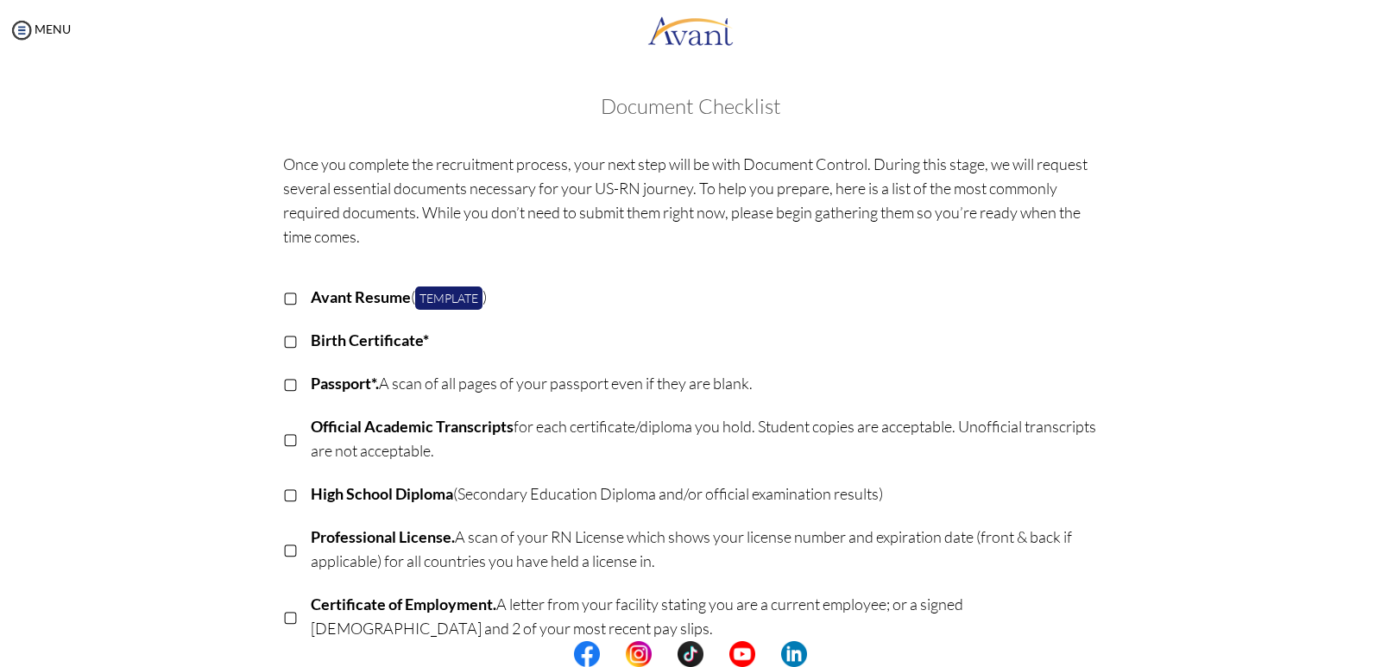
click at [283, 340] on p "▢" at bounding box center [290, 340] width 15 height 24
click at [318, 343] on b "Birth Certificate*" at bounding box center [370, 340] width 118 height 19
click at [285, 339] on p "▣" at bounding box center [290, 340] width 15 height 24
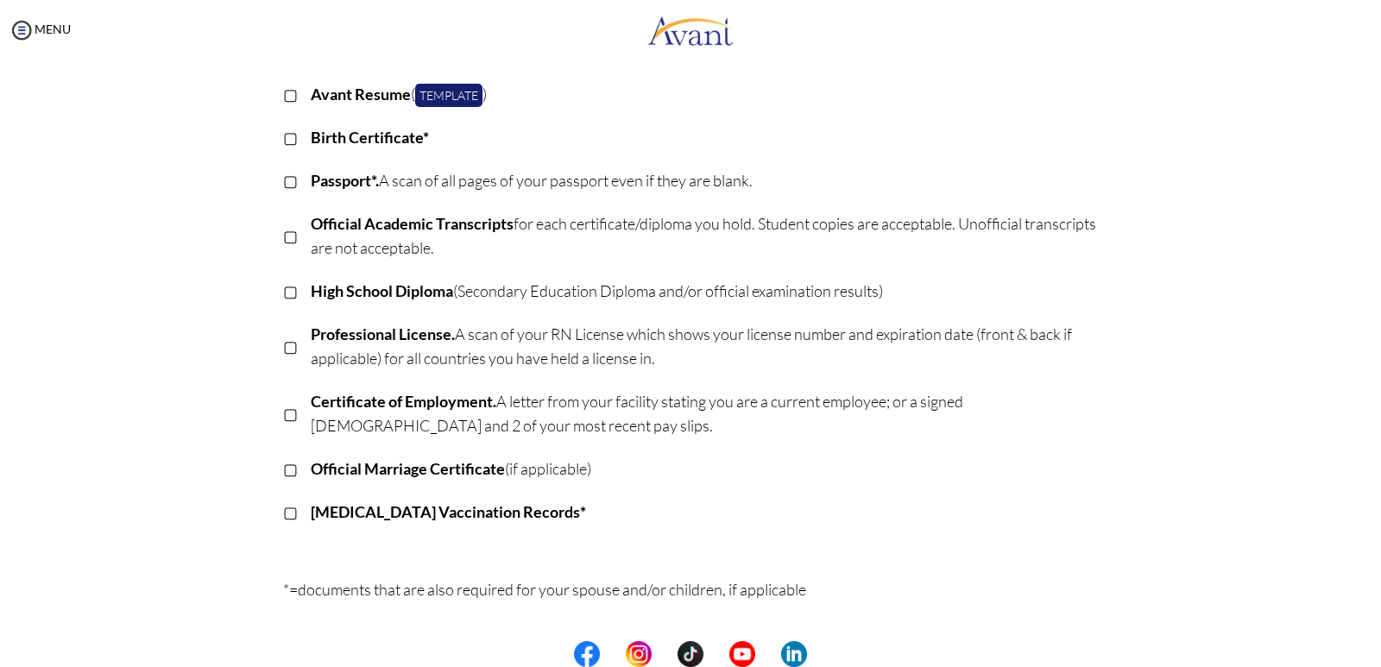
scroll to position [395, 0]
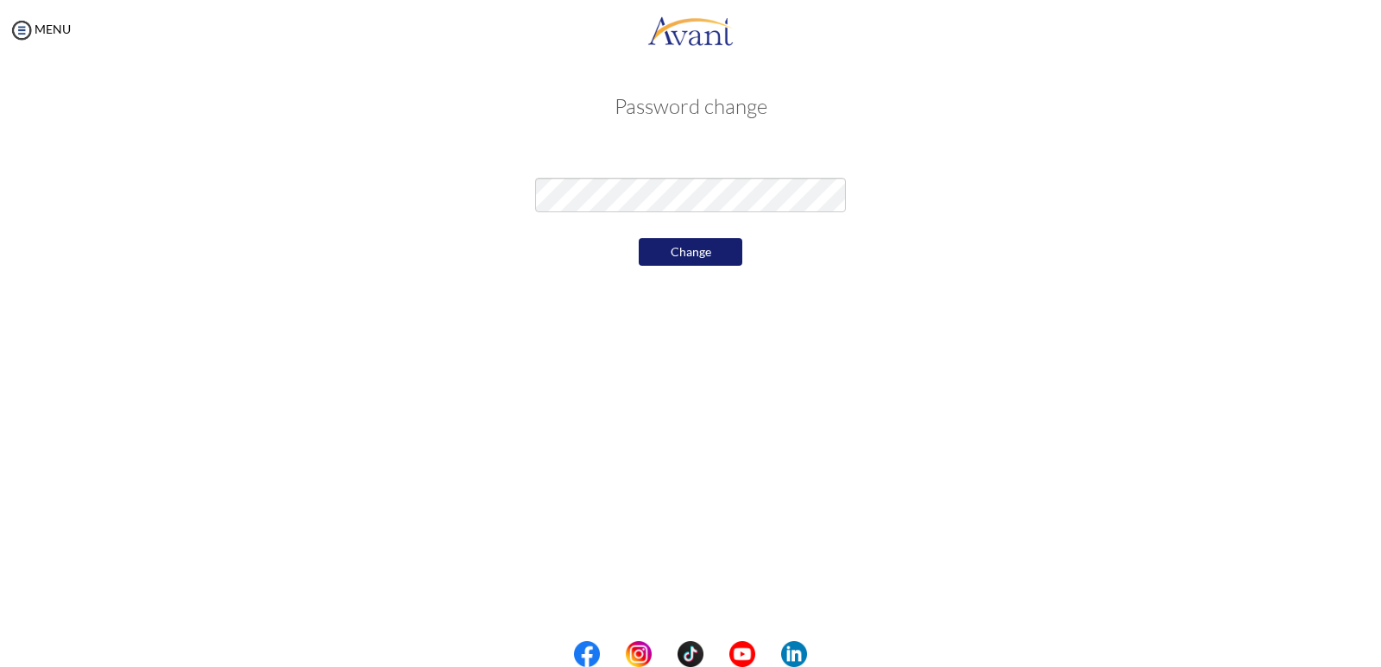
click at [975, 276] on div "Password change Change" at bounding box center [691, 180] width 1010 height 205
click at [717, 251] on button "Change" at bounding box center [691, 252] width 104 height 28
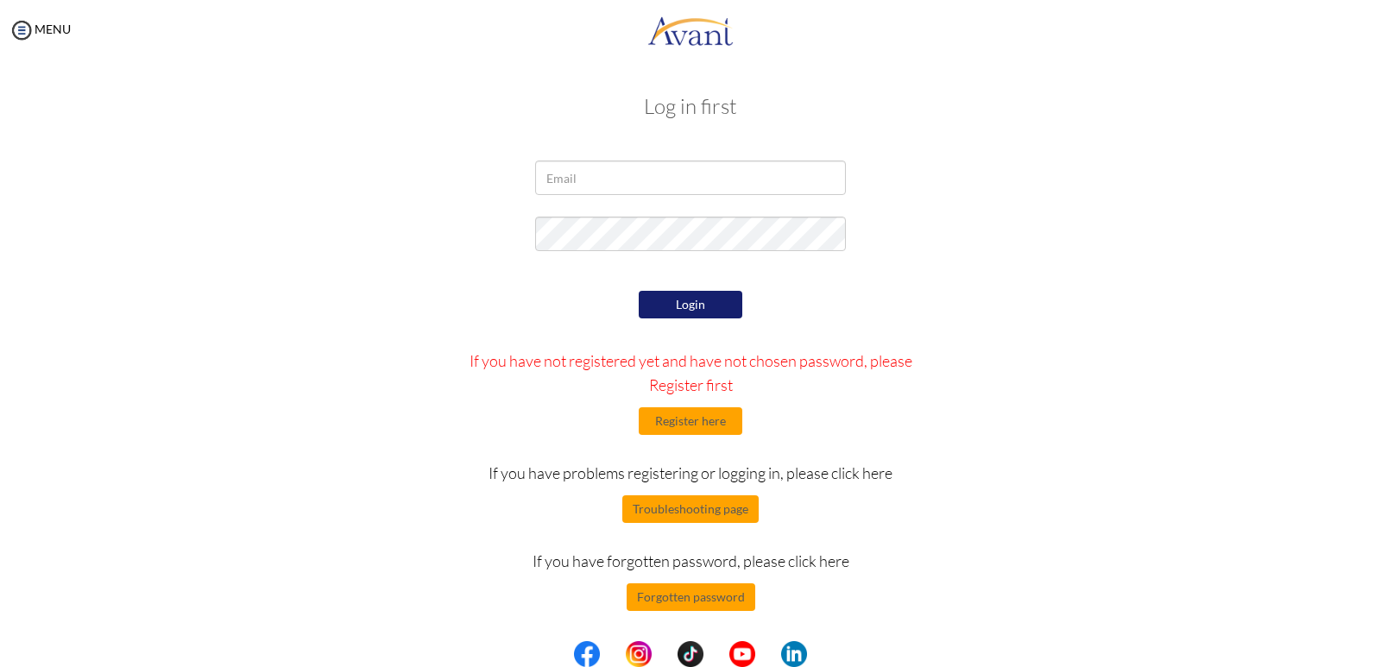
type input "[EMAIL_ADDRESS][DOMAIN_NAME]"
click at [701, 301] on button "Login" at bounding box center [691, 305] width 104 height 28
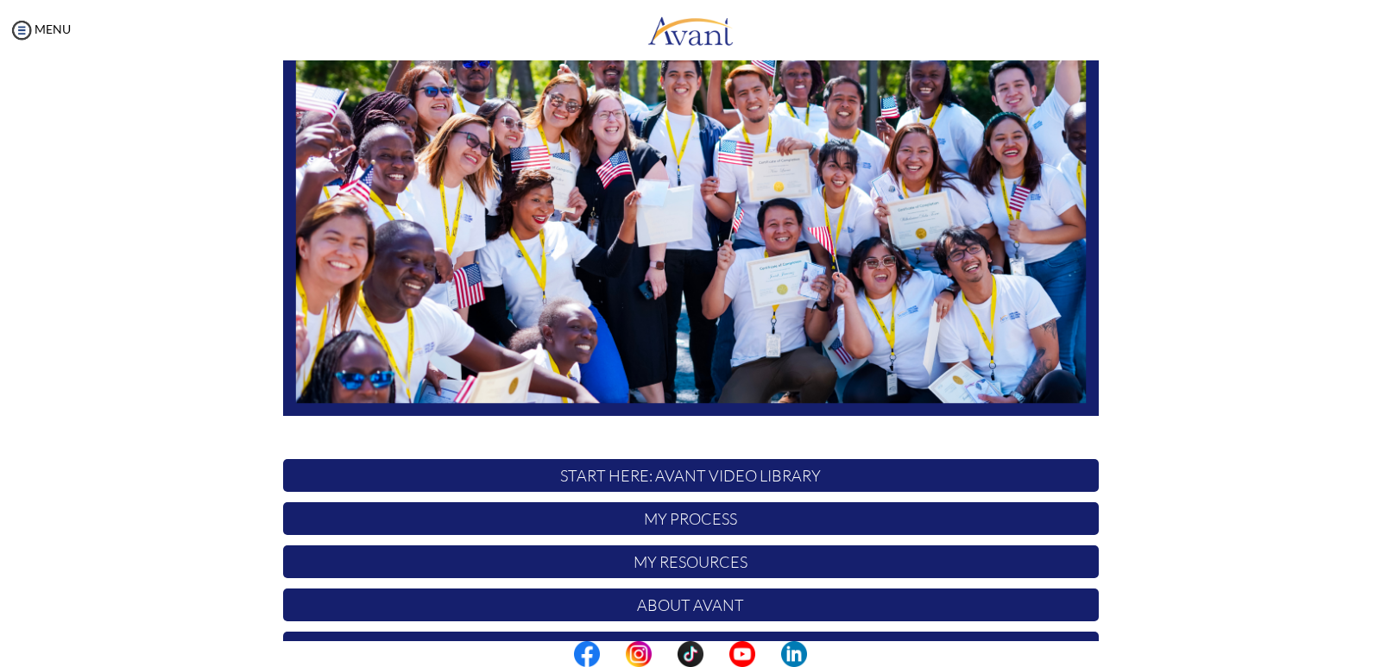
scroll to position [292, 0]
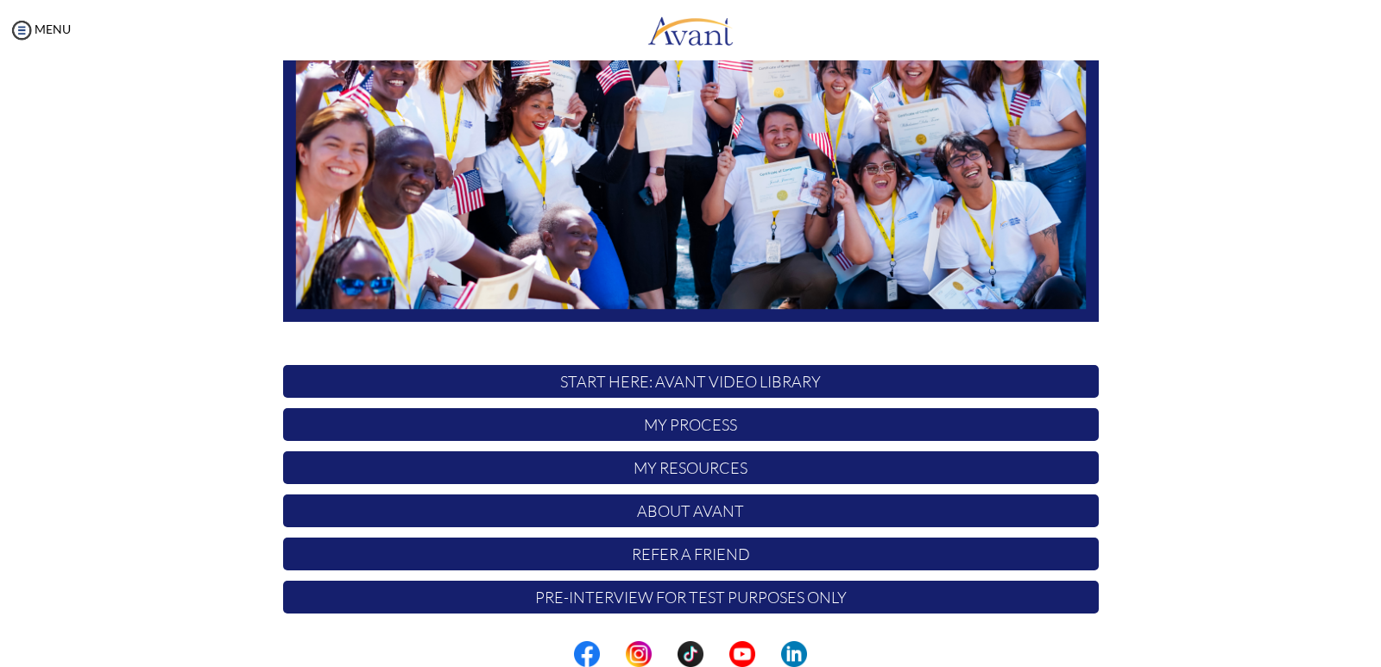
click at [692, 422] on p "My Process" at bounding box center [691, 424] width 816 height 33
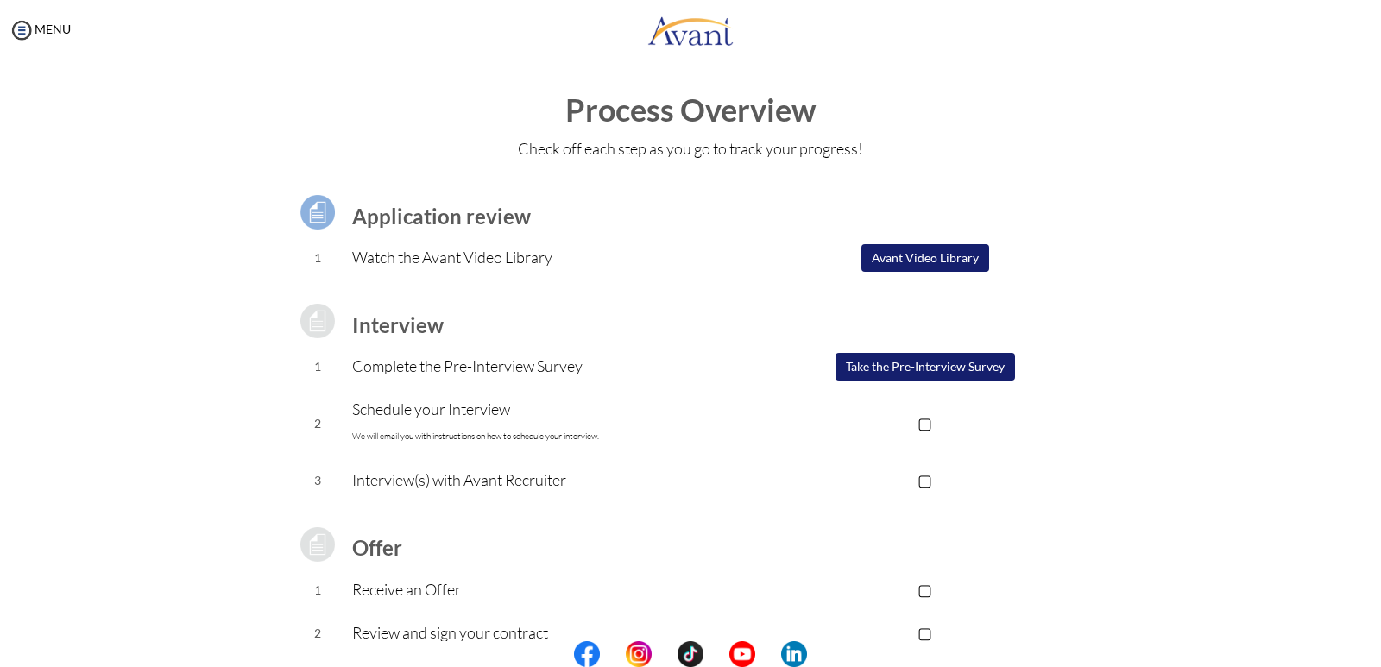
scroll to position [0, 0]
click at [919, 428] on p "▢" at bounding box center [925, 425] width 346 height 24
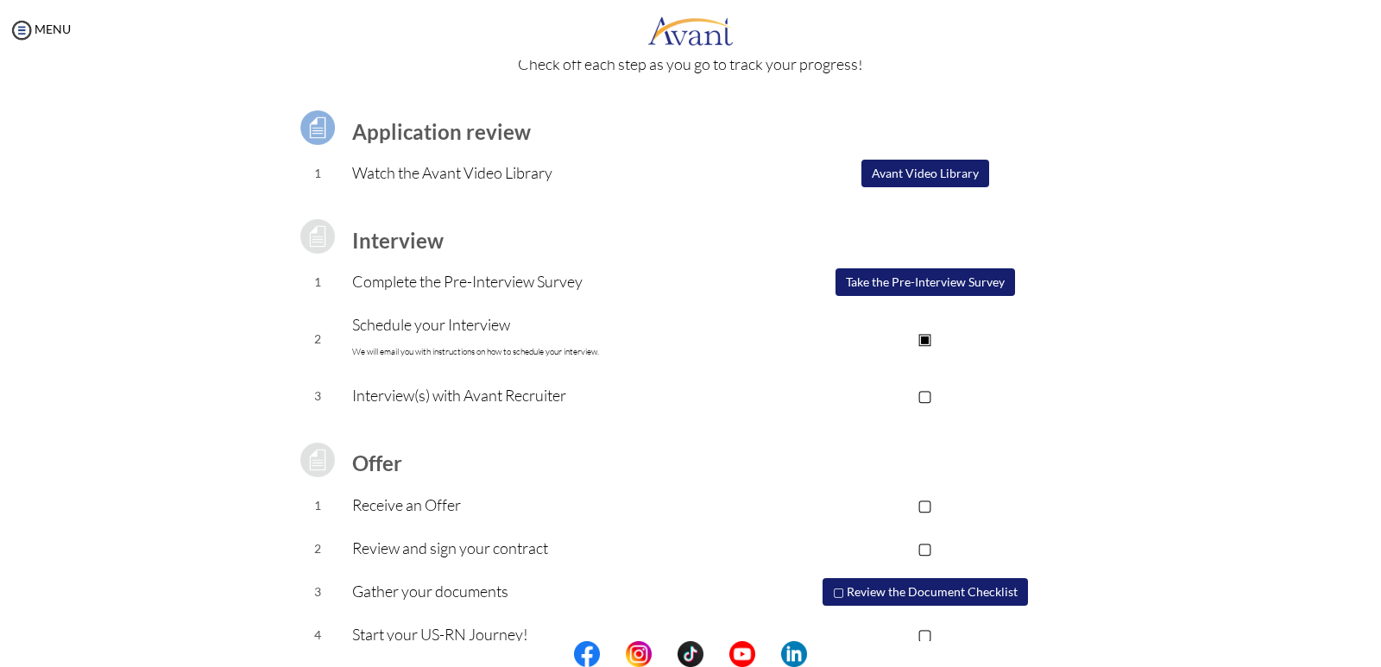
scroll to position [118, 0]
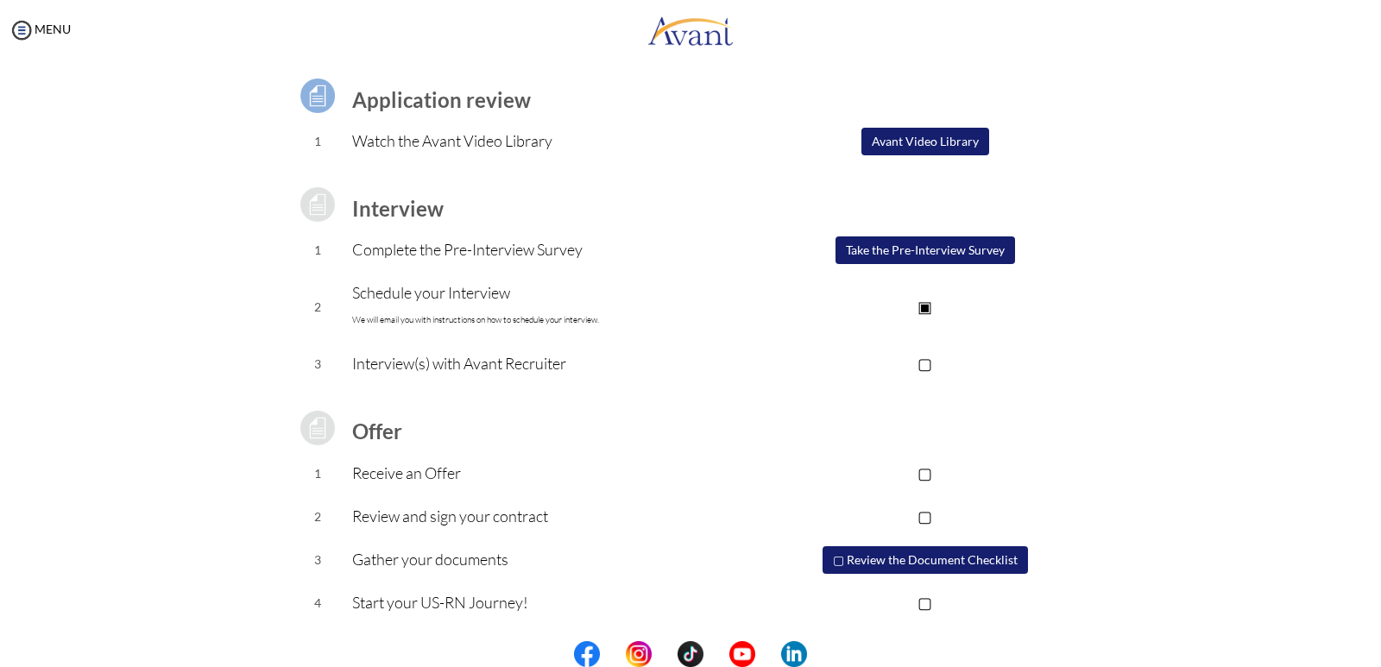
click at [925, 366] on p "▢" at bounding box center [925, 363] width 346 height 24
click at [919, 473] on p "▢" at bounding box center [925, 473] width 346 height 24
click at [916, 475] on p "▣" at bounding box center [925, 473] width 346 height 24
click at [922, 363] on p "▣" at bounding box center [925, 363] width 346 height 24
click at [911, 254] on button "Take the Pre-Interview Survey" at bounding box center [926, 251] width 180 height 28
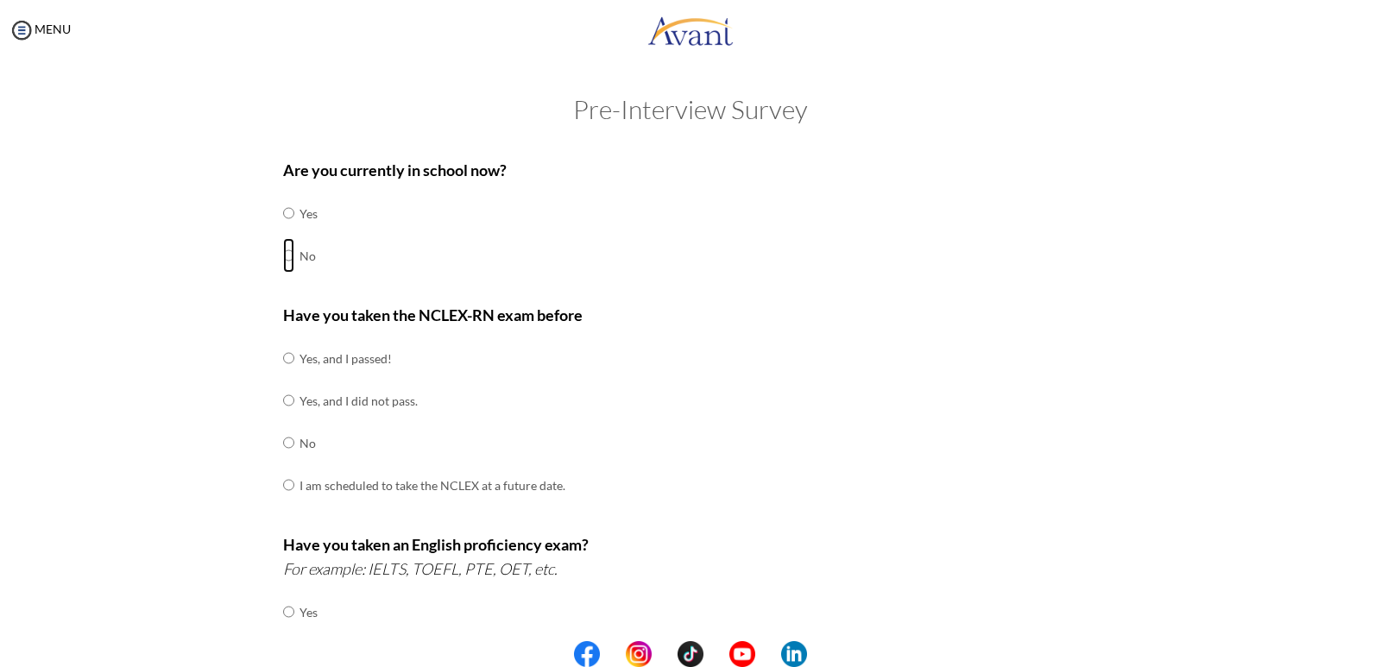
click at [283, 257] on input "radio" at bounding box center [288, 255] width 11 height 35
radio input "true"
click at [283, 442] on input "radio" at bounding box center [288, 443] width 11 height 35
radio input "true"
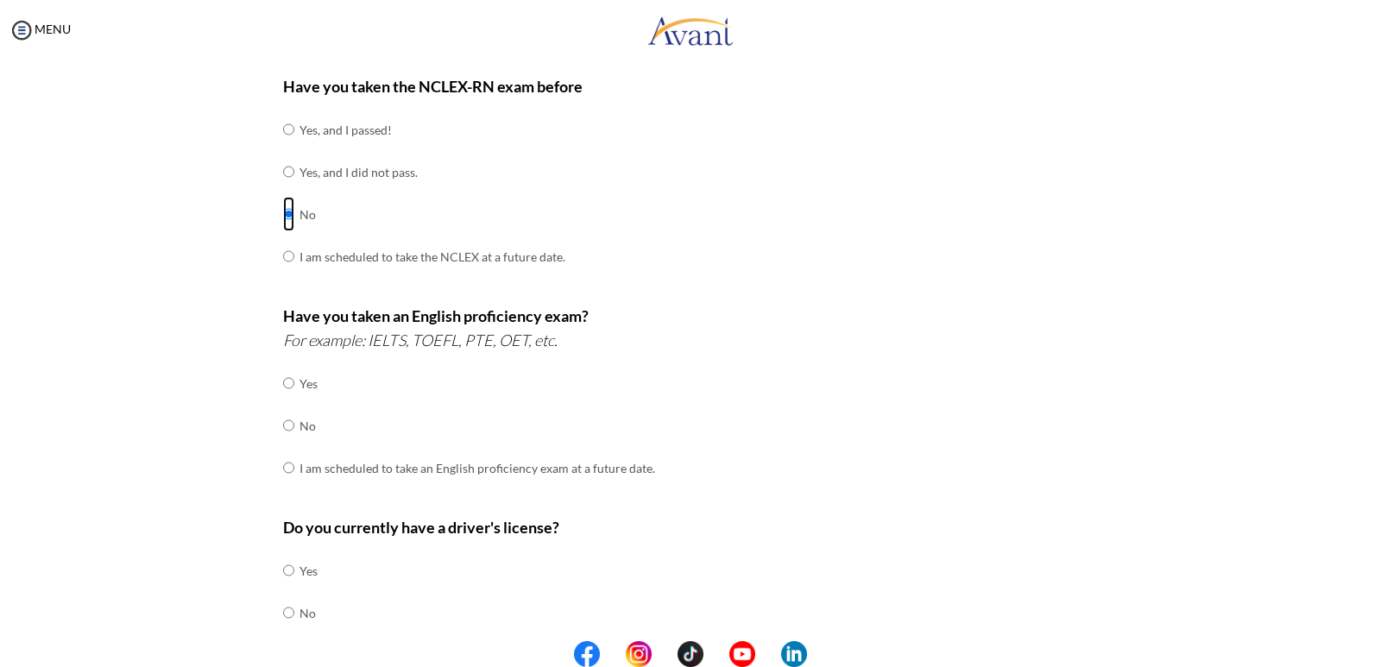
scroll to position [259, 0]
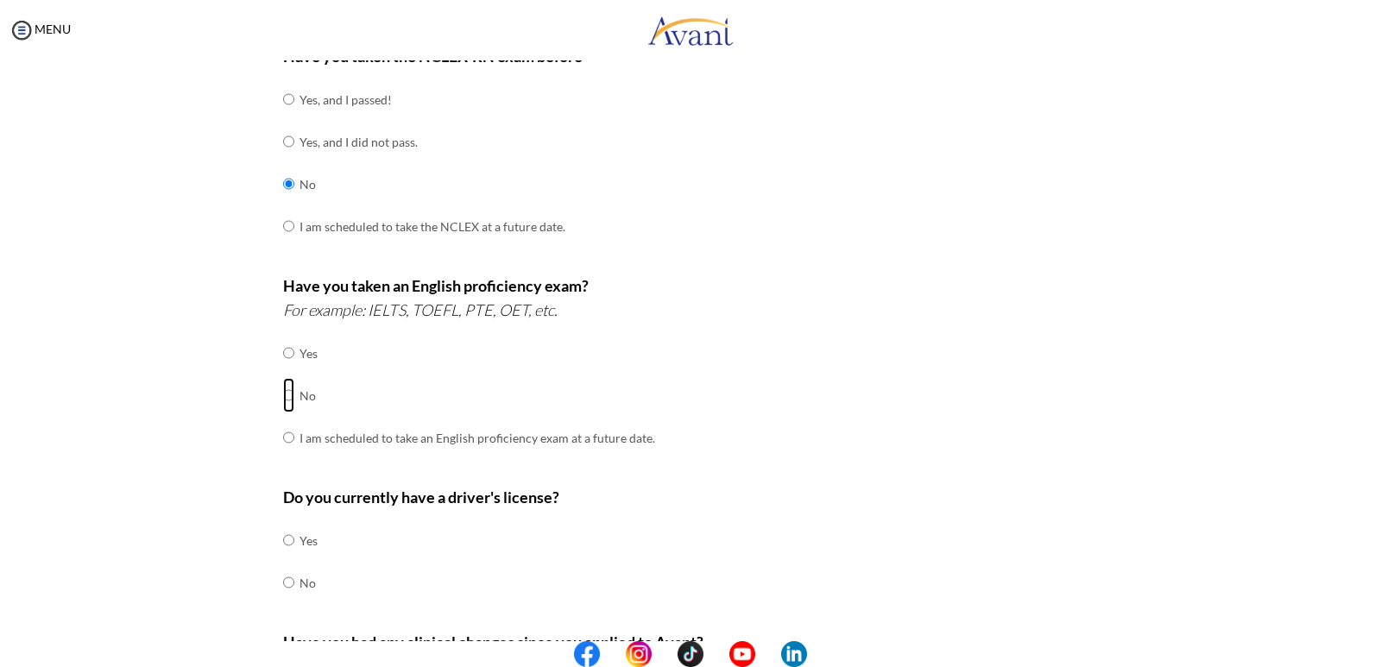
click at [283, 396] on input "radio" at bounding box center [288, 395] width 11 height 35
radio input "true"
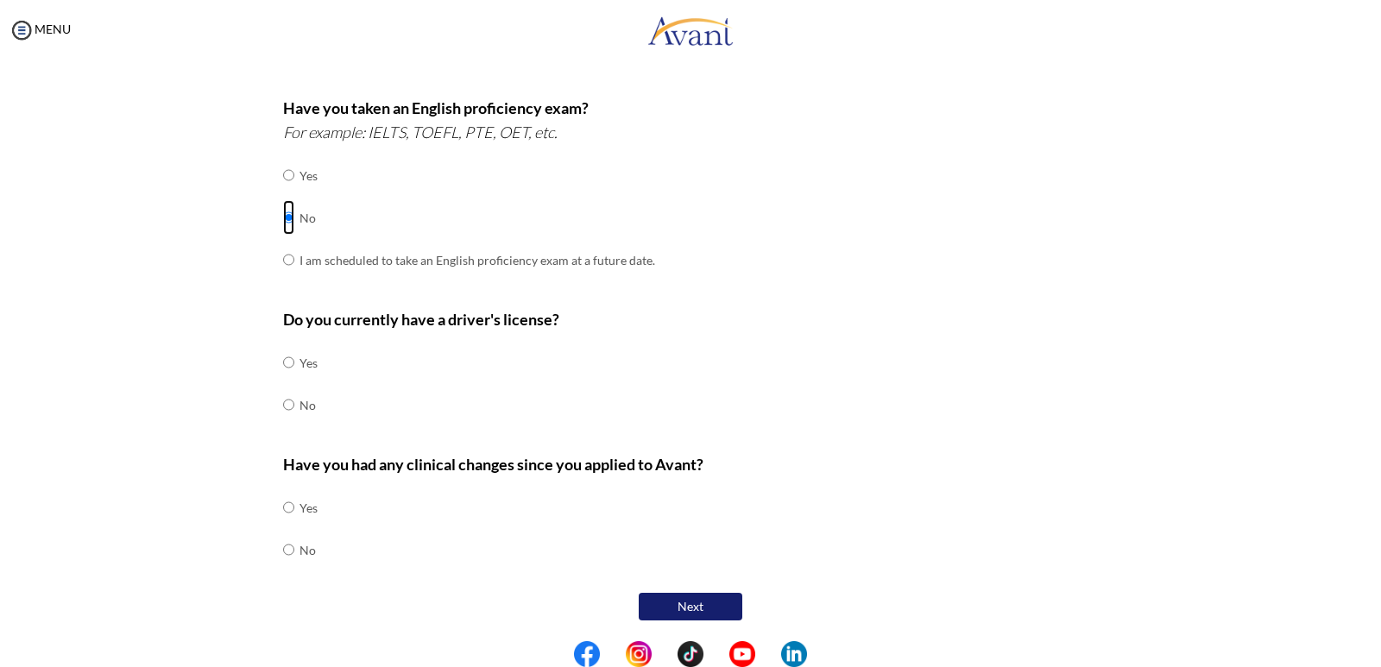
scroll to position [438, 0]
click at [283, 402] on input "radio" at bounding box center [288, 404] width 11 height 35
radio input "true"
click at [286, 548] on input "radio" at bounding box center [288, 549] width 11 height 35
radio input "true"
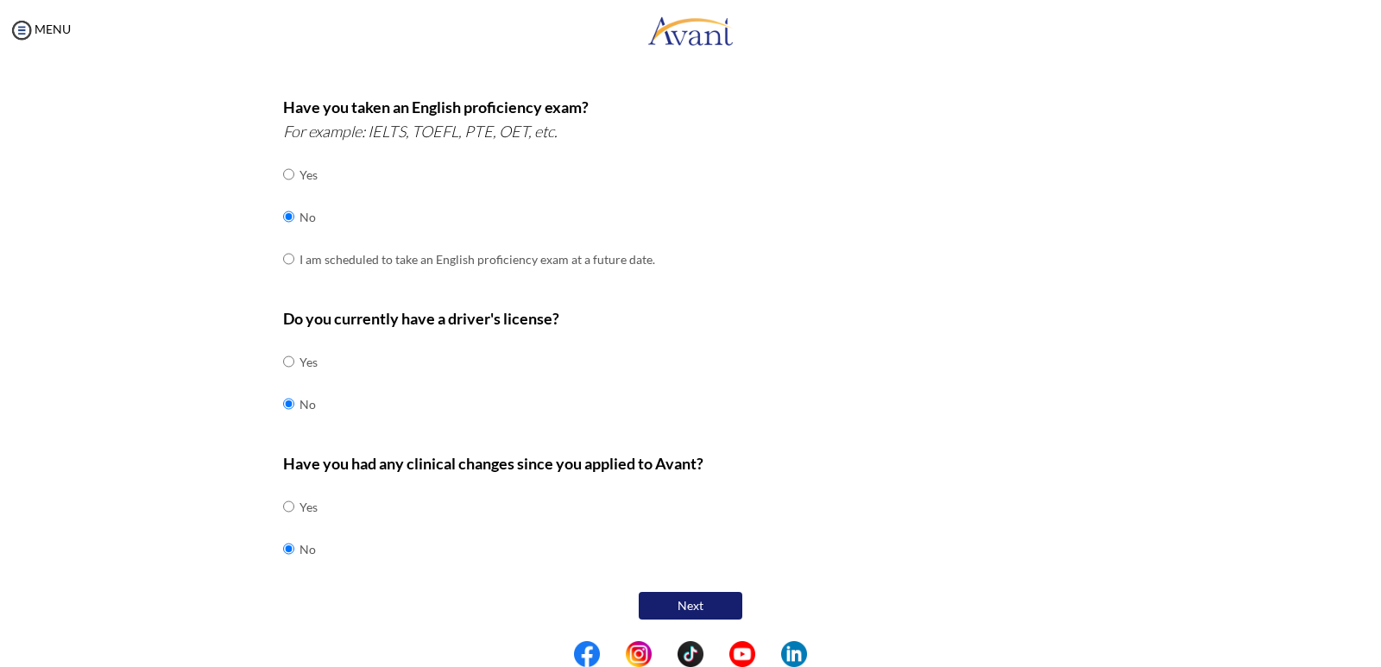
click at [684, 604] on button "Next" at bounding box center [691, 606] width 104 height 28
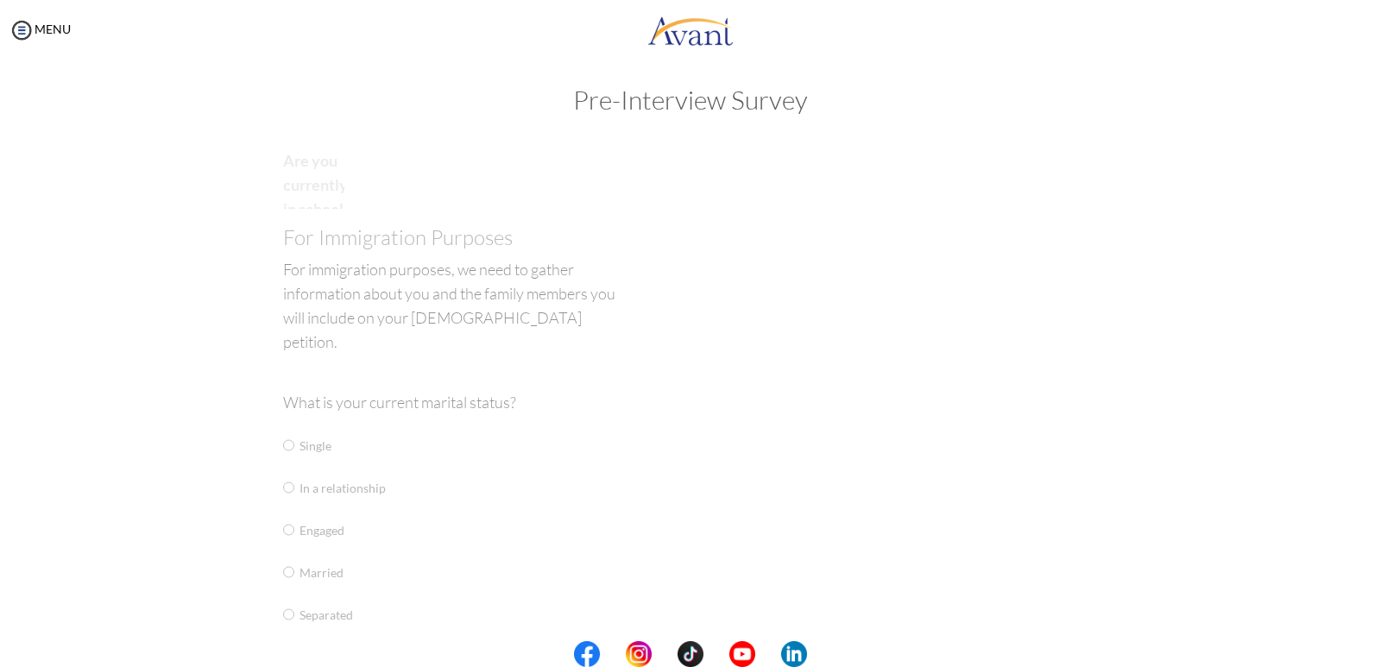
scroll to position [35, 0]
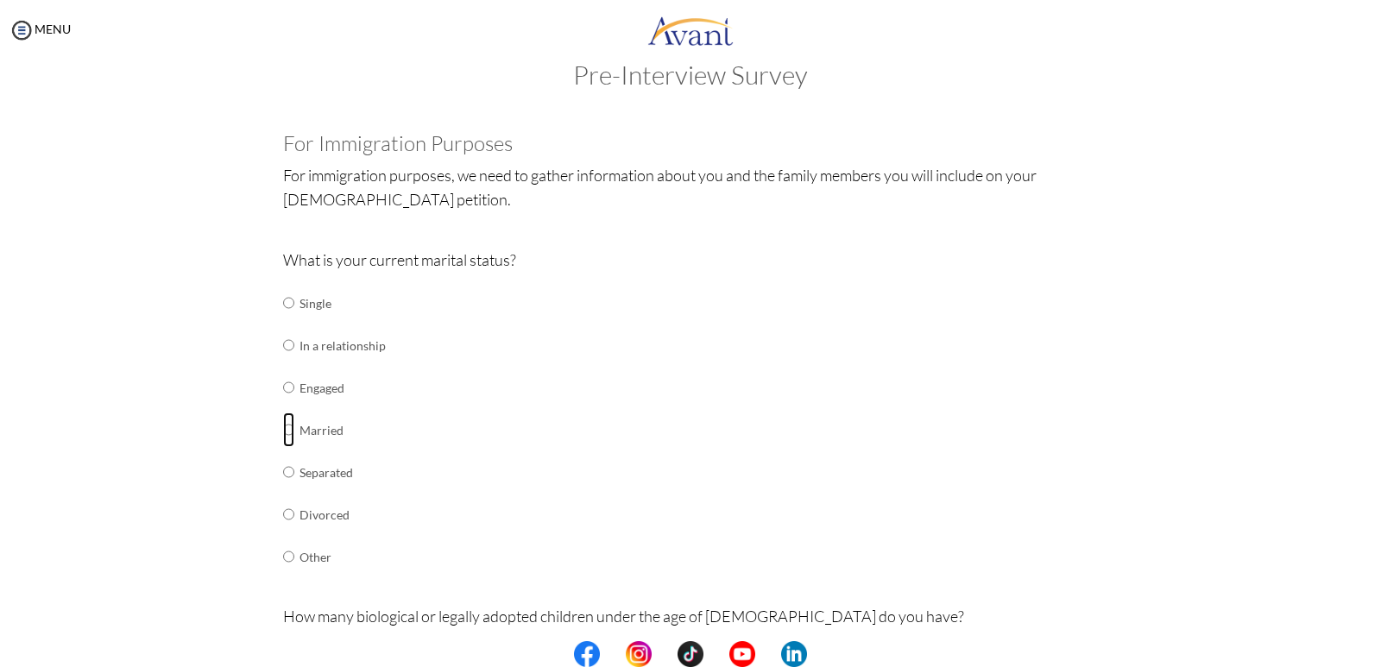
click at [283, 432] on input "radio" at bounding box center [288, 430] width 11 height 35
radio input "true"
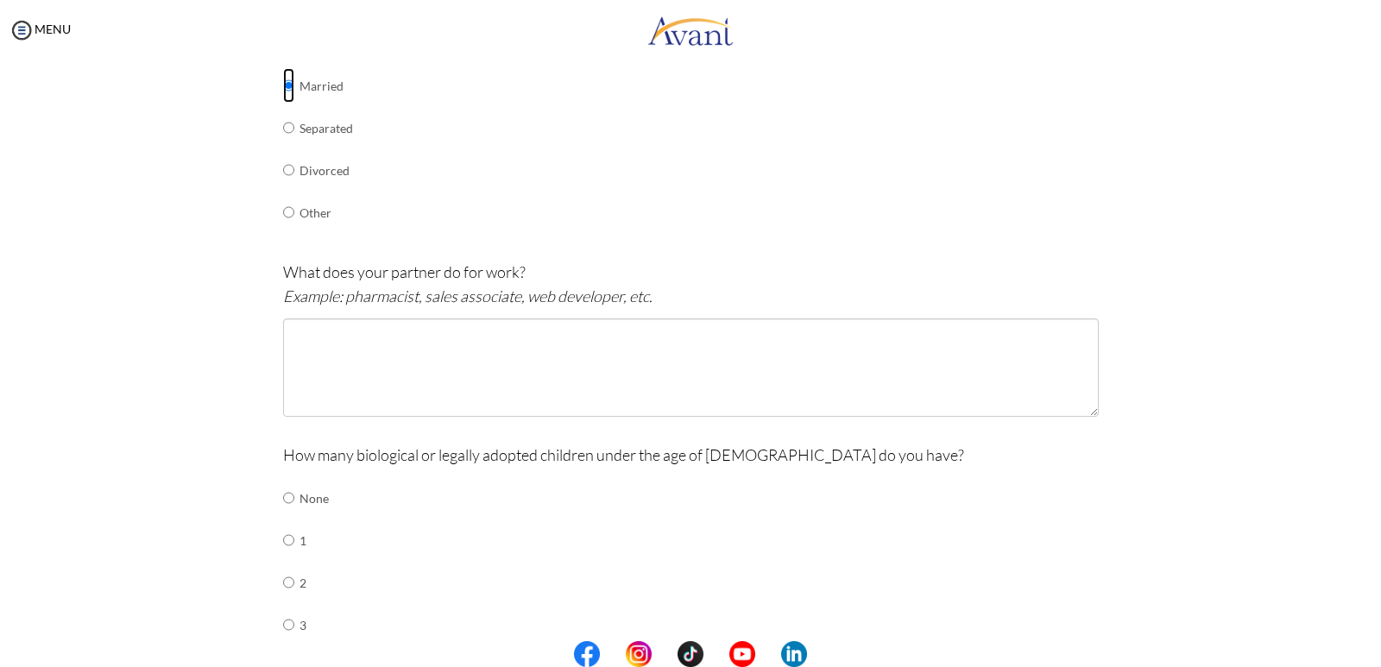
scroll to position [380, 0]
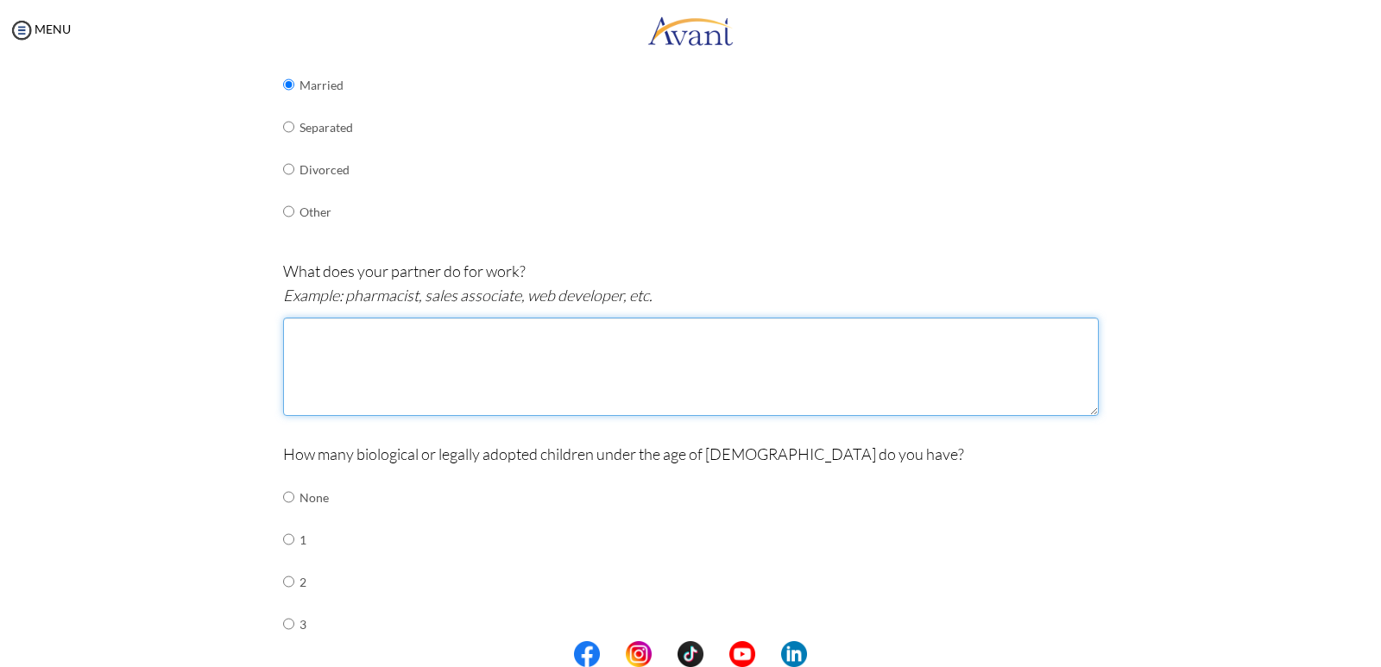
click at [370, 328] on textarea at bounding box center [691, 367] width 816 height 98
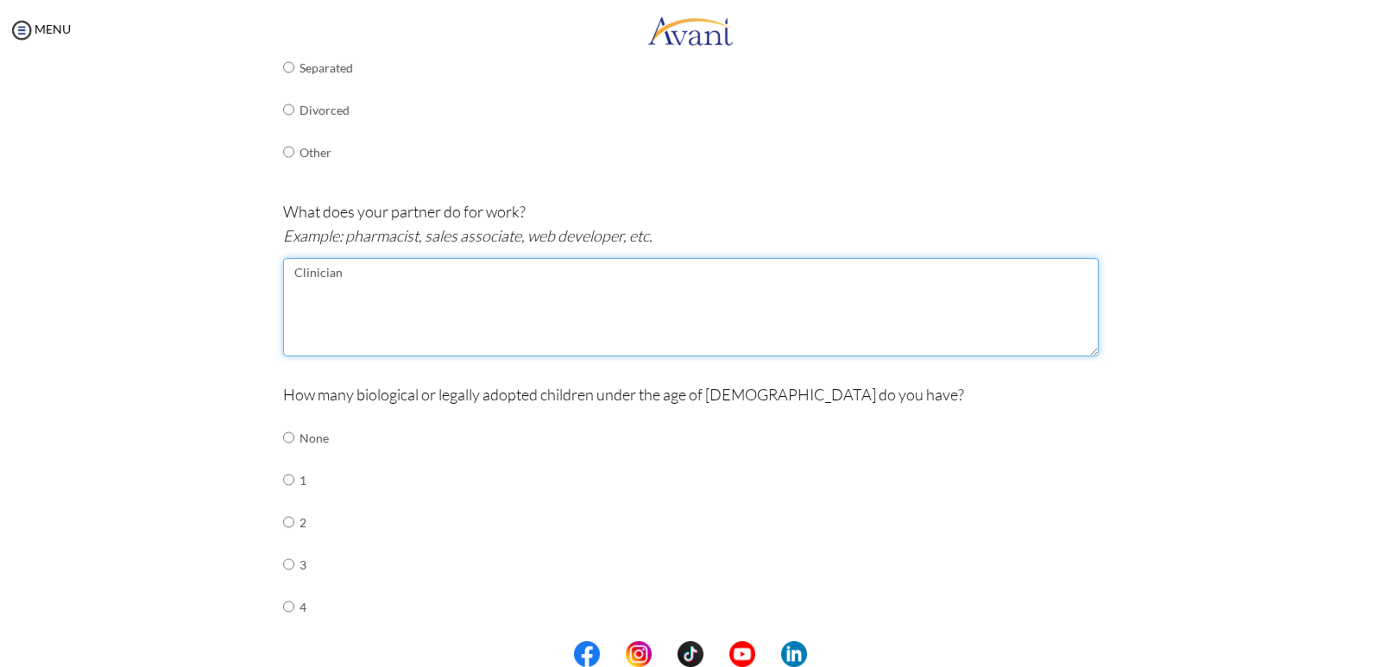
scroll to position [466, 0]
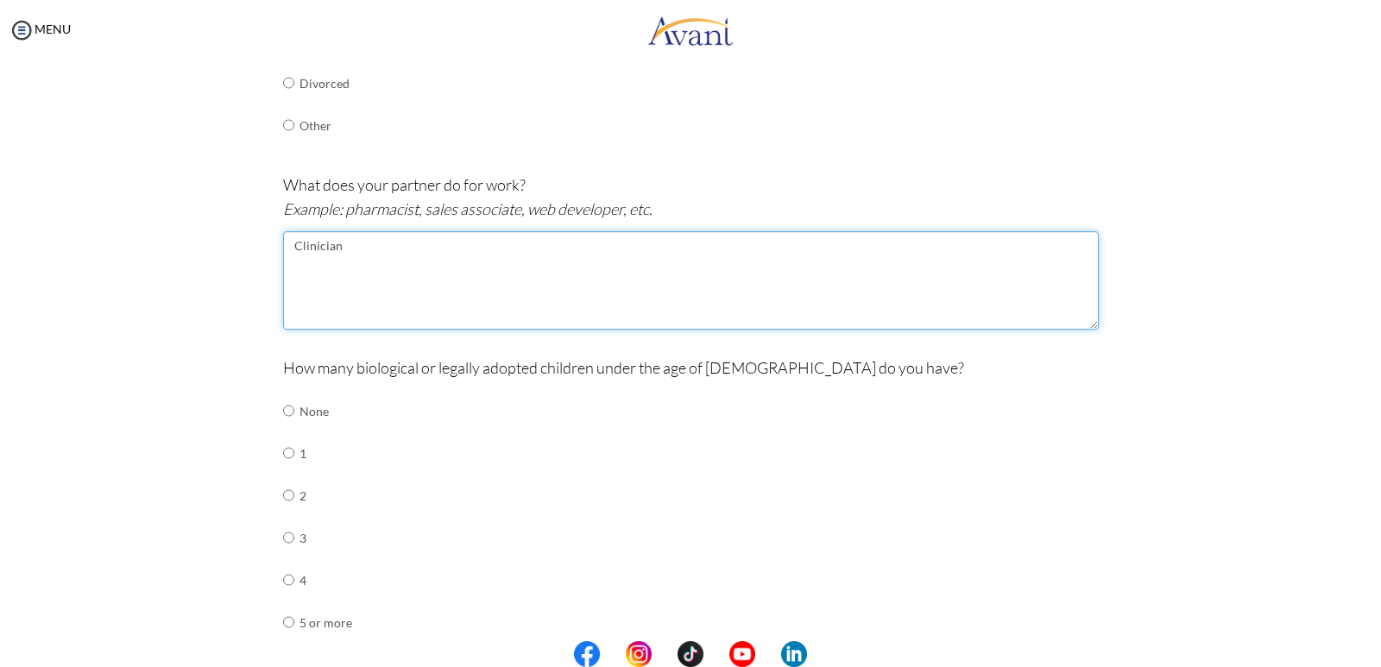
type textarea "Clinician"
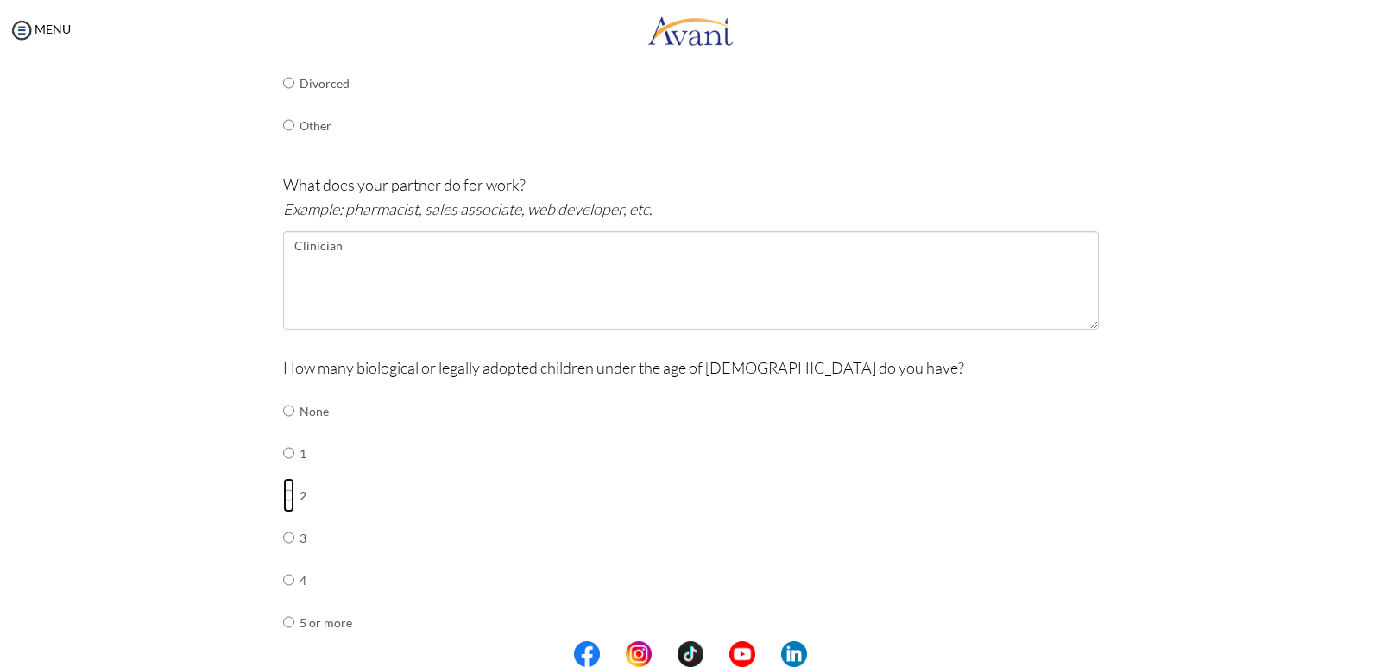
click at [283, 492] on input "radio" at bounding box center [288, 495] width 11 height 35
radio input "true"
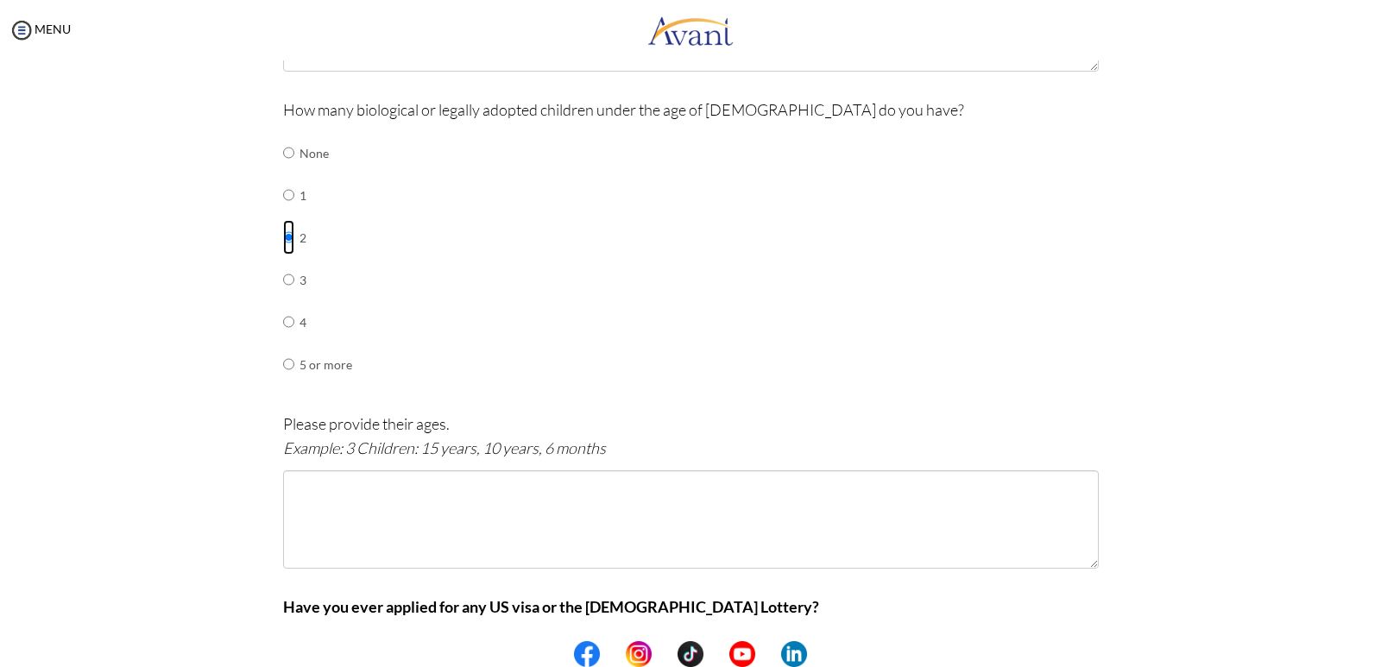
scroll to position [725, 0]
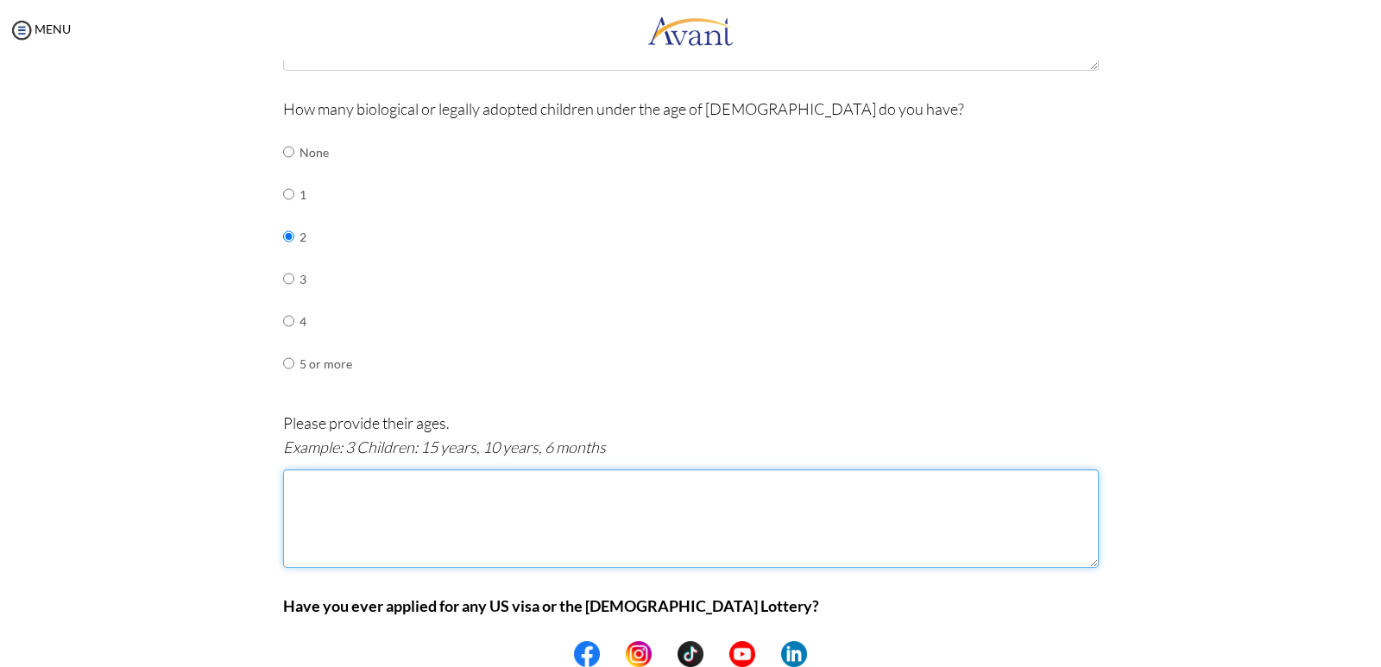
click at [319, 481] on textarea at bounding box center [691, 519] width 816 height 98
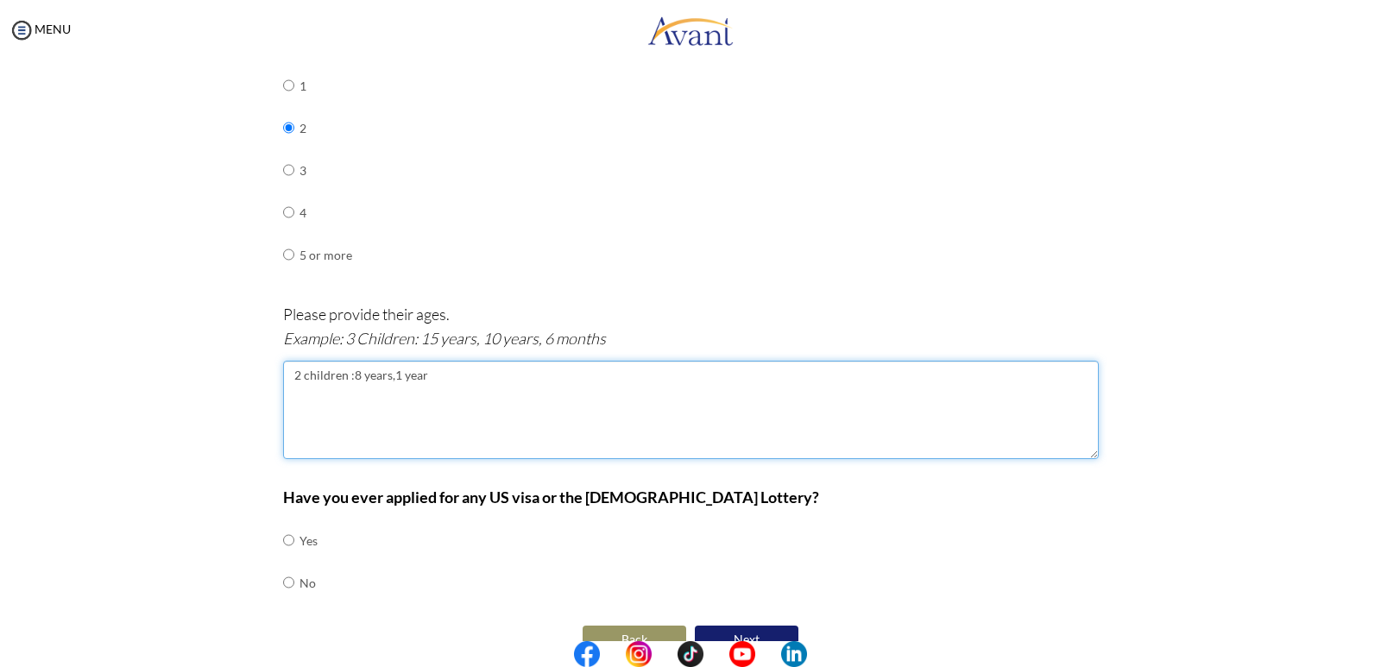
scroll to position [868, 0]
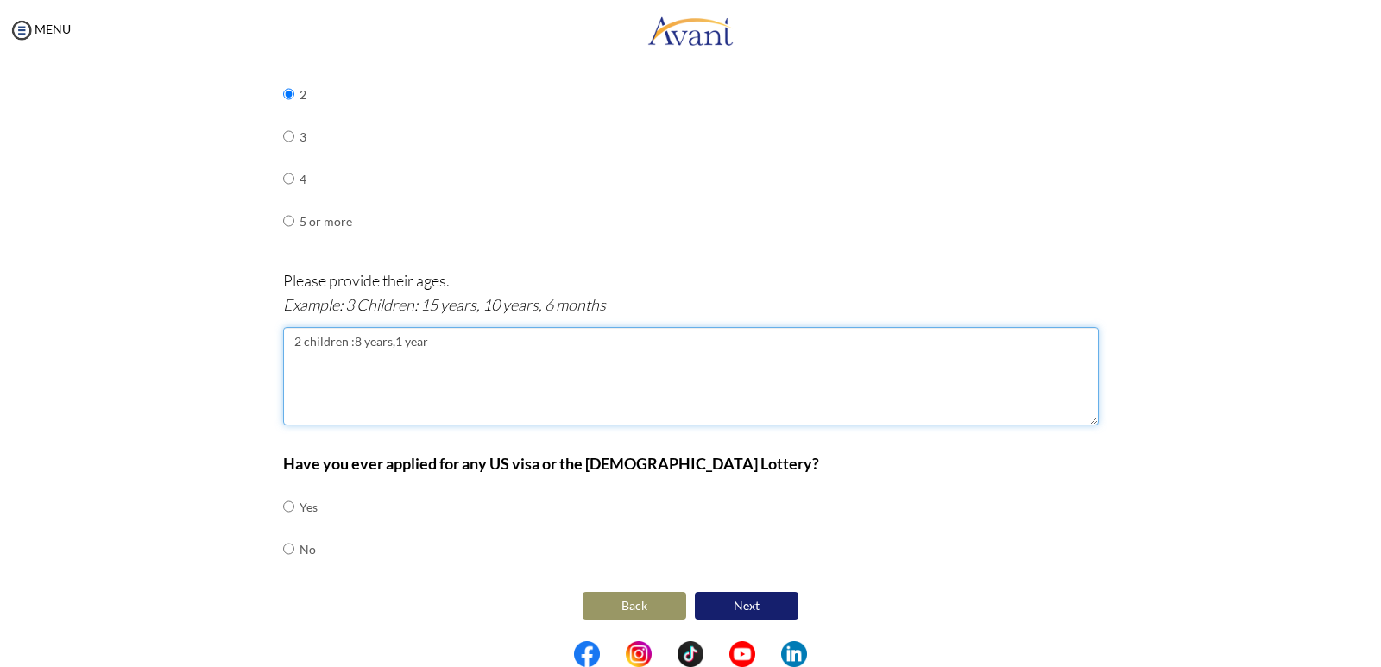
type textarea "2 children :8 years,1 year"
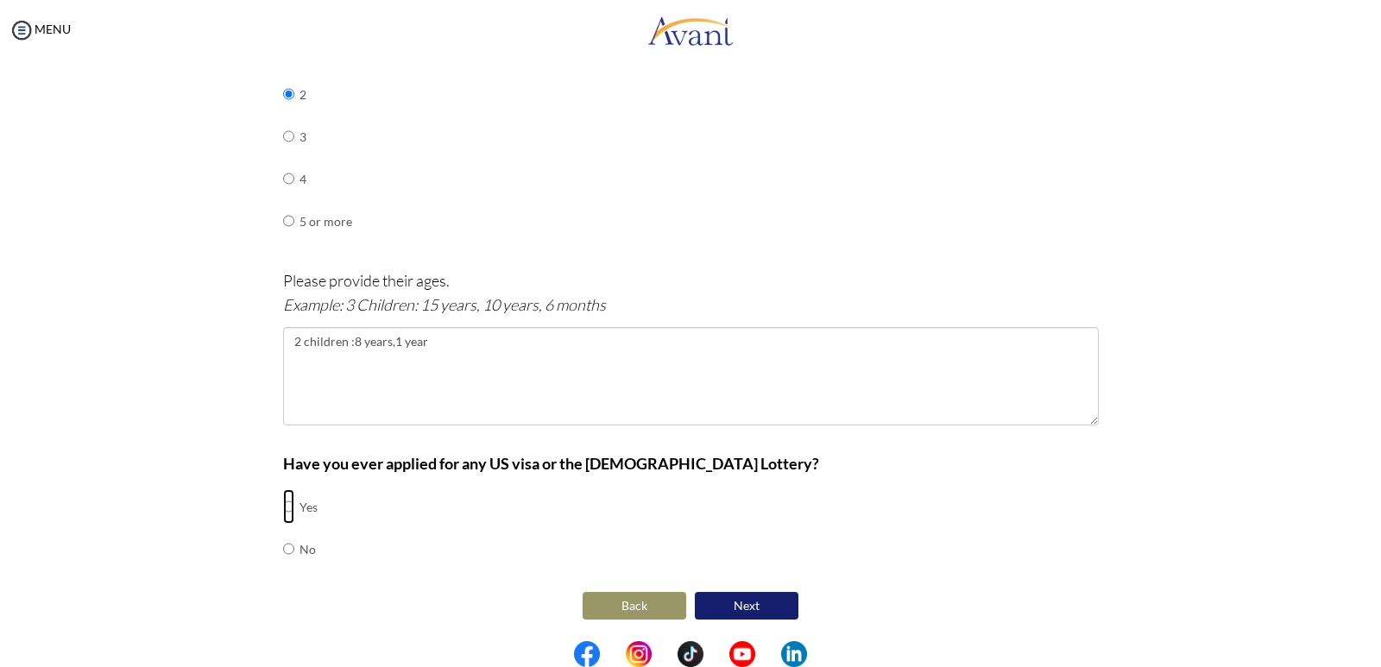
click at [283, 508] on input "radio" at bounding box center [288, 506] width 11 height 35
radio input "true"
click at [286, 548] on input "radio" at bounding box center [288, 549] width 11 height 35
radio input "true"
click at [732, 605] on button "Next" at bounding box center [747, 606] width 104 height 28
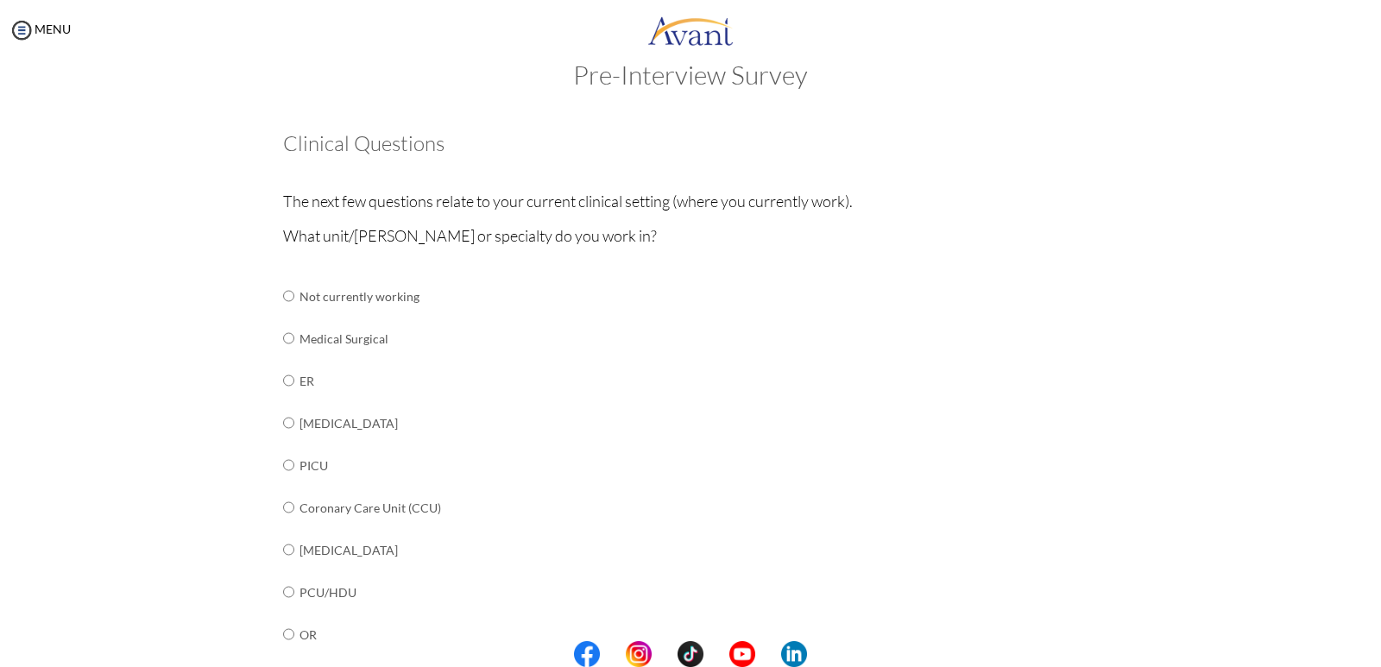
scroll to position [0, 0]
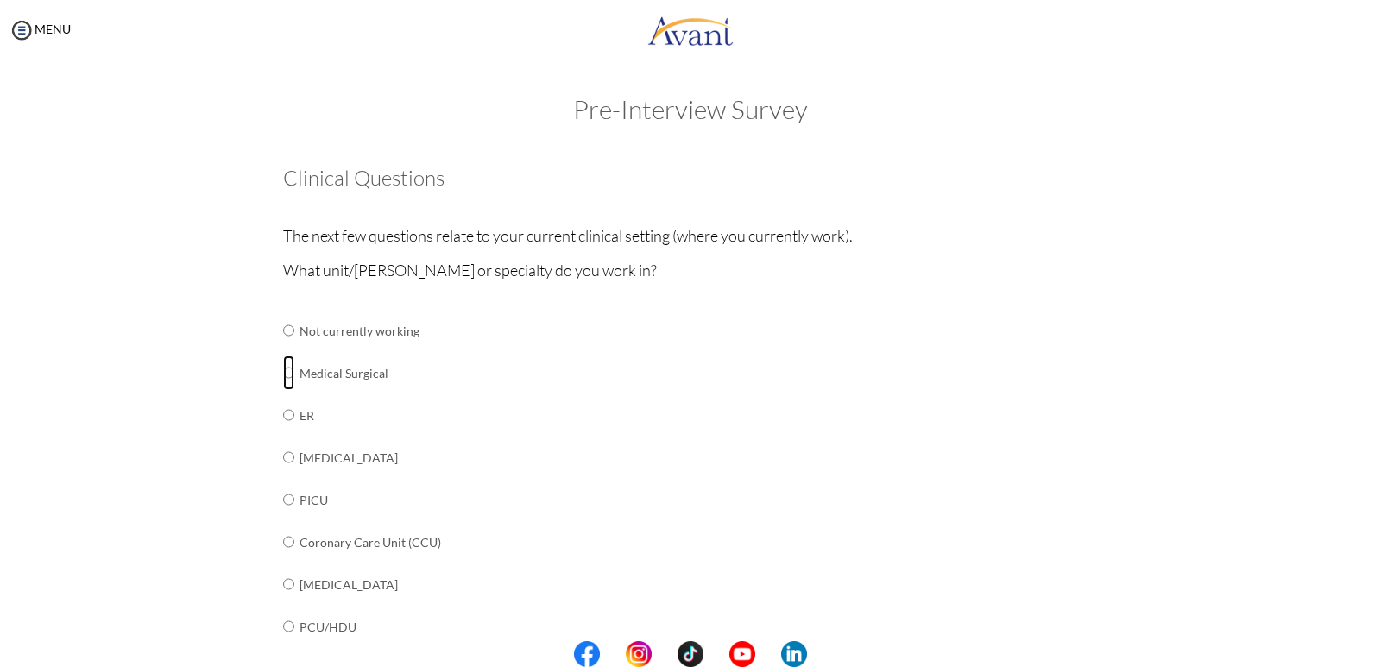
click at [283, 373] on input "radio" at bounding box center [288, 373] width 11 height 35
radio input "true"
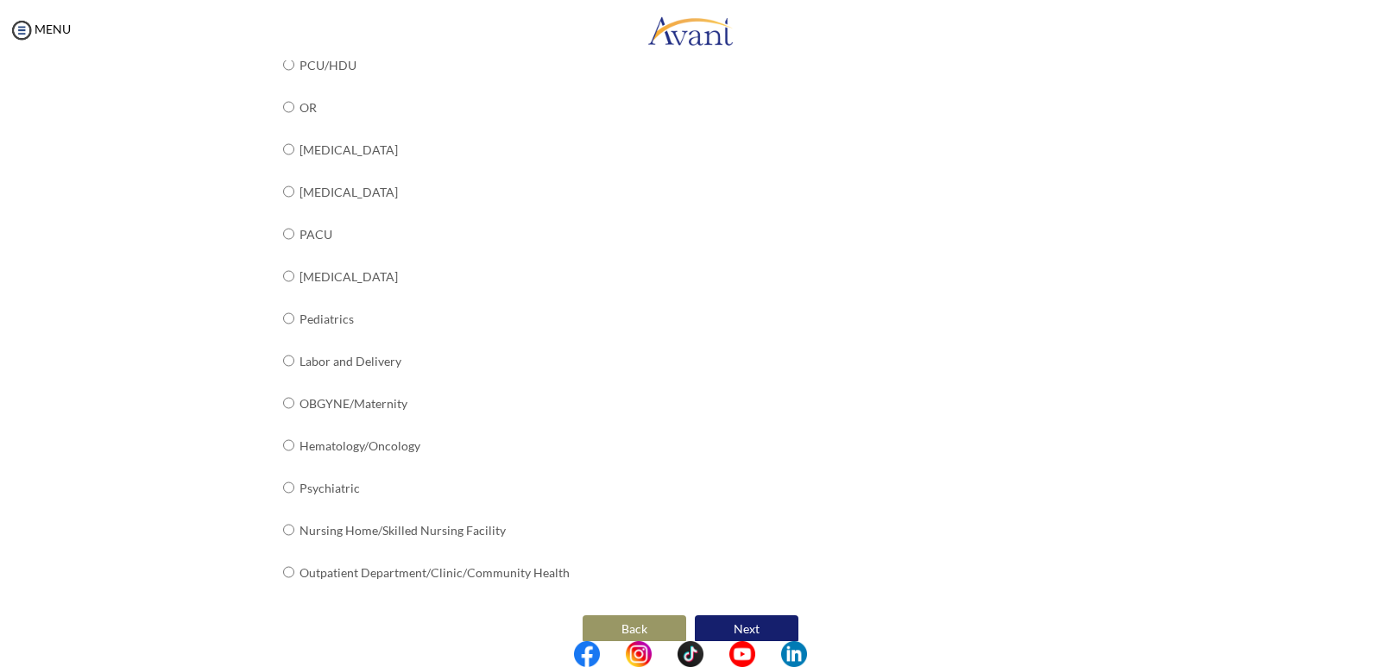
scroll to position [585, 0]
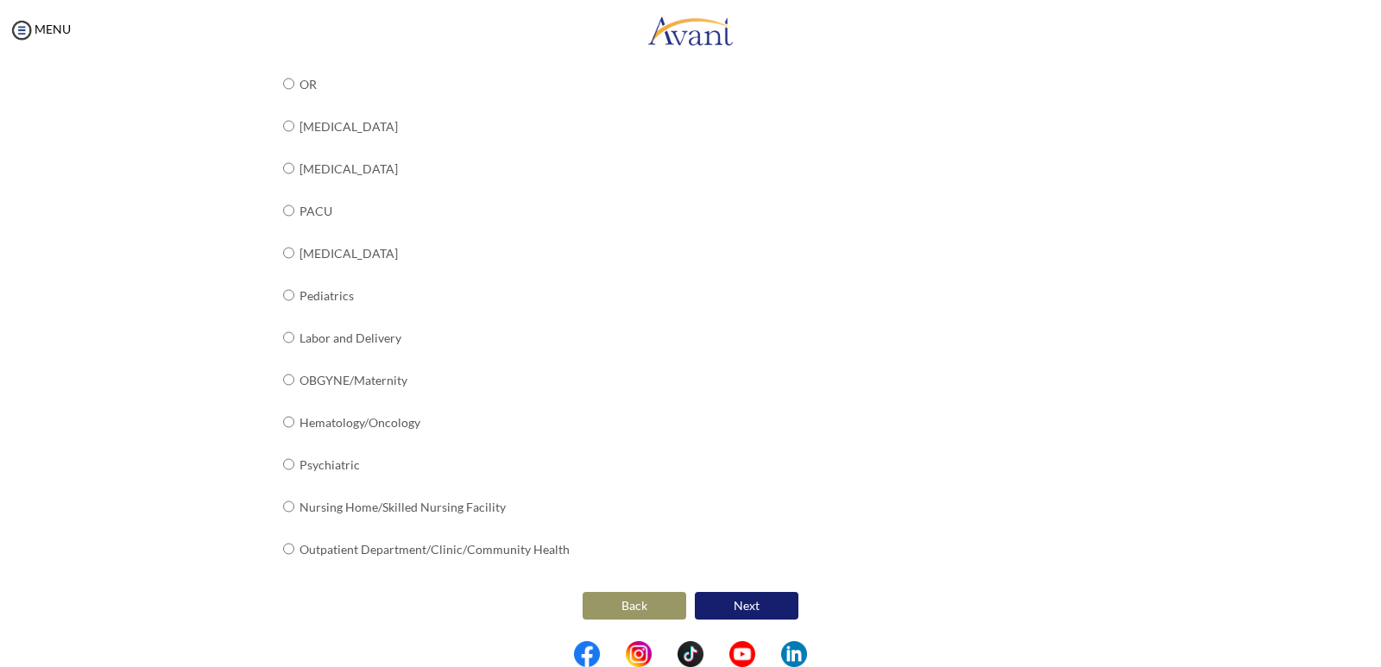
click at [756, 603] on button "Next" at bounding box center [747, 606] width 104 height 28
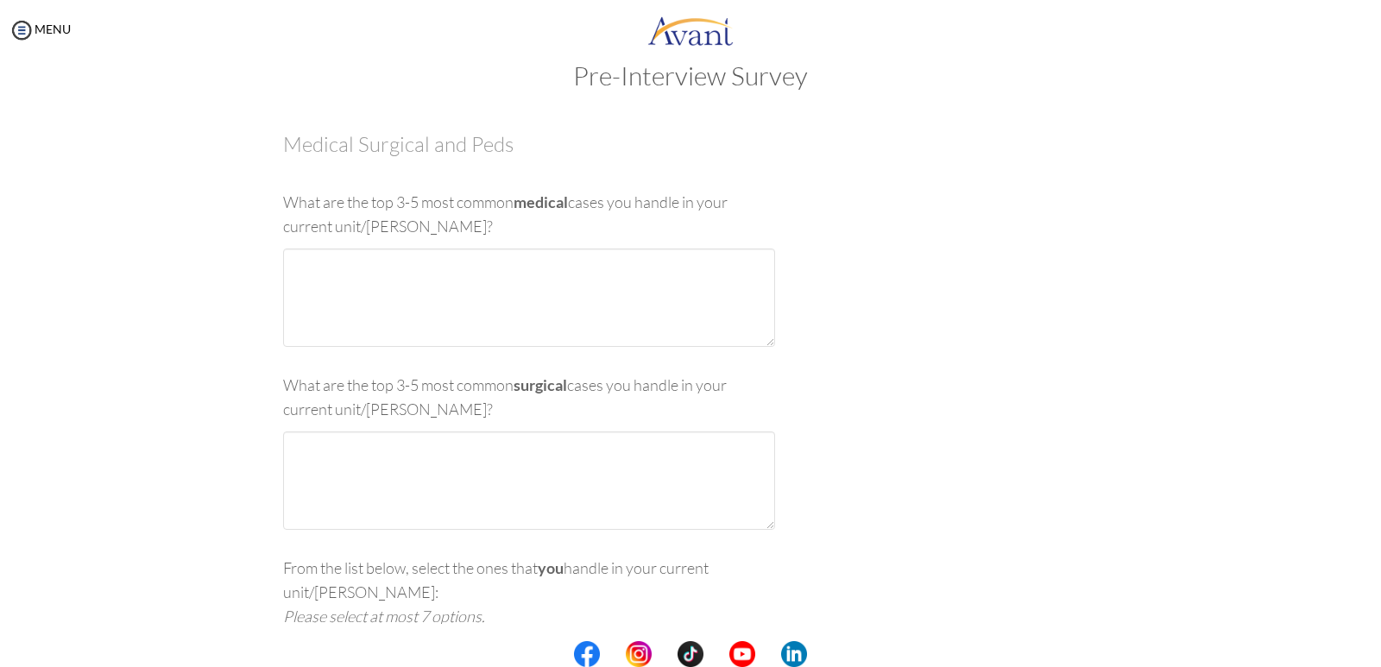
scroll to position [0, 0]
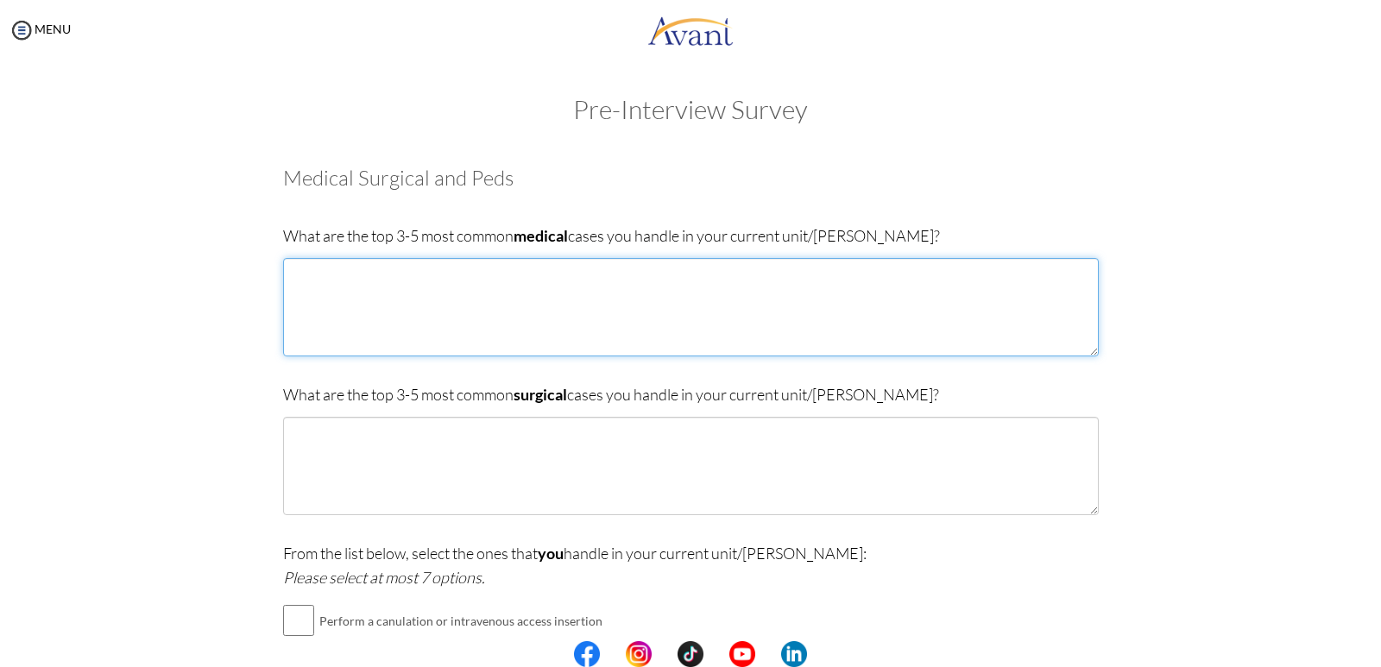
click at [447, 266] on textarea at bounding box center [691, 307] width 816 height 98
click at [505, 279] on textarea "[MEDICAL_DATA] ,[MEDICAL_DATA], [MEDICAL_DATA]" at bounding box center [691, 307] width 816 height 98
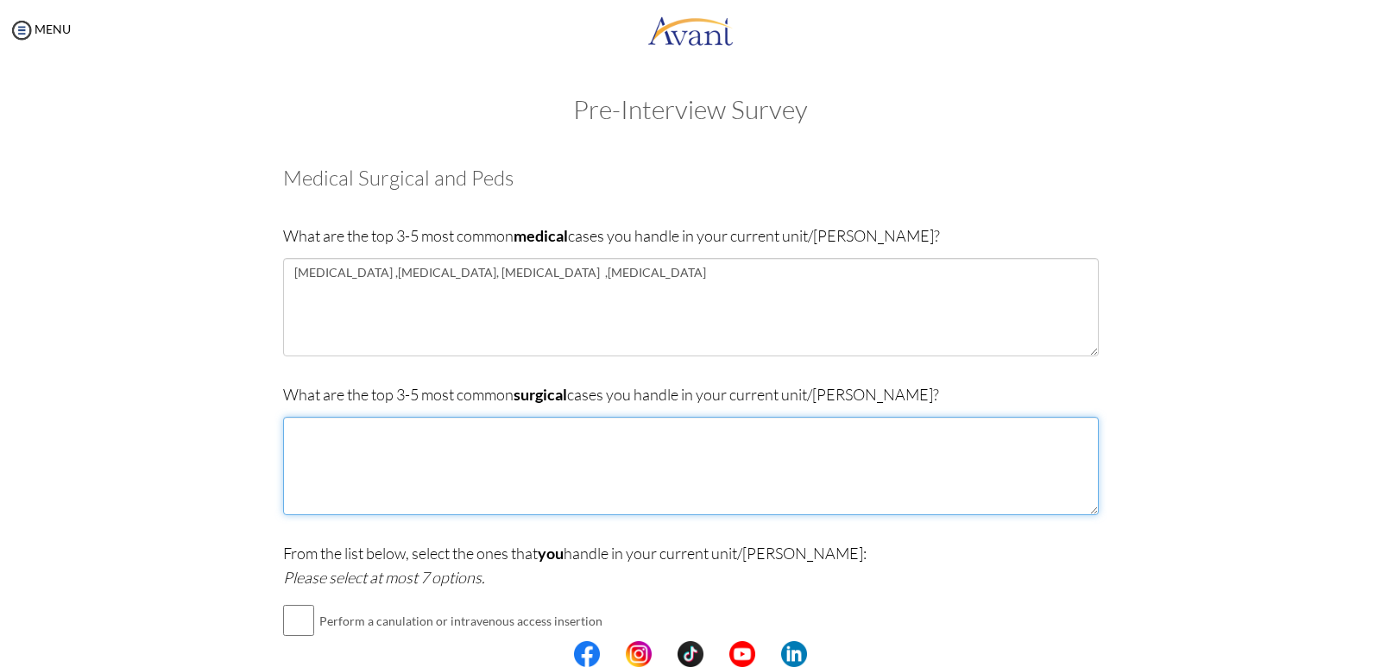
click at [392, 443] on textarea at bounding box center [691, 466] width 816 height 98
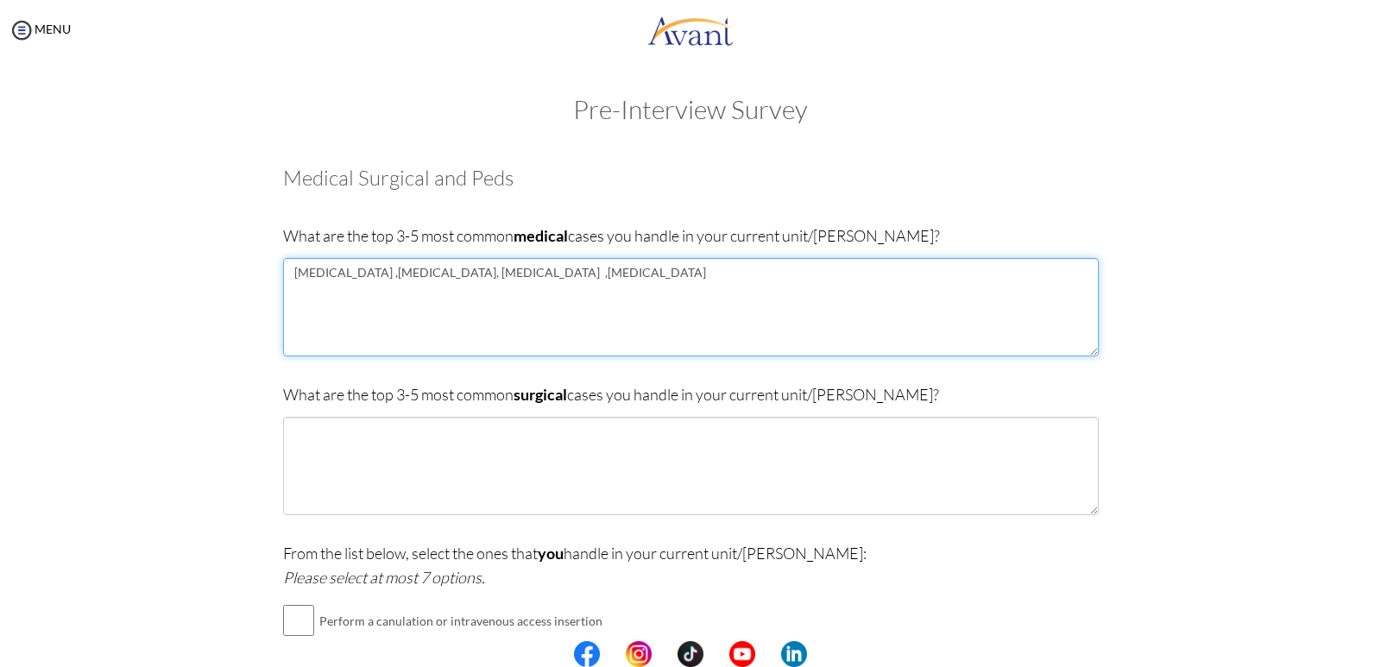
click at [551, 275] on textarea "[MEDICAL_DATA] ,[MEDICAL_DATA], [MEDICAL_DATA] ,[MEDICAL_DATA]" at bounding box center [691, 307] width 816 height 98
type textarea "[MEDICAL_DATA] ,[MEDICAL_DATA], [MEDICAL_DATA] ,[MEDICAL_DATA] [MEDICAL_DATA]"
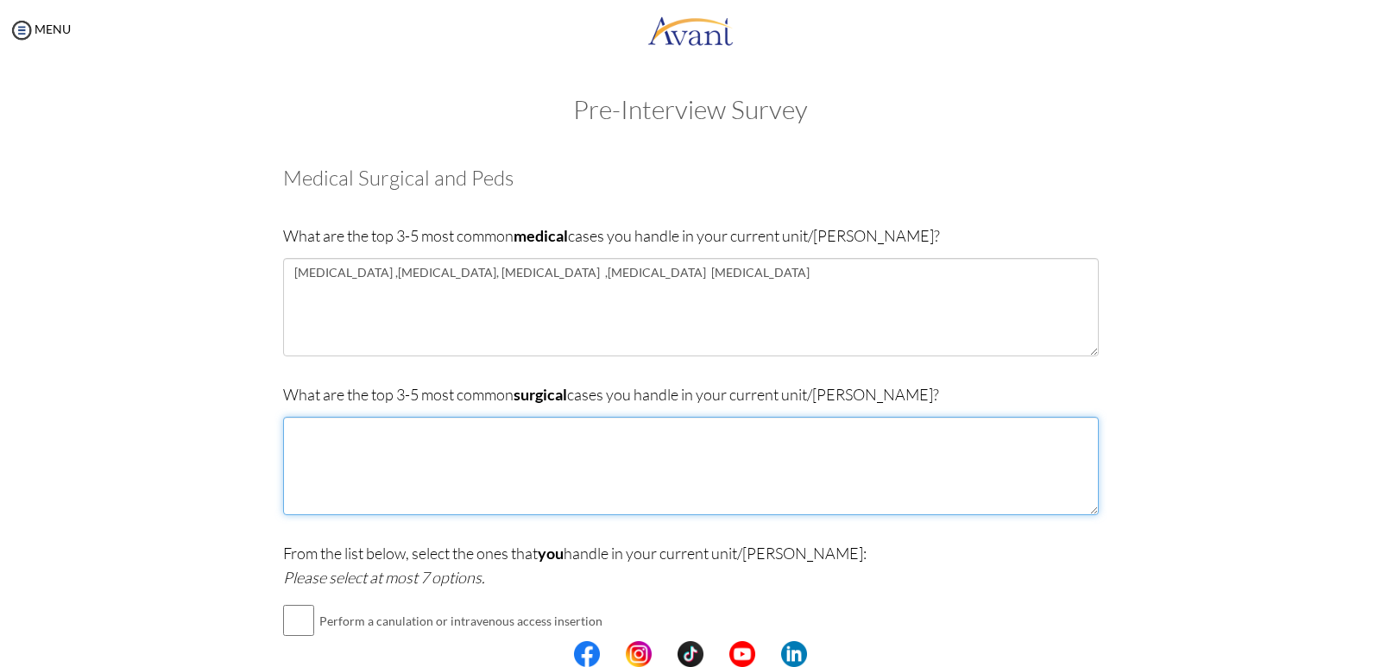
click at [344, 443] on textarea at bounding box center [691, 466] width 816 height 98
click at [376, 432] on textarea "[MEDICAL_DATA],intestinal" at bounding box center [691, 466] width 816 height 98
click at [415, 436] on textarea "[MEDICAL_DATA],interstinal" at bounding box center [691, 466] width 816 height 98
drag, startPoint x: 380, startPoint y: 439, endPoint x: 460, endPoint y: 485, distance: 92.8
click at [460, 485] on textarea "[MEDICAL_DATA],interstinal obstraction" at bounding box center [691, 466] width 816 height 98
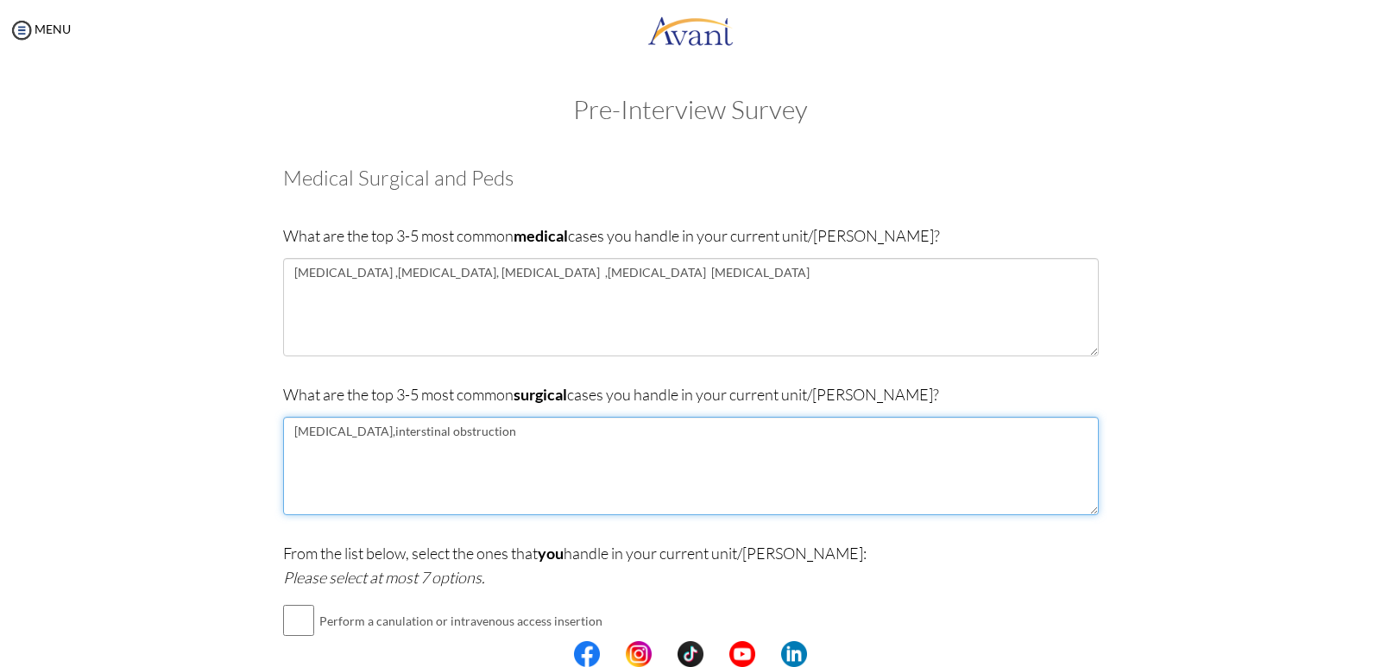
drag, startPoint x: 373, startPoint y: 437, endPoint x: 327, endPoint y: 487, distance: 67.8
click at [327, 487] on textarea "[MEDICAL_DATA],interstinal obstruction" at bounding box center [691, 466] width 816 height 98
type textarea "[MEDICAL_DATA],interstinal obstruction"
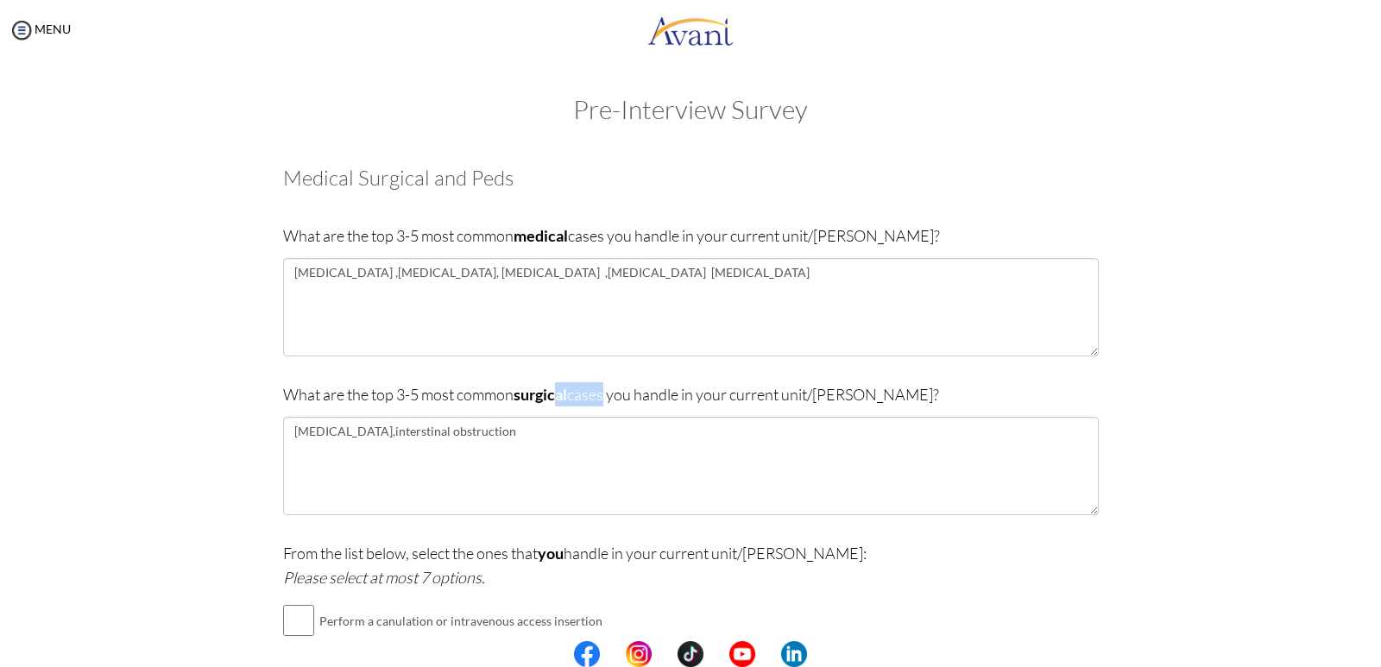
drag, startPoint x: 603, startPoint y: 397, endPoint x: 557, endPoint y: 400, distance: 45.8
click at [557, 400] on p "What are the top 3-5 most common surgical cases you handle in your current unit…" at bounding box center [691, 394] width 816 height 24
drag, startPoint x: 605, startPoint y: 398, endPoint x: 515, endPoint y: 401, distance: 90.7
click at [515, 401] on p "What are the top 3-5 most common surgical cases you handle in your current unit…" at bounding box center [691, 394] width 816 height 24
copy p "surgical cases"
